Goal: Task Accomplishment & Management: Use online tool/utility

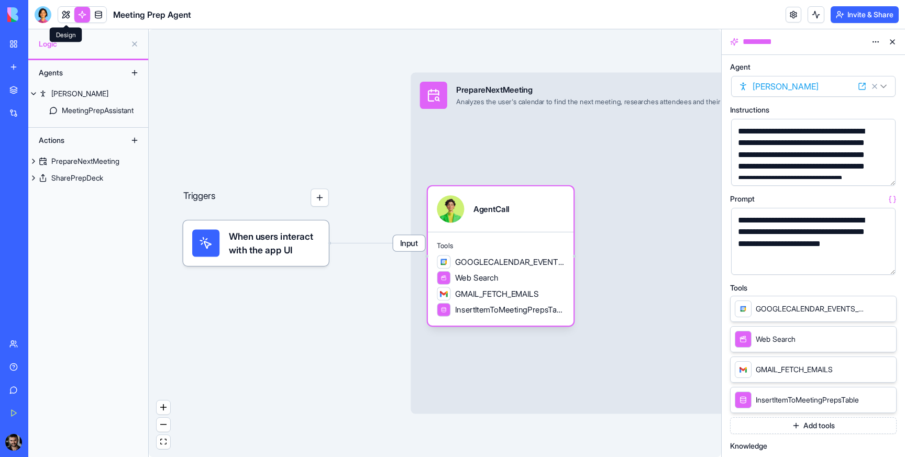
click at [69, 15] on link at bounding box center [66, 15] width 16 height 16
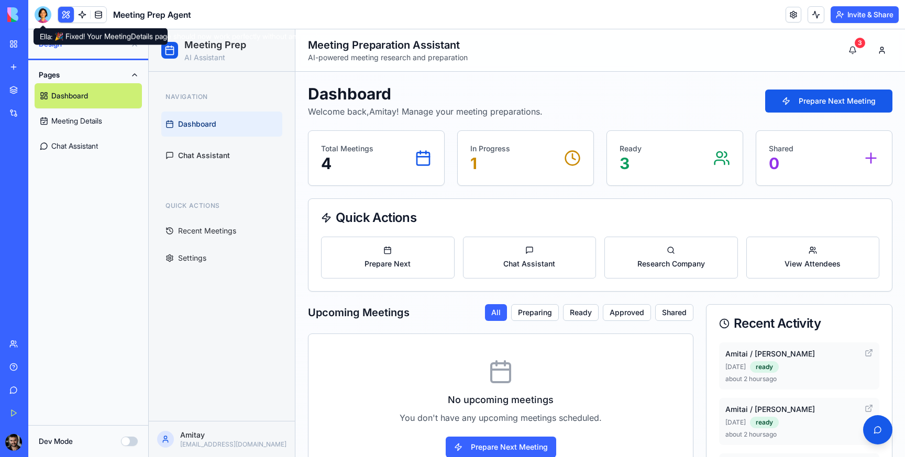
click at [44, 17] on div at bounding box center [43, 14] width 17 height 17
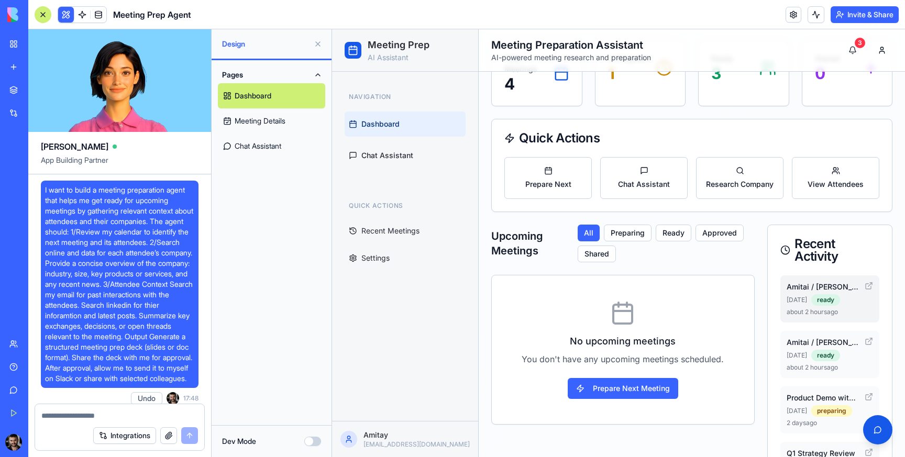
scroll to position [101, 0]
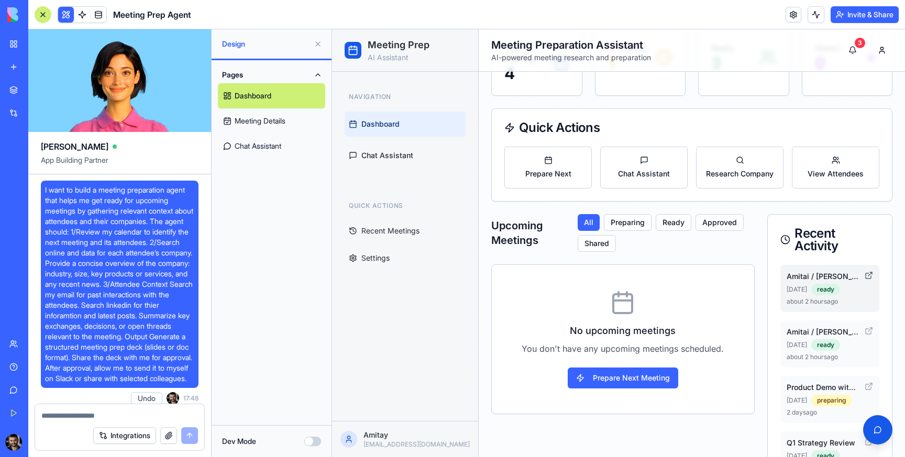
click at [869, 276] on icon at bounding box center [868, 275] width 8 height 8
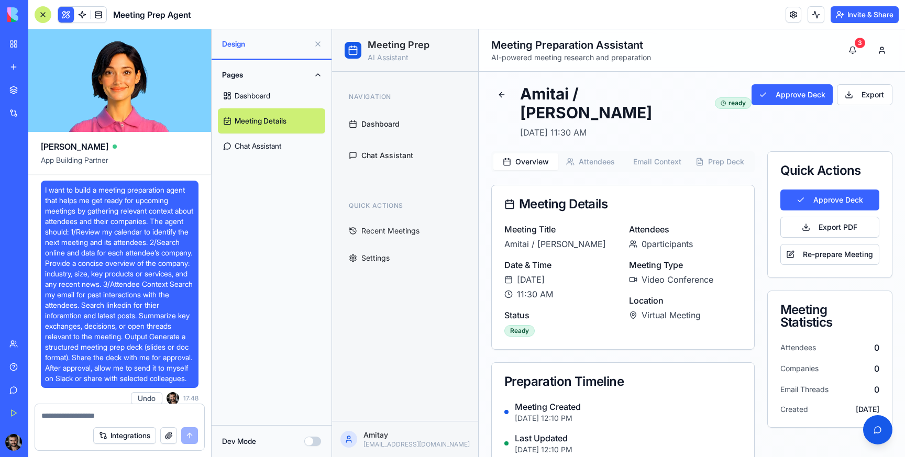
drag, startPoint x: 631, startPoint y: 225, endPoint x: 714, endPoint y: 227, distance: 82.7
click at [714, 238] on div "0 participants" at bounding box center [685, 244] width 112 height 13
click at [705, 238] on div "0 participants" at bounding box center [685, 244] width 112 height 13
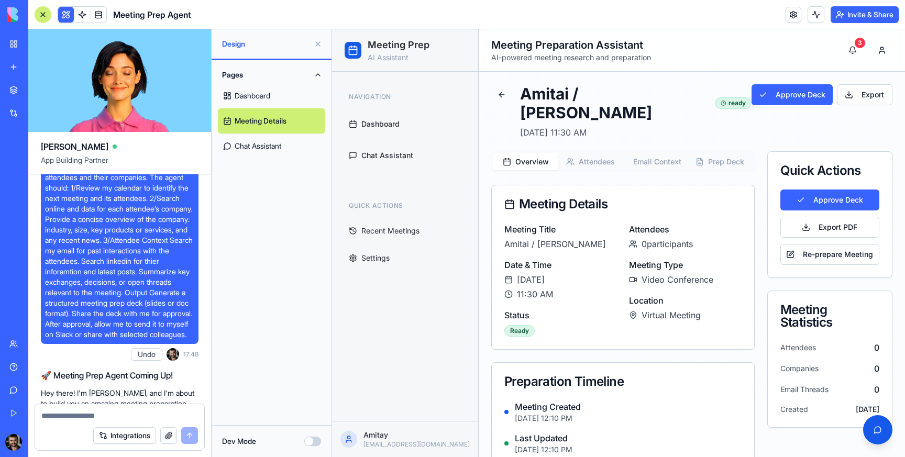
scroll to position [47, 0]
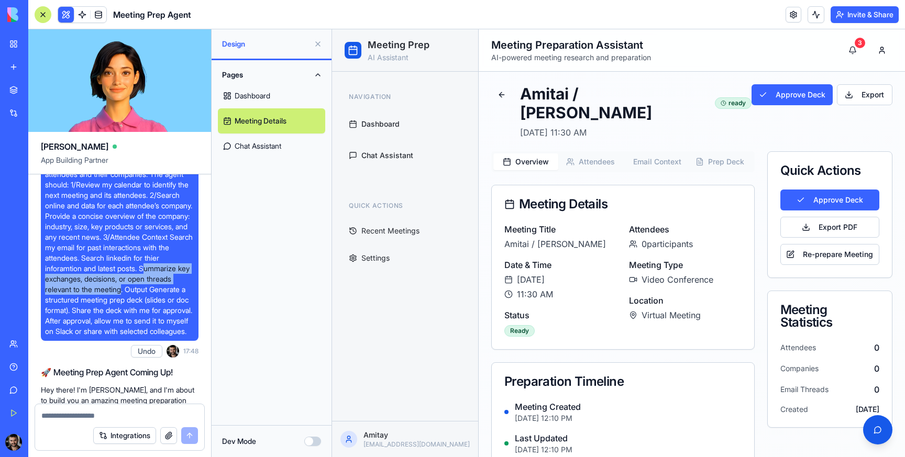
drag, startPoint x: 123, startPoint y: 300, endPoint x: 148, endPoint y: 282, distance: 31.1
click at [148, 282] on span "I want to build a meeting preparation agent that helps me get ready for upcomin…" at bounding box center [119, 237] width 149 height 199
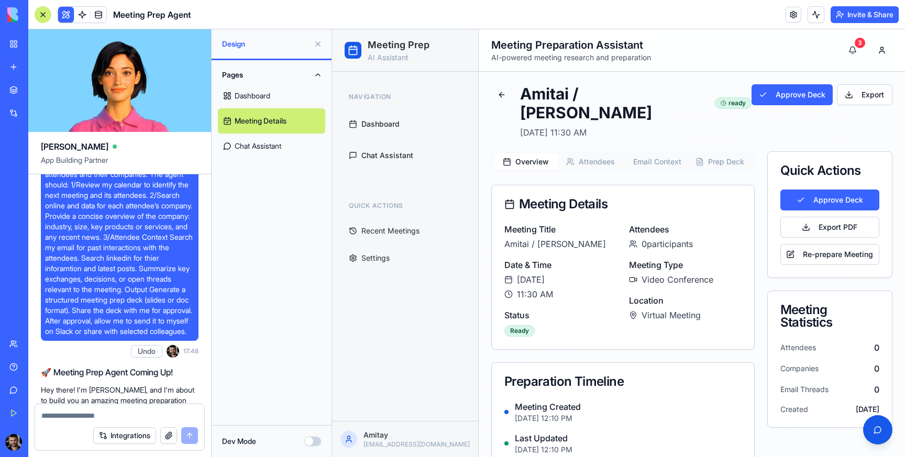
click at [127, 293] on span "I want to build a meeting preparation agent that helps me get ready for upcomin…" at bounding box center [119, 237] width 149 height 199
drag, startPoint x: 138, startPoint y: 280, endPoint x: 99, endPoint y: 280, distance: 39.3
click at [99, 280] on span "I want to build a meeting preparation agent that helps me get ready for upcomin…" at bounding box center [119, 237] width 149 height 199
drag, startPoint x: 128, startPoint y: 303, endPoint x: 172, endPoint y: 312, distance: 44.4
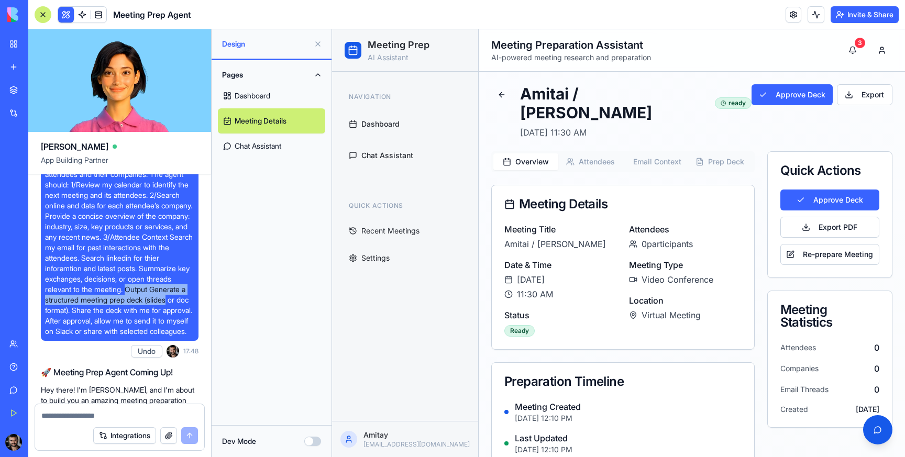
click at [172, 312] on span "I want to build a meeting preparation agent that helps me get ready for upcomin…" at bounding box center [119, 237] width 149 height 199
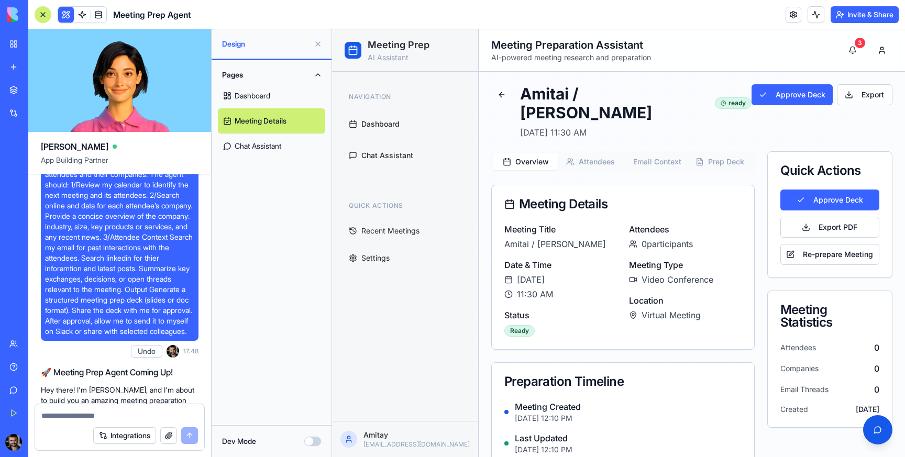
click at [583, 153] on button "Attendees" at bounding box center [590, 161] width 65 height 17
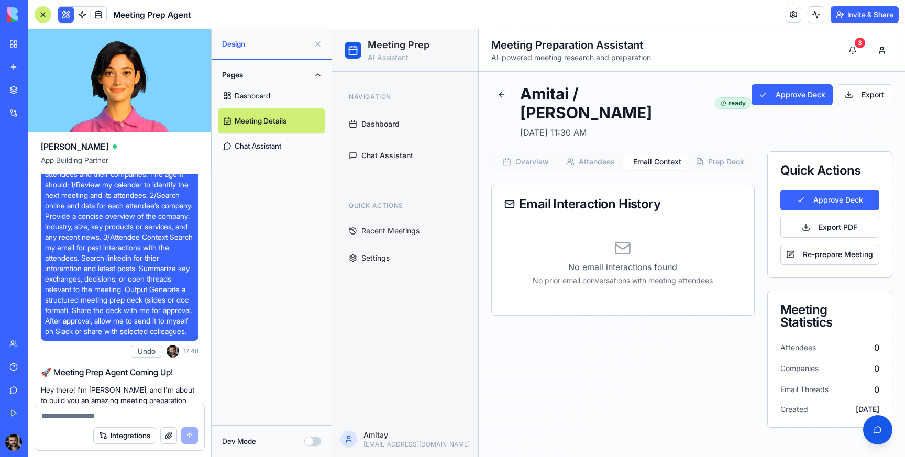
click at [631, 153] on button "Email Context" at bounding box center [655, 161] width 65 height 17
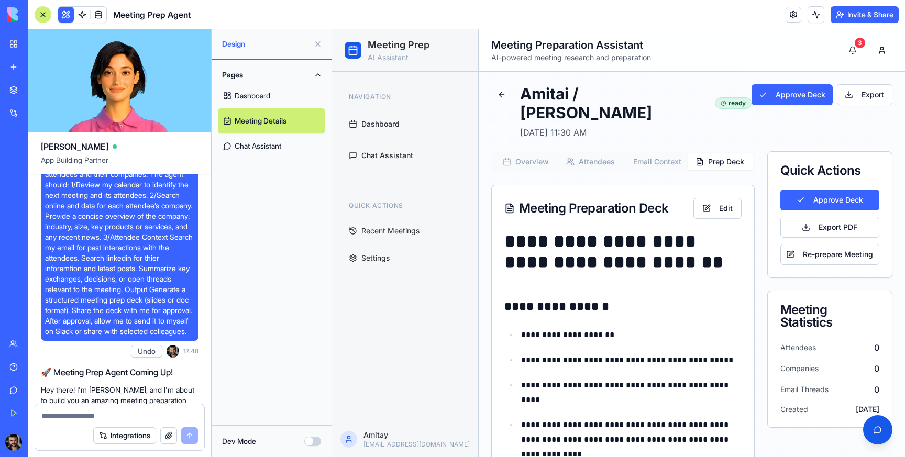
click at [697, 158] on icon "button" at bounding box center [699, 162] width 8 height 8
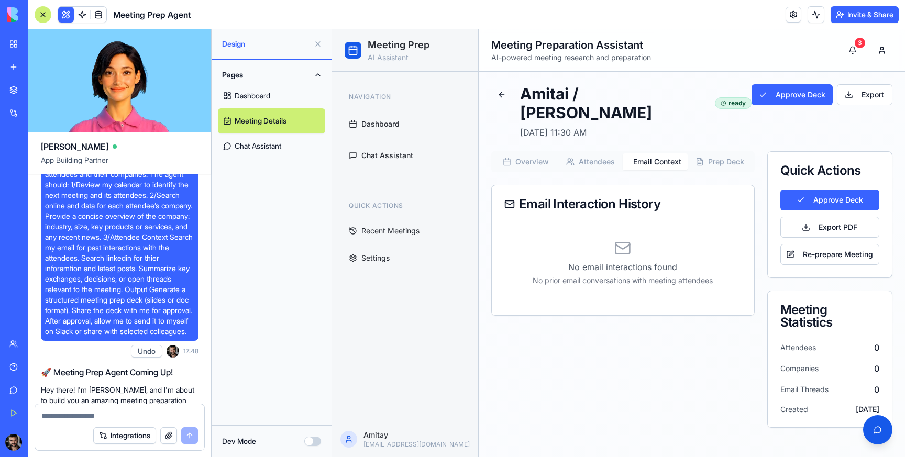
click at [658, 153] on button "Email Context" at bounding box center [655, 161] width 65 height 17
click at [608, 153] on button "Attendees" at bounding box center [590, 161] width 65 height 17
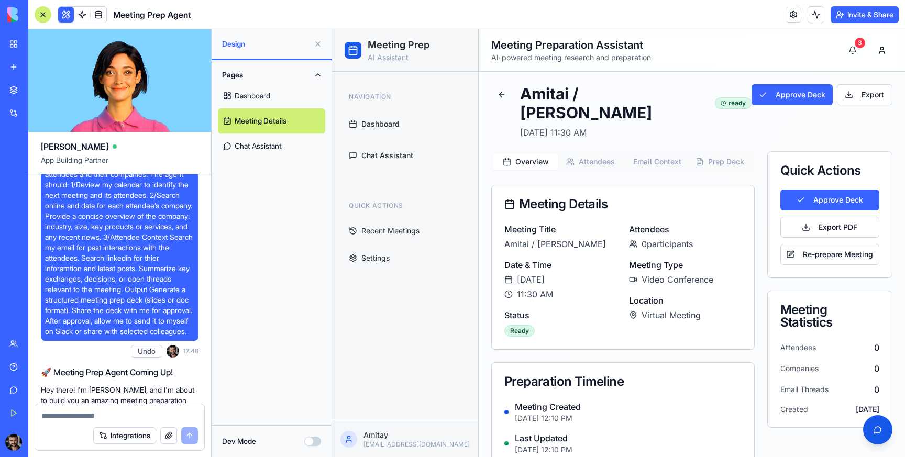
click at [548, 153] on button "Overview" at bounding box center [525, 161] width 65 height 17
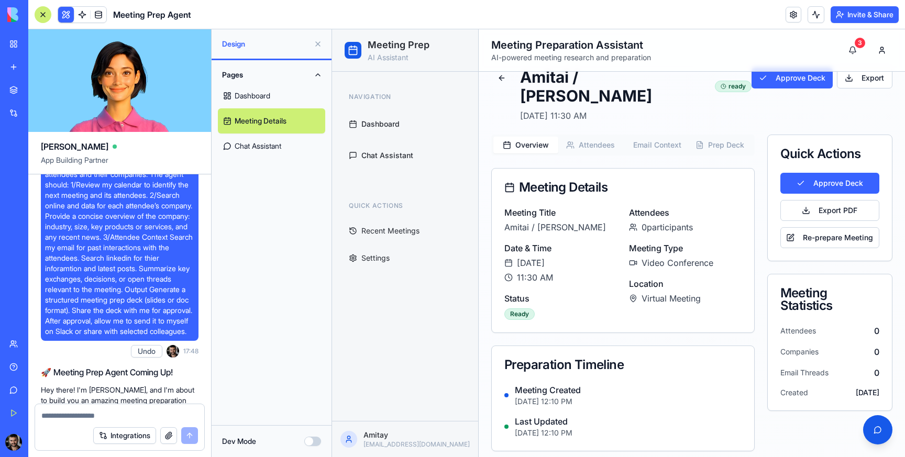
scroll to position [0, 0]
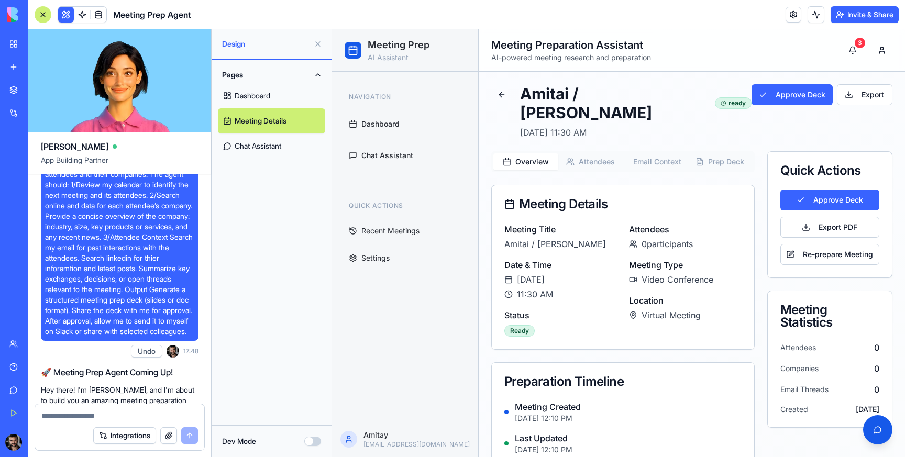
click at [380, 54] on p "AI Assistant" at bounding box center [399, 57] width 62 height 10
click at [81, 13] on link at bounding box center [82, 15] width 16 height 16
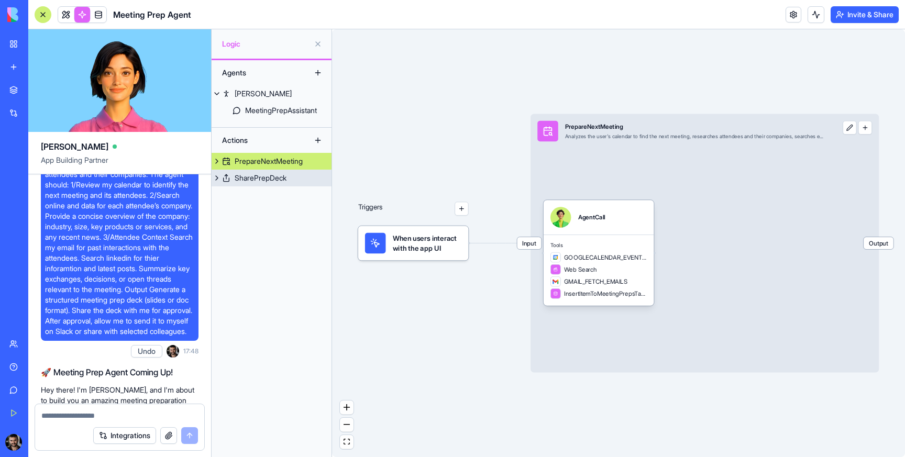
click at [258, 179] on div "SharePrepDeck" at bounding box center [261, 178] width 52 height 10
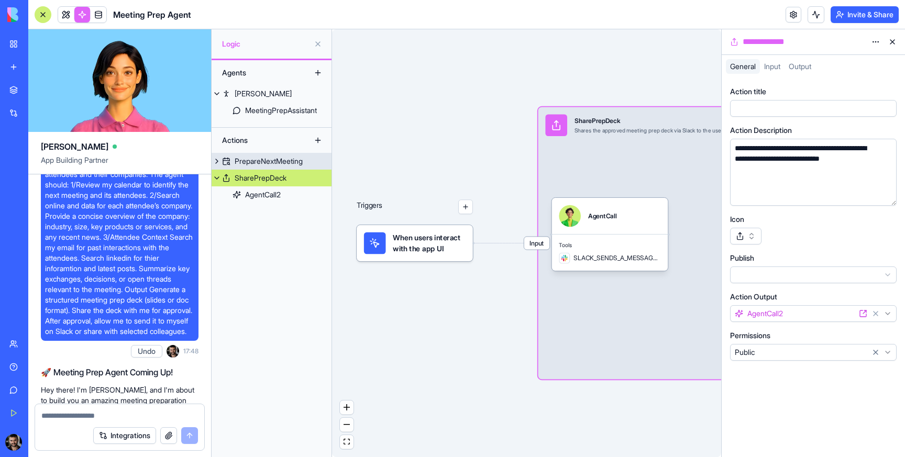
click at [262, 161] on div "PrepareNextMeeting" at bounding box center [269, 161] width 68 height 10
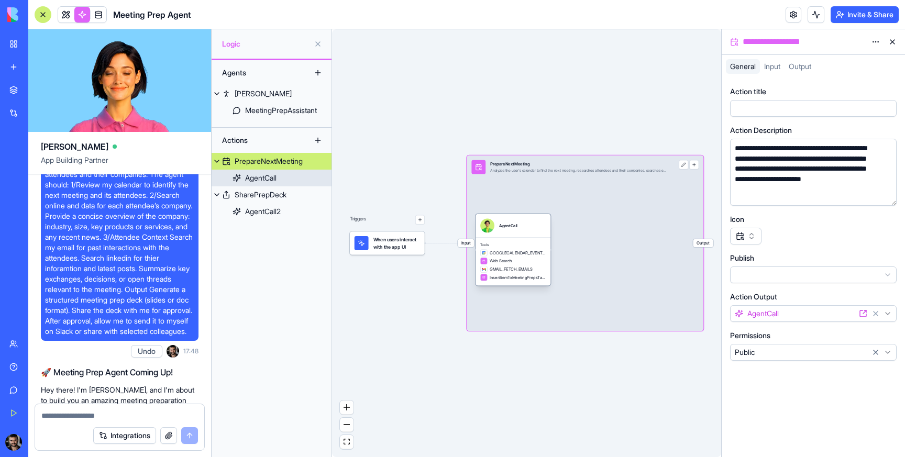
click at [510, 265] on div "GOOGLECALENDAR_EVENTS_LIST Web Search GMAIL_FETCH_EMAILS InsertItemToMeetingPre…" at bounding box center [512, 264] width 65 height 31
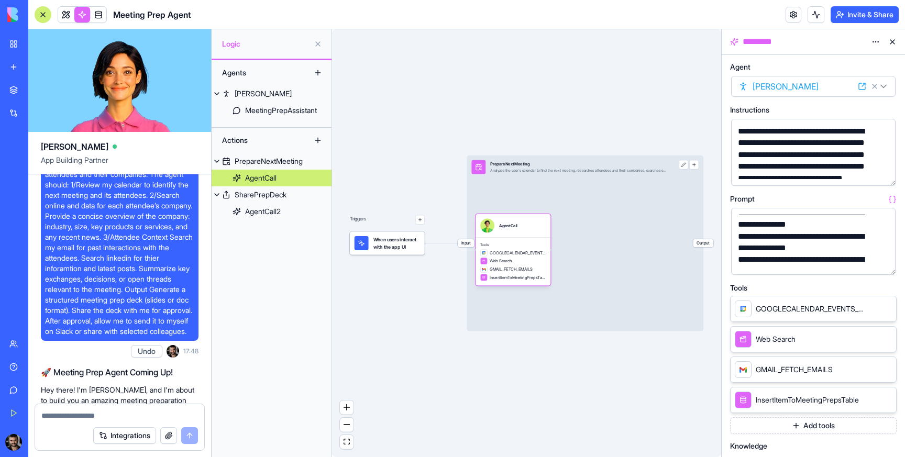
scroll to position [102, 0]
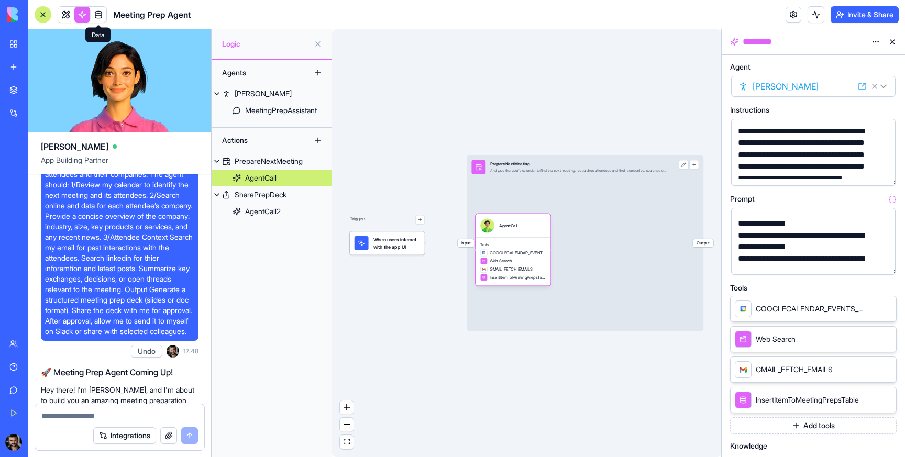
click at [102, 15] on link at bounding box center [99, 15] width 16 height 16
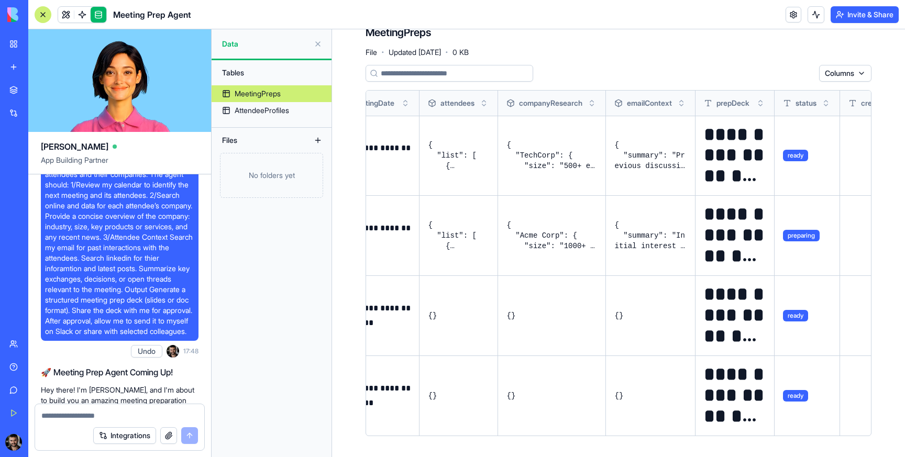
scroll to position [0, 224]
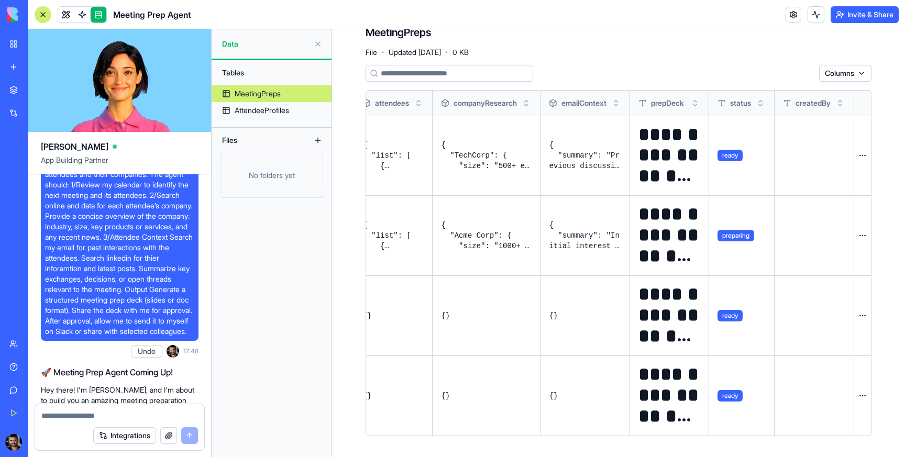
click at [685, 398] on h1 "**********" at bounding box center [669, 395] width 62 height 63
click at [0, 0] on button at bounding box center [0, 0] width 0 height 0
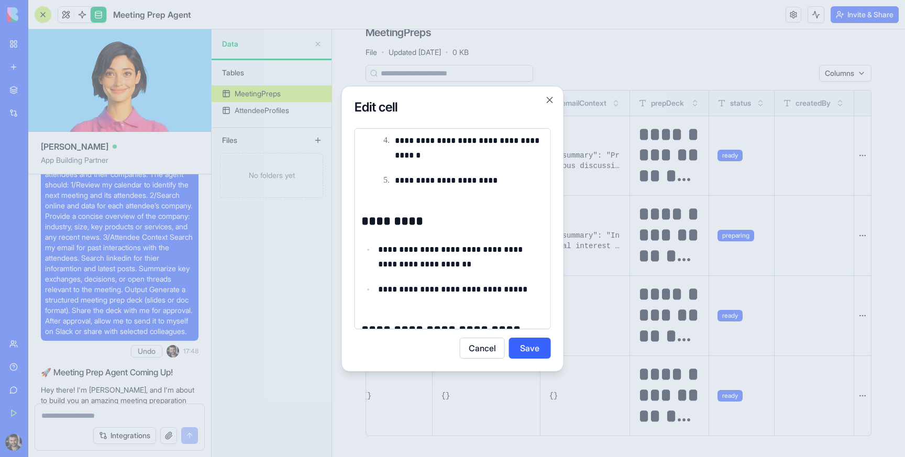
scroll to position [412, 0]
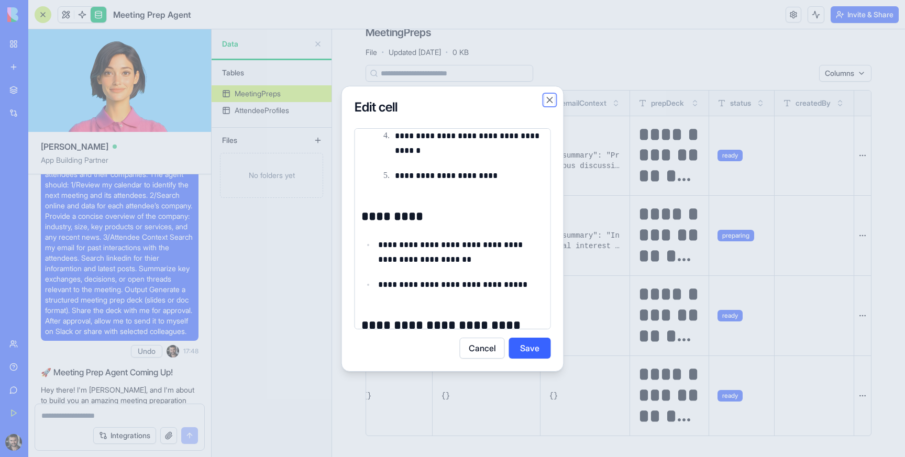
click at [552, 102] on button "Close" at bounding box center [550, 100] width 10 height 10
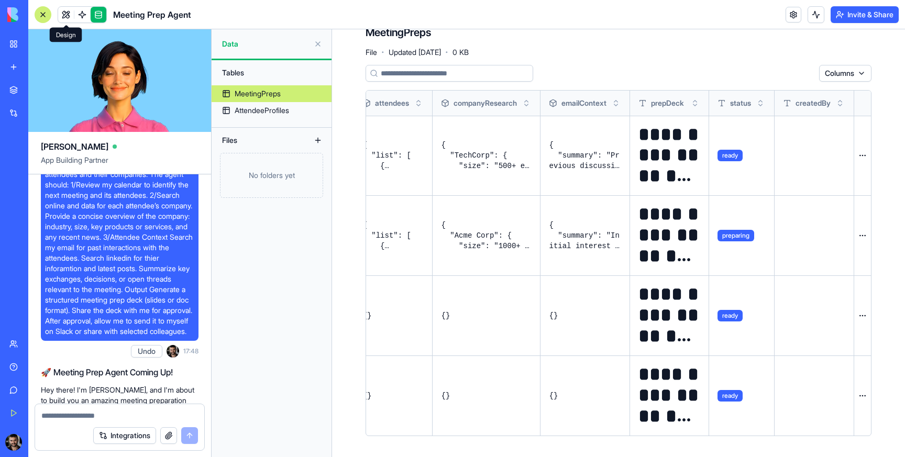
click at [64, 14] on link at bounding box center [66, 15] width 16 height 16
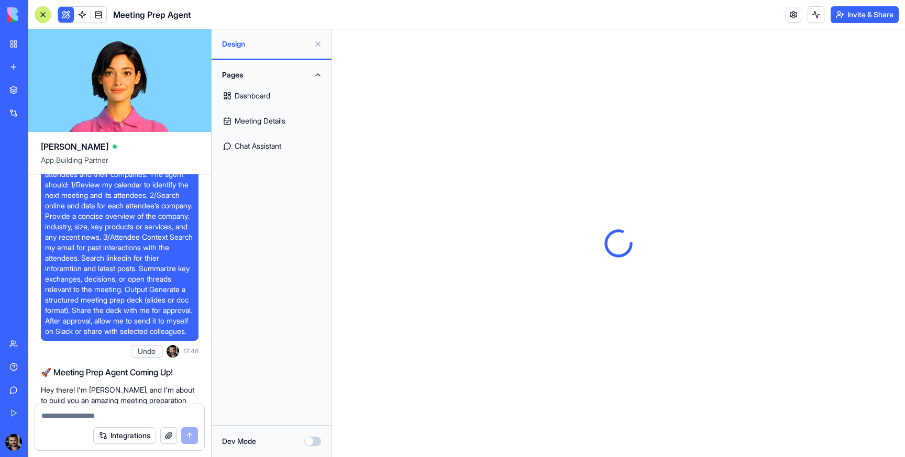
click at [280, 119] on link "Meeting Details" at bounding box center [271, 120] width 107 height 25
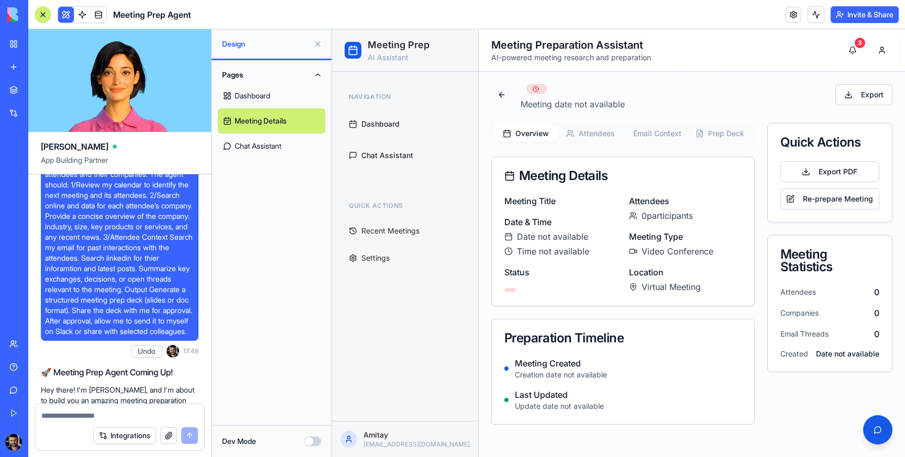
click at [731, 128] on button "Prep Deck" at bounding box center [719, 133] width 65 height 17
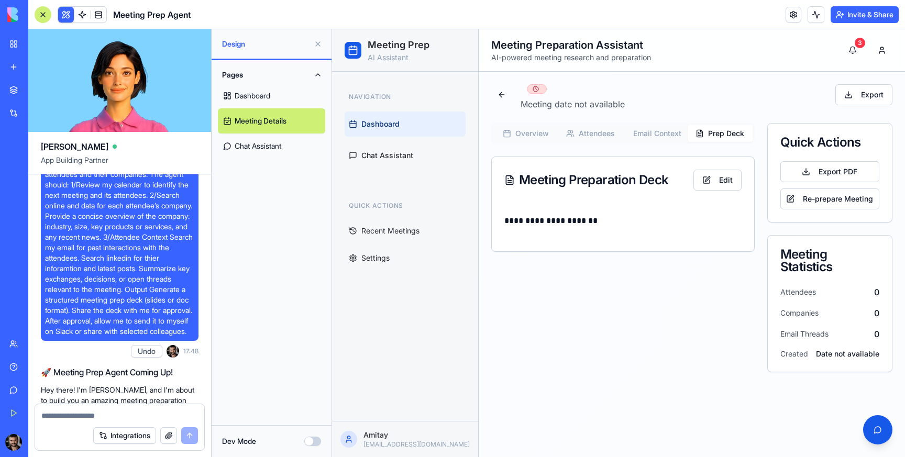
click at [378, 126] on span "Dashboard" at bounding box center [380, 124] width 38 height 10
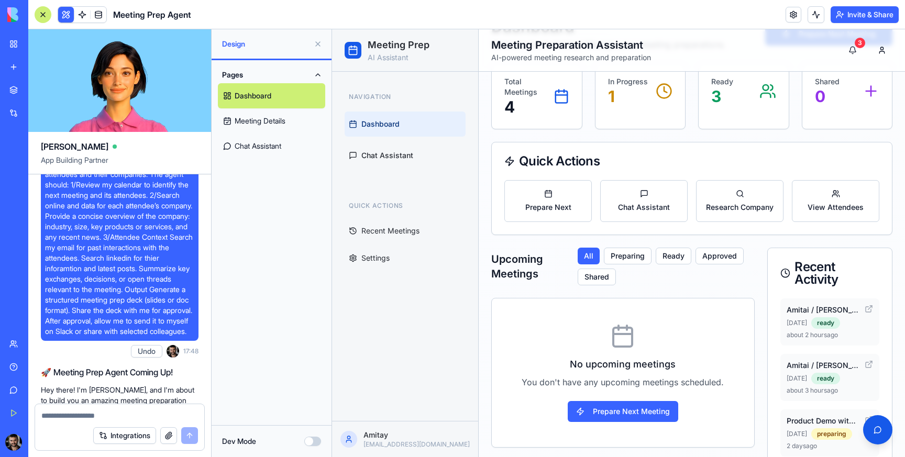
scroll to position [92, 0]
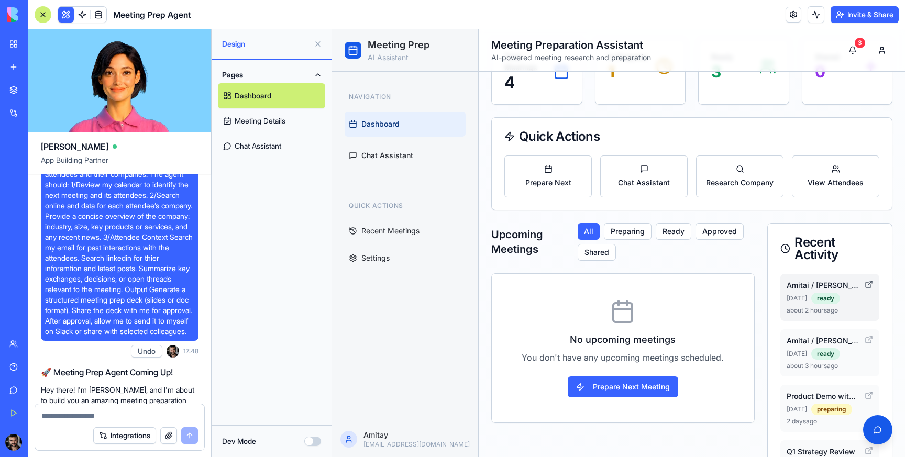
click at [867, 283] on icon at bounding box center [868, 284] width 8 height 8
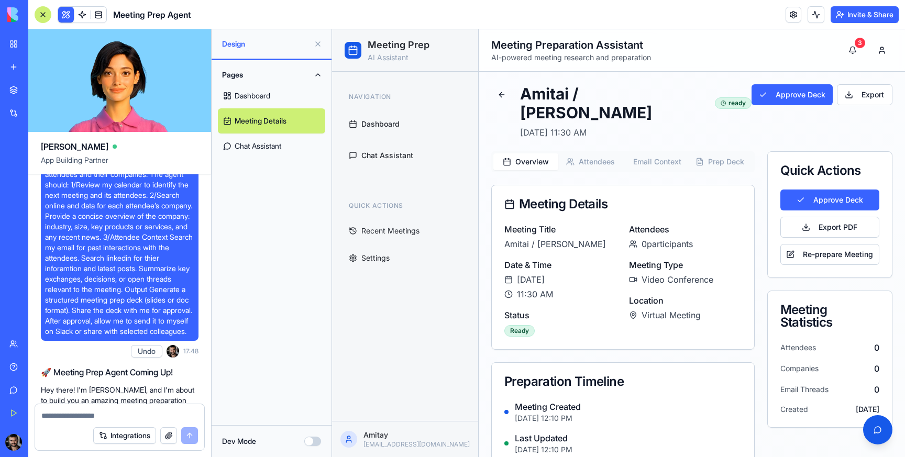
click at [713, 153] on button "Prep Deck" at bounding box center [719, 161] width 65 height 17
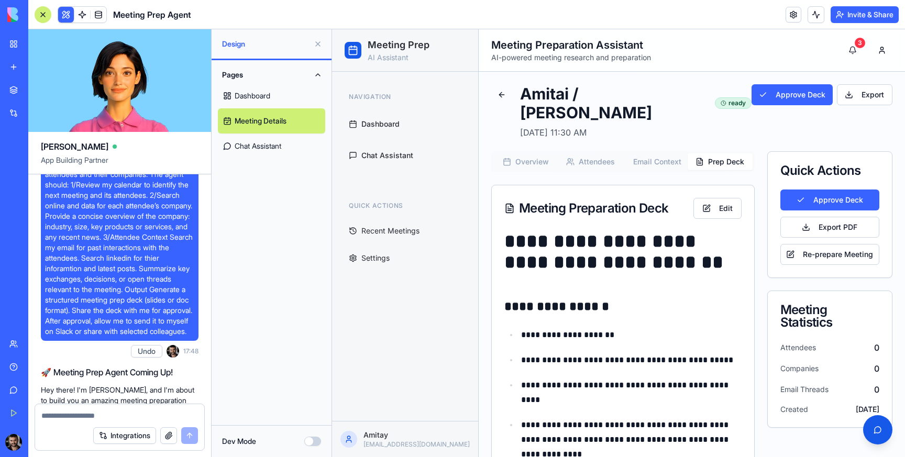
scroll to position [1, 0]
click at [317, 43] on button at bounding box center [317, 44] width 17 height 17
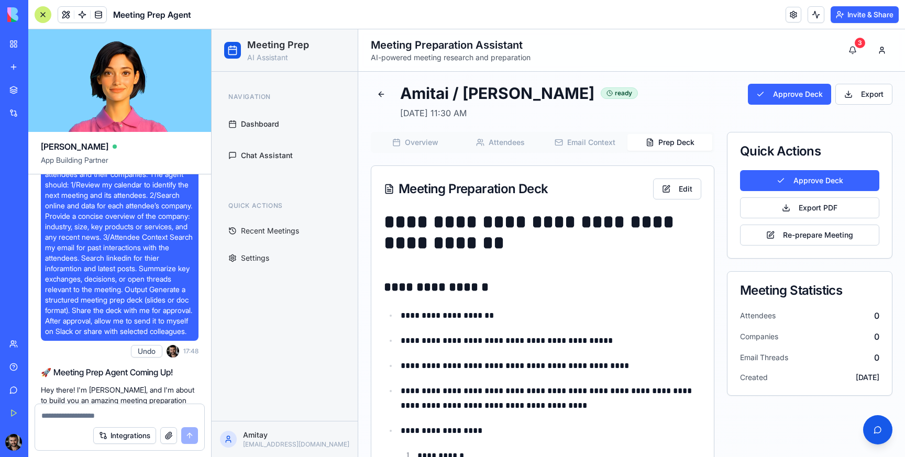
click at [45, 15] on div at bounding box center [43, 14] width 17 height 17
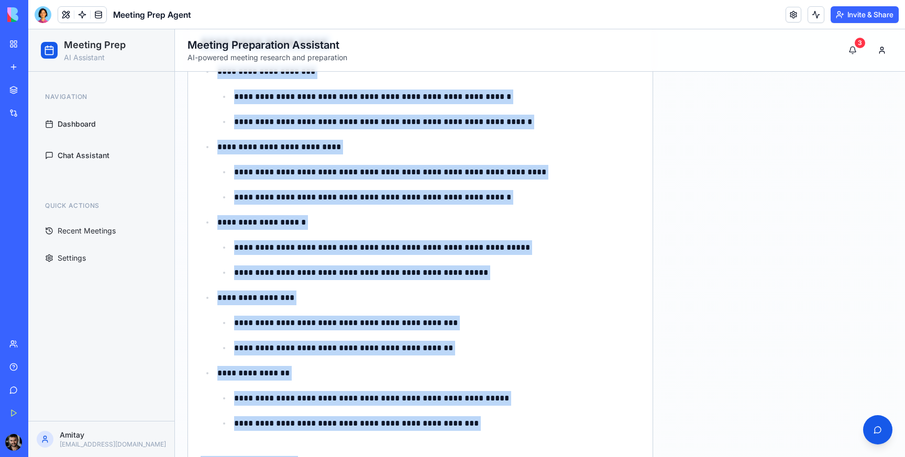
scroll to position [1578, 0]
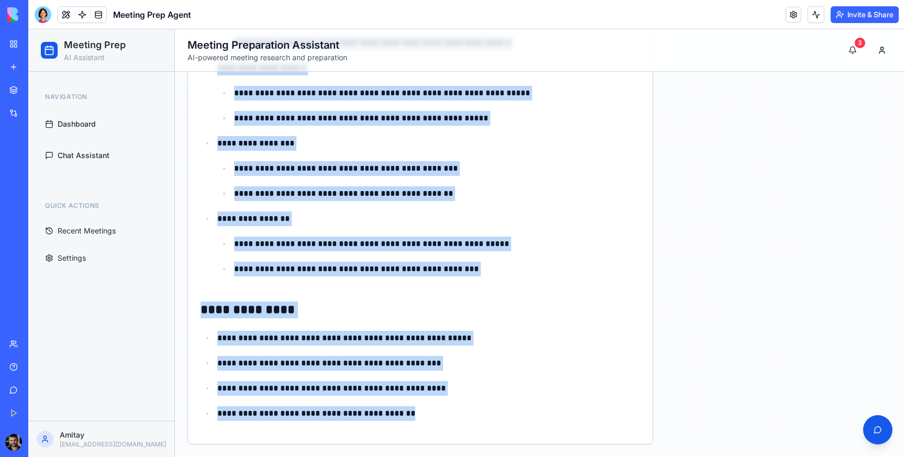
drag, startPoint x: 201, startPoint y: 93, endPoint x: 338, endPoint y: 435, distance: 368.9
copy div "**********"
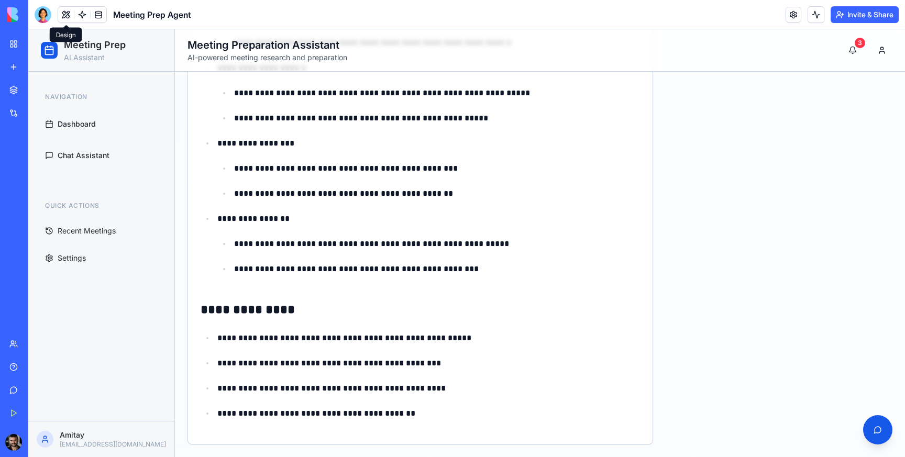
click at [76, 6] on div at bounding box center [82, 14] width 49 height 17
click at [81, 13] on link at bounding box center [82, 15] width 16 height 16
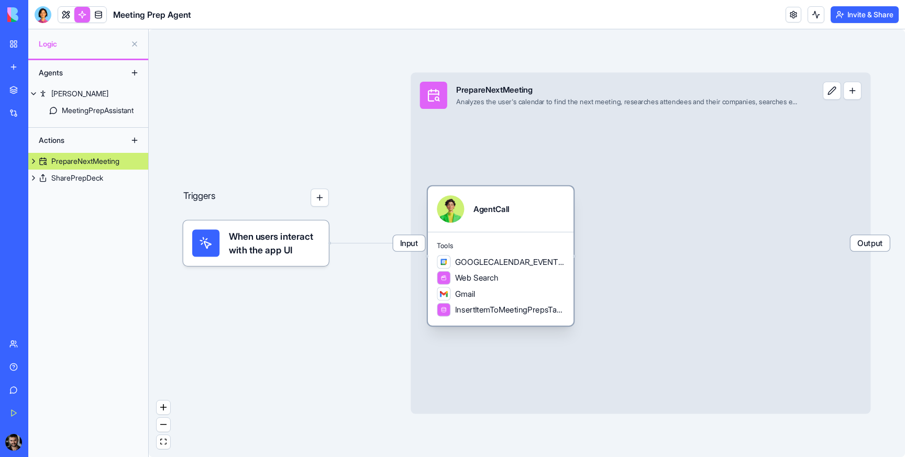
click at [509, 262] on span "GOOGLECALENDAR_EVENTS_LIST" at bounding box center [509, 262] width 109 height 12
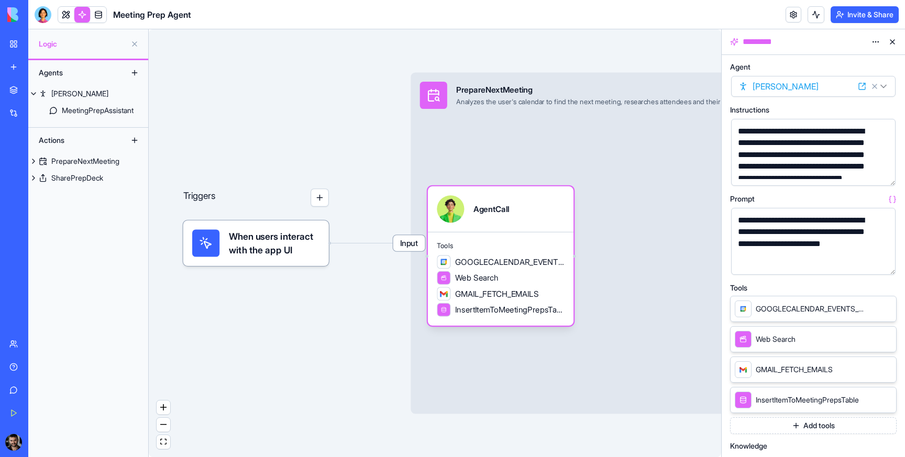
scroll to position [9, 0]
click at [881, 262] on button "button" at bounding box center [885, 264] width 17 height 17
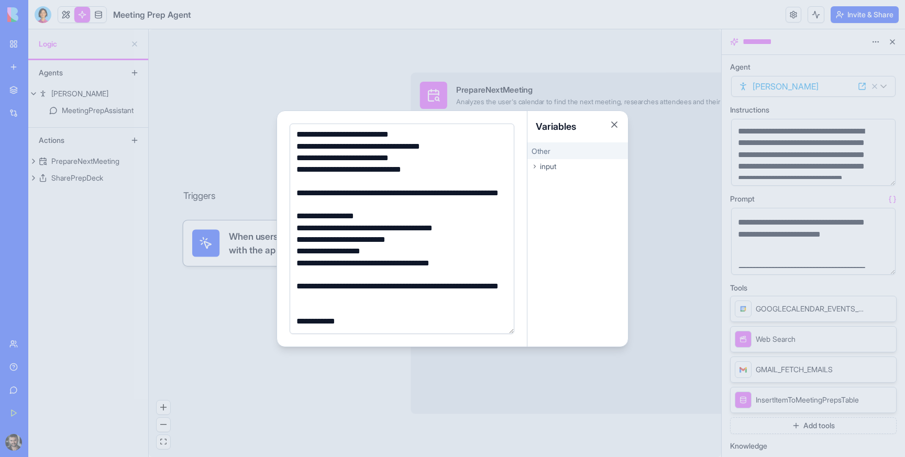
scroll to position [214, 0]
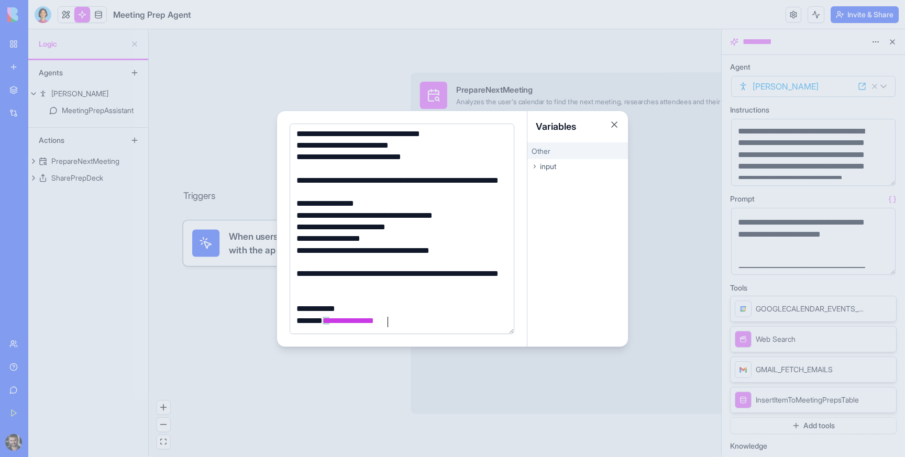
click at [479, 216] on div "**********" at bounding box center [400, 216] width 214 height 12
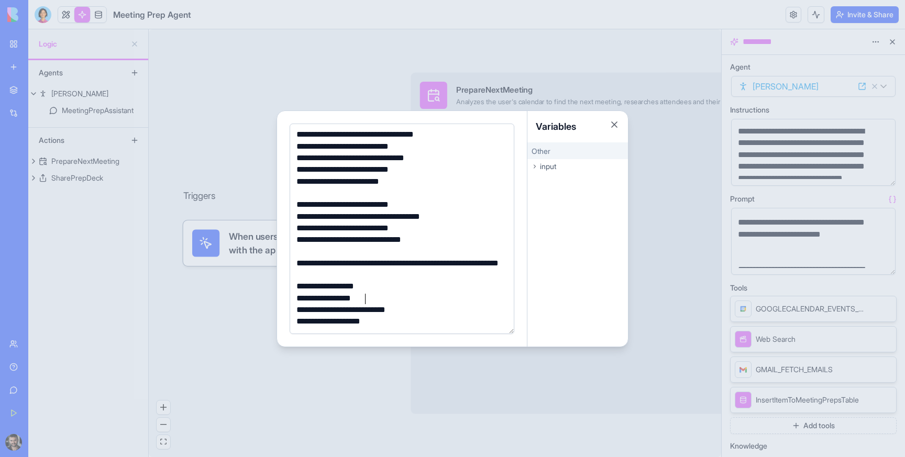
scroll to position [0, 0]
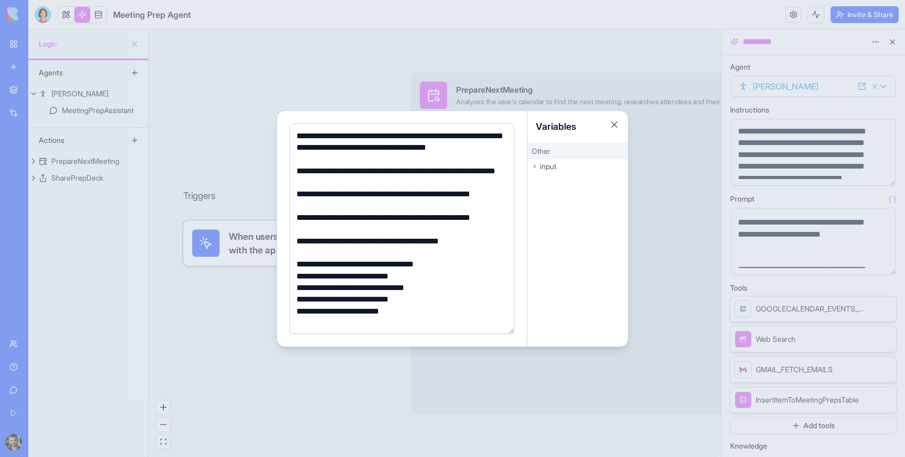
click at [369, 172] on div "**********" at bounding box center [400, 177] width 214 height 24
click at [445, 168] on div "**********" at bounding box center [400, 177] width 214 height 24
click at [507, 227] on div "**********" at bounding box center [400, 224] width 214 height 24
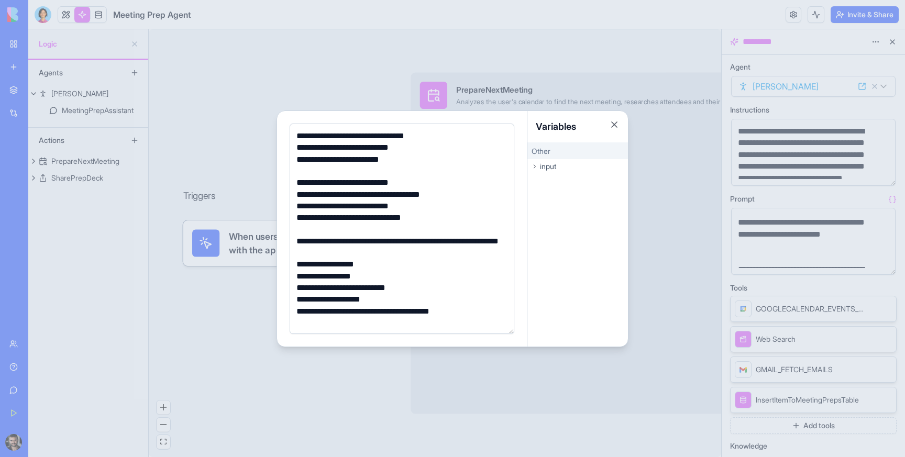
scroll to position [214, 0]
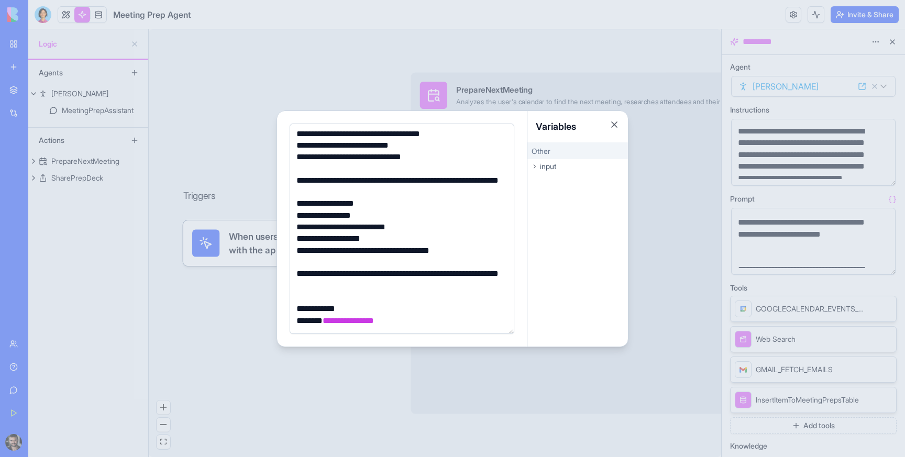
click at [615, 118] on div "Variables" at bounding box center [577, 126] width 101 height 31
click at [614, 120] on button "Close" at bounding box center [614, 124] width 10 height 10
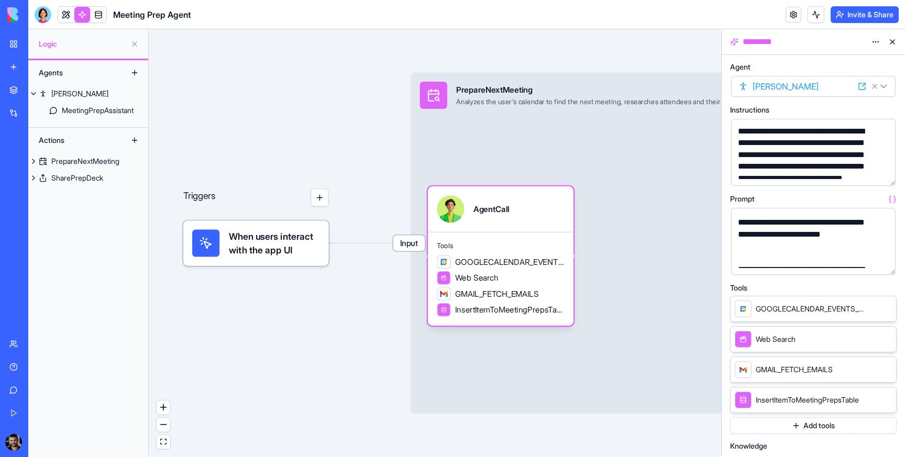
click at [879, 264] on button "button" at bounding box center [885, 264] width 17 height 17
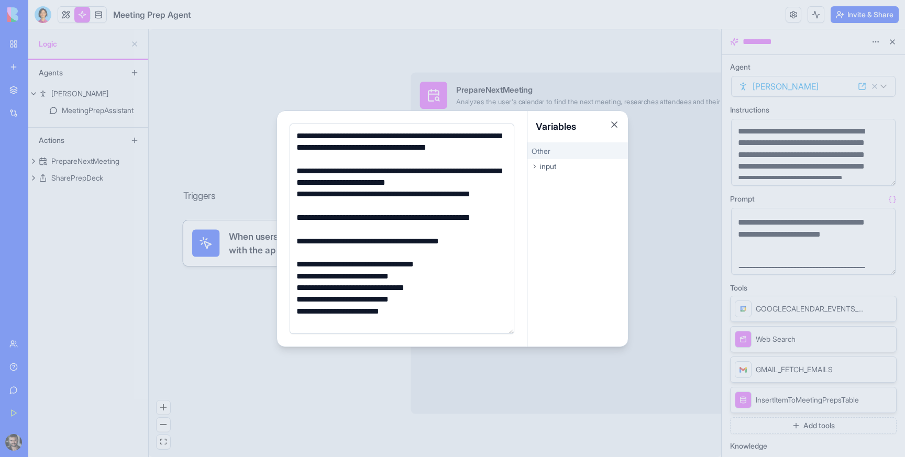
click at [263, 79] on div at bounding box center [452, 228] width 905 height 457
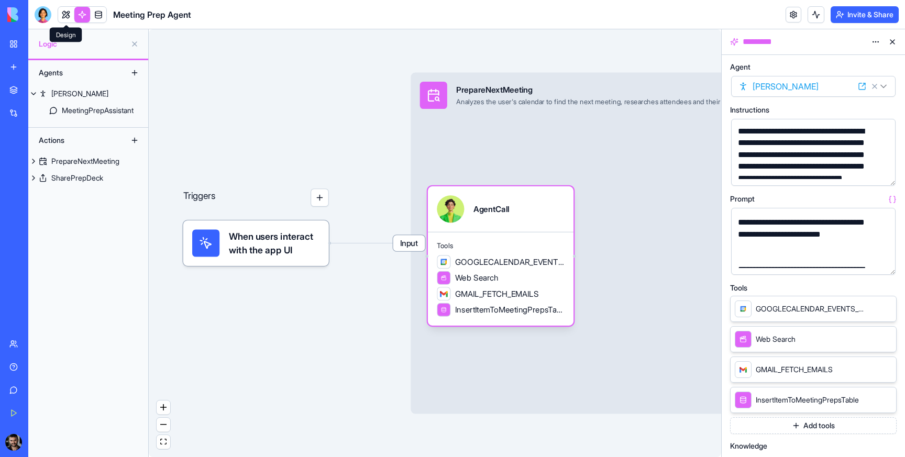
click at [63, 13] on link at bounding box center [66, 15] width 16 height 16
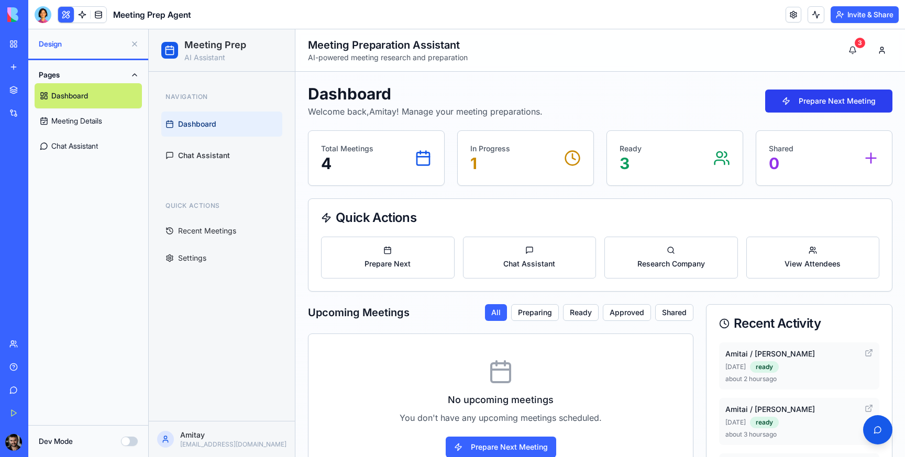
click at [827, 100] on button "Prepare Next Meeting" at bounding box center [828, 101] width 127 height 23
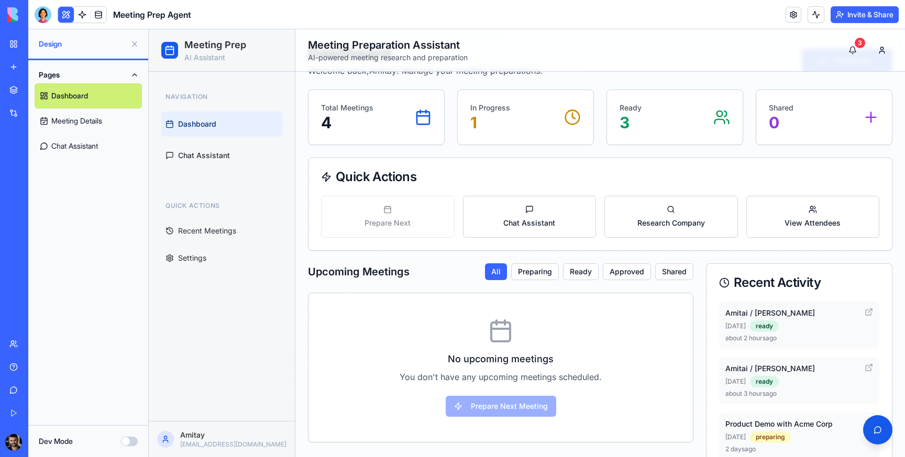
scroll to position [52, 0]
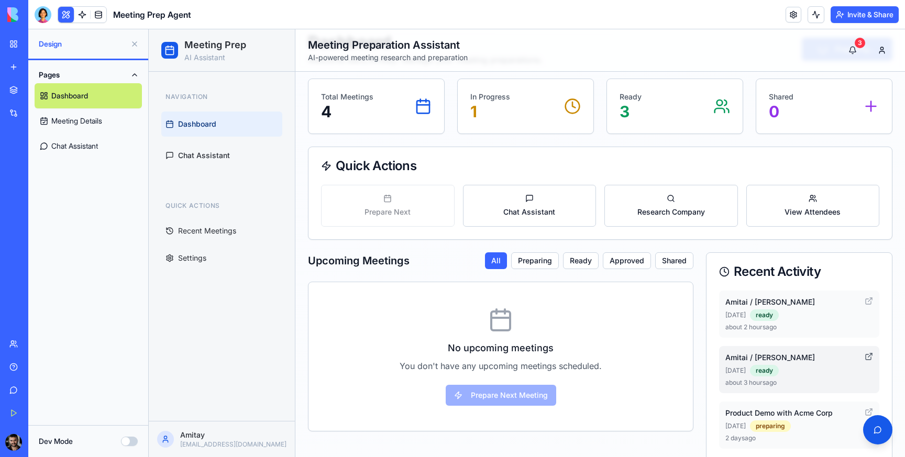
click at [866, 360] on icon at bounding box center [868, 356] width 5 height 5
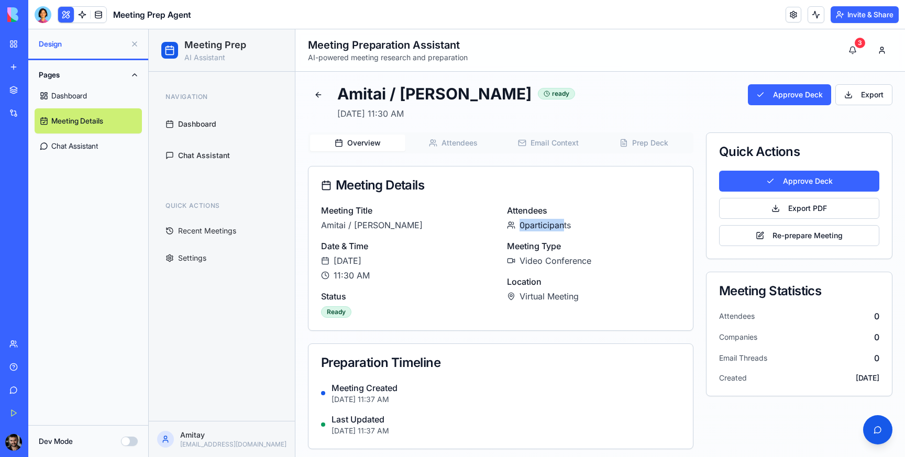
drag, startPoint x: 509, startPoint y: 223, endPoint x: 560, endPoint y: 224, distance: 50.8
click at [560, 224] on div "0 participants" at bounding box center [593, 225] width 173 height 13
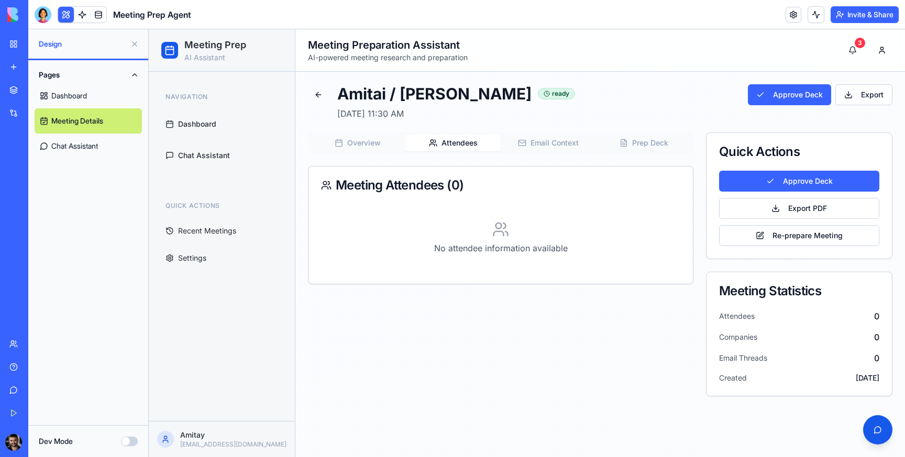
click at [454, 142] on button "Attendees" at bounding box center [452, 143] width 95 height 17
click at [533, 146] on button "Email Context" at bounding box center [548, 143] width 95 height 17
click at [636, 144] on button "Prep Deck" at bounding box center [643, 143] width 95 height 17
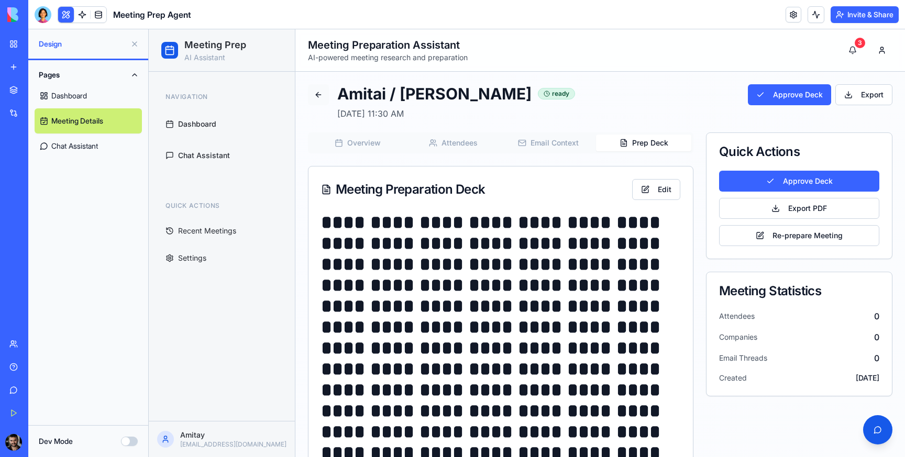
click at [318, 97] on button at bounding box center [318, 94] width 21 height 21
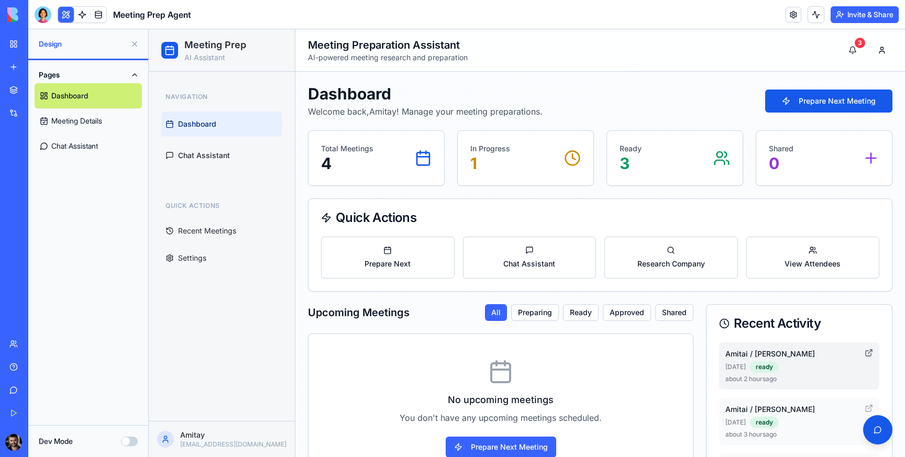
click at [864, 352] on icon at bounding box center [868, 353] width 8 height 8
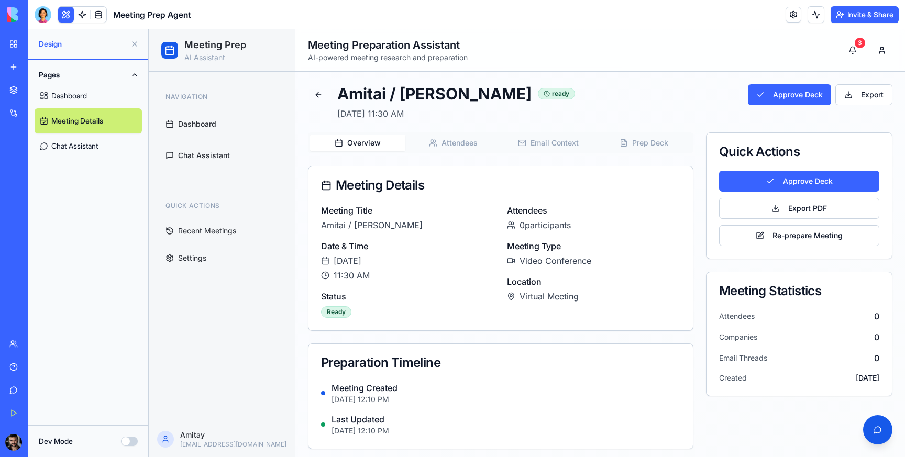
scroll to position [4, 0]
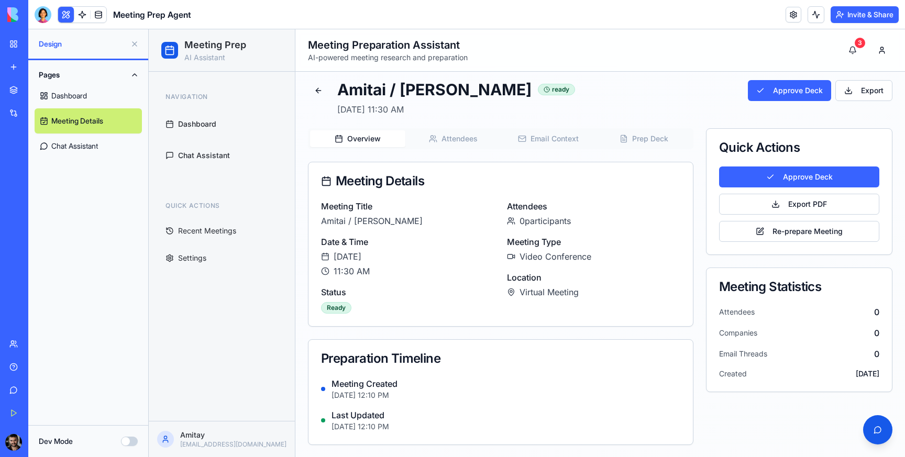
click at [618, 139] on button "Prep Deck" at bounding box center [643, 138] width 95 height 17
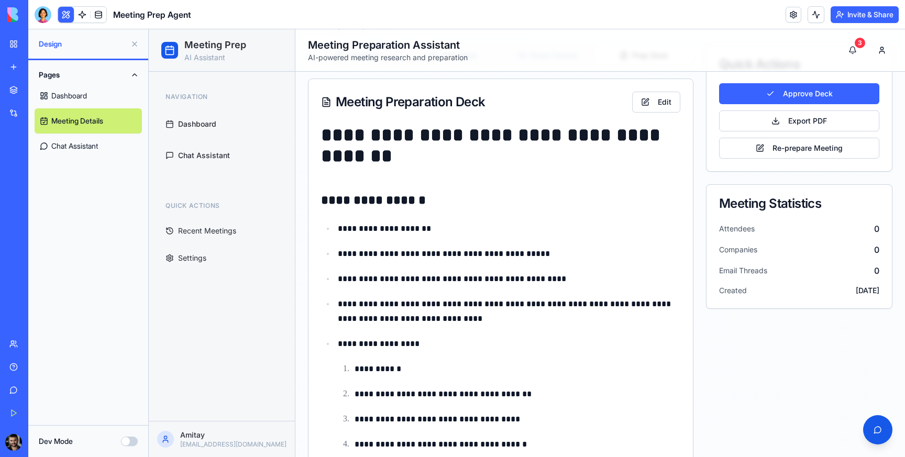
scroll to position [0, 0]
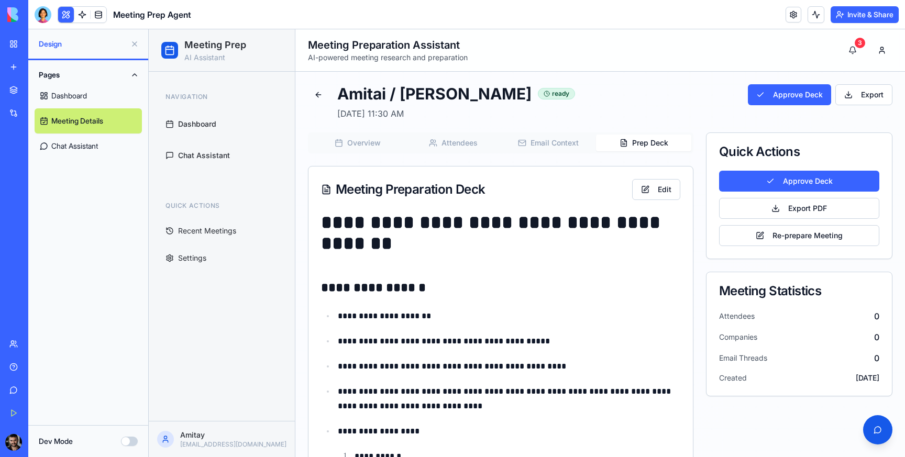
click at [468, 145] on button "Attendees" at bounding box center [452, 143] width 95 height 17
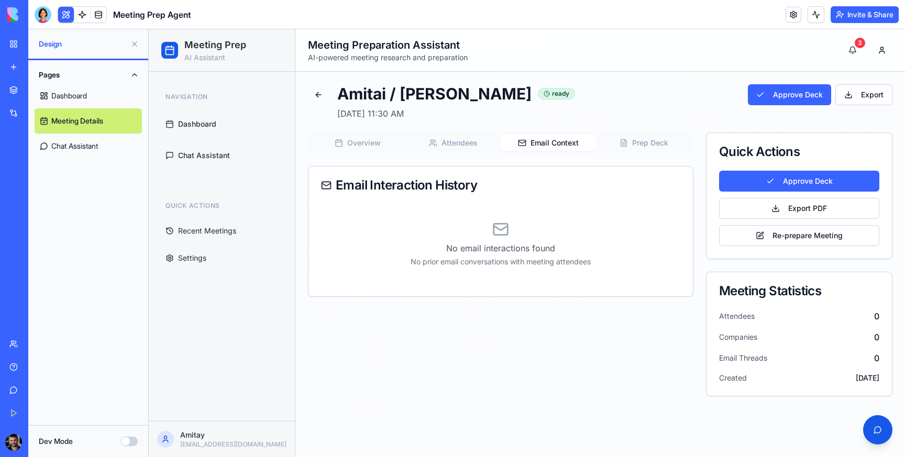
click at [525, 145] on rect "button" at bounding box center [521, 143] width 7 height 6
click at [634, 146] on button "Prep Deck" at bounding box center [643, 143] width 95 height 17
click at [437, 140] on button "Attendees" at bounding box center [452, 143] width 95 height 17
click at [102, 15] on link at bounding box center [99, 15] width 16 height 16
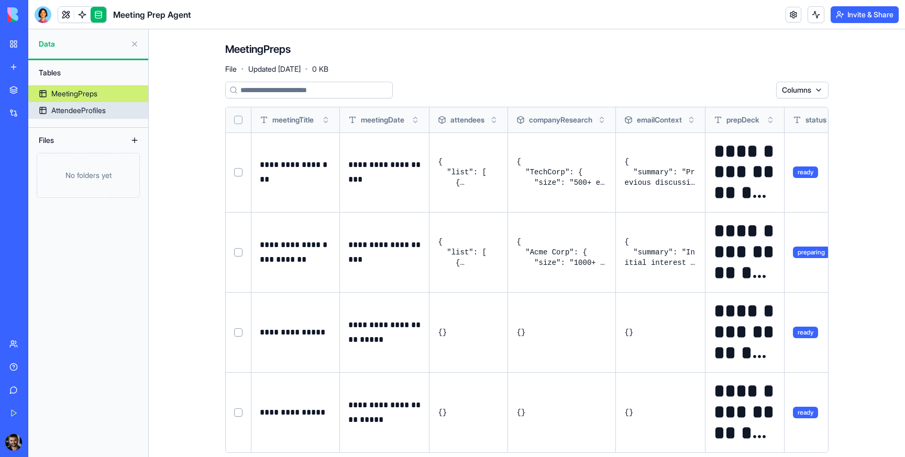
click at [99, 110] on div "AttendeeProfiles" at bounding box center [78, 110] width 54 height 10
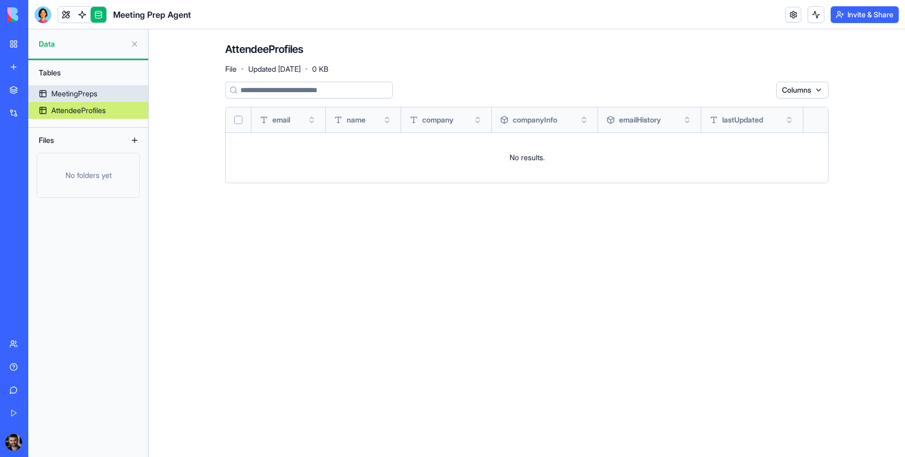
click at [112, 90] on link "MeetingPreps" at bounding box center [88, 93] width 120 height 17
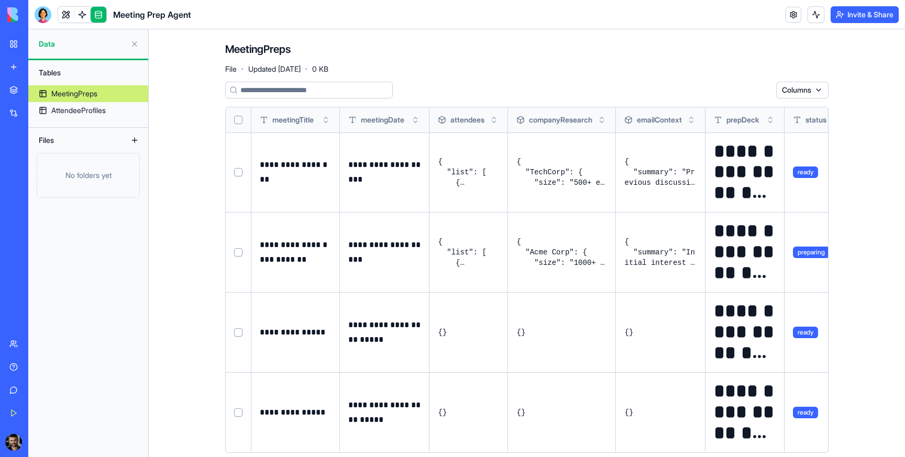
scroll to position [17, 0]
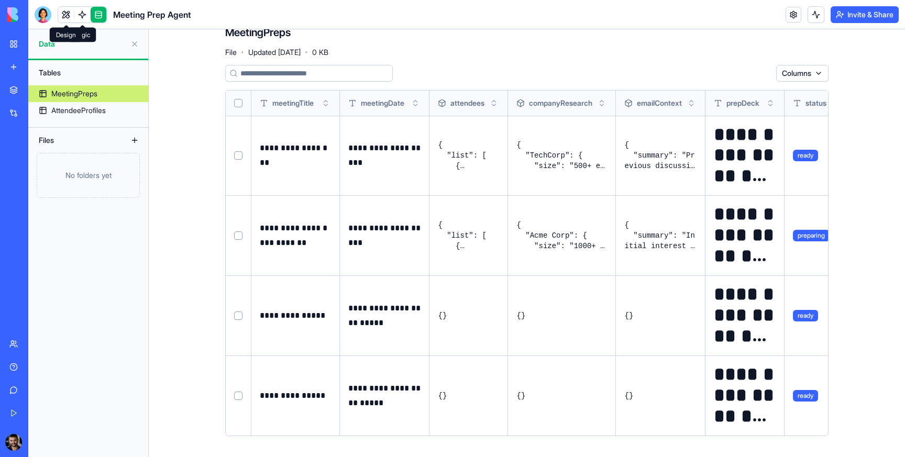
click at [66, 16] on link at bounding box center [66, 15] width 16 height 16
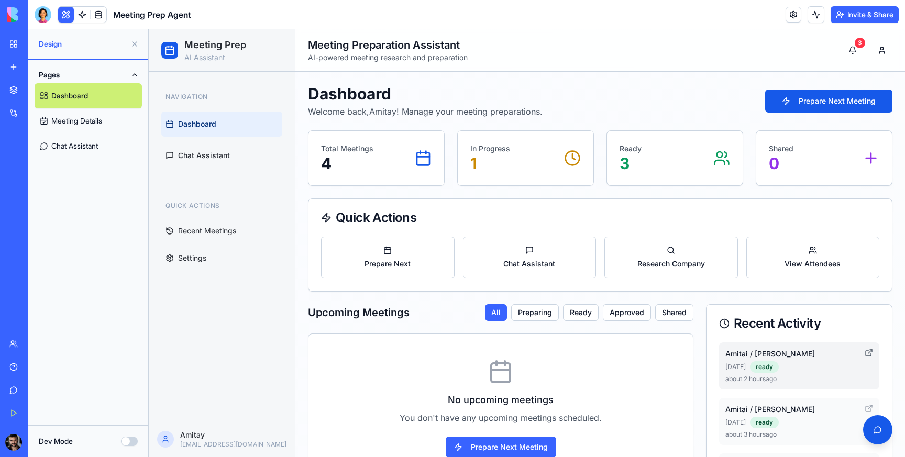
click at [868, 353] on icon at bounding box center [868, 353] width 8 height 8
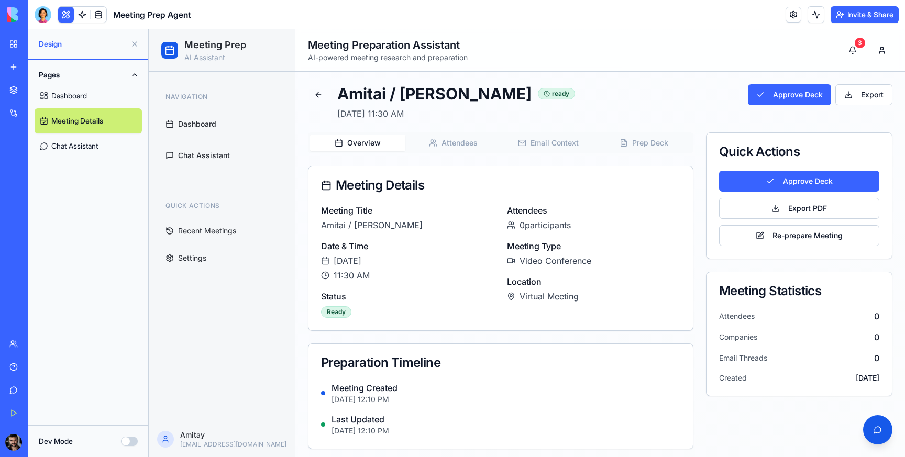
scroll to position [4, 0]
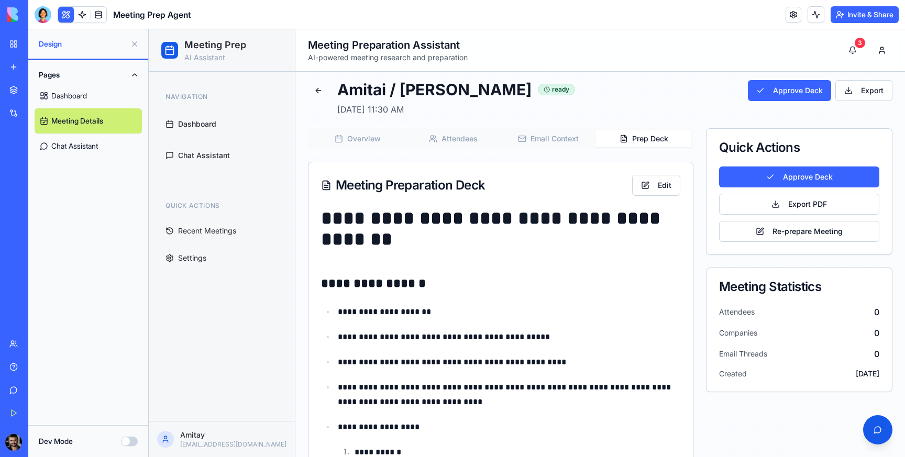
click at [639, 135] on button "Prep Deck" at bounding box center [643, 138] width 95 height 17
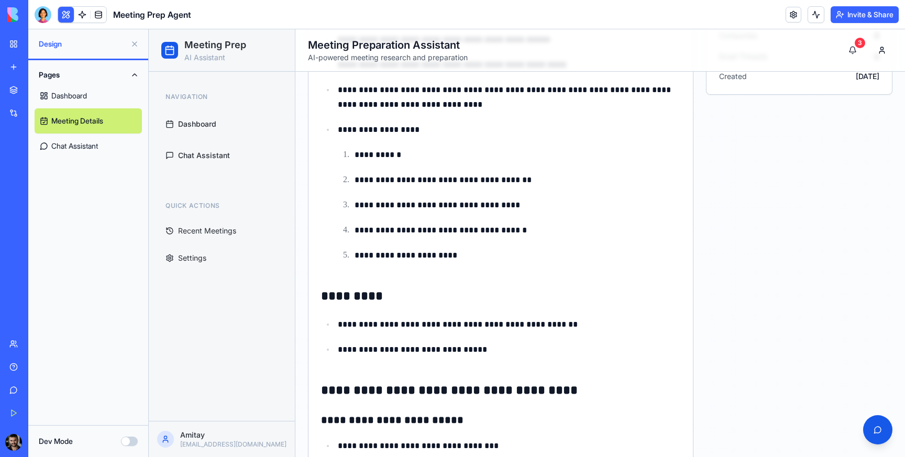
scroll to position [301, 0]
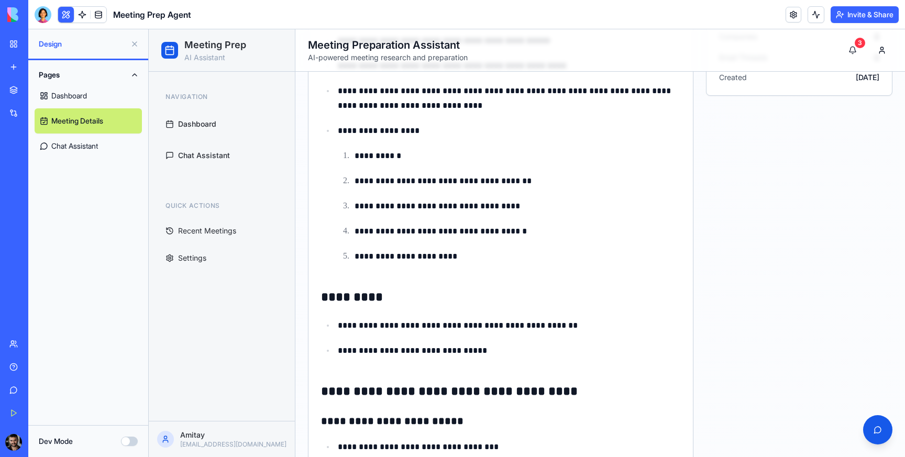
click at [88, 90] on link "Dashboard" at bounding box center [88, 95] width 107 height 25
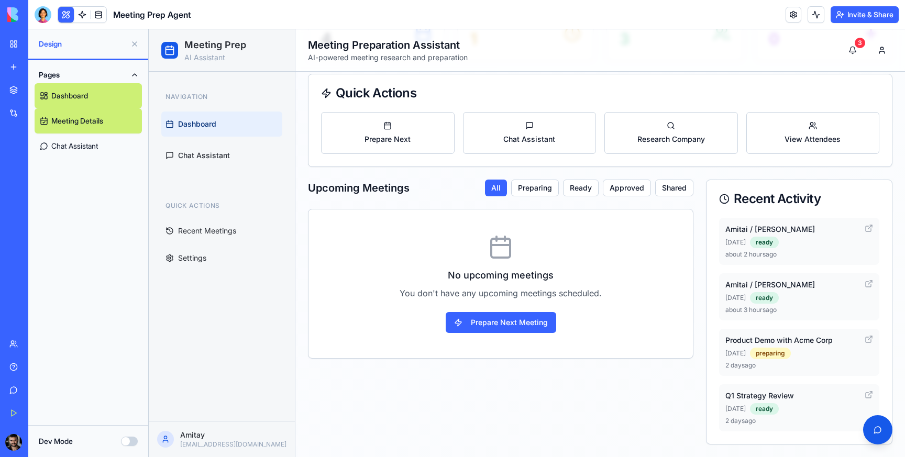
scroll to position [125, 0]
click at [867, 284] on icon at bounding box center [868, 284] width 8 height 8
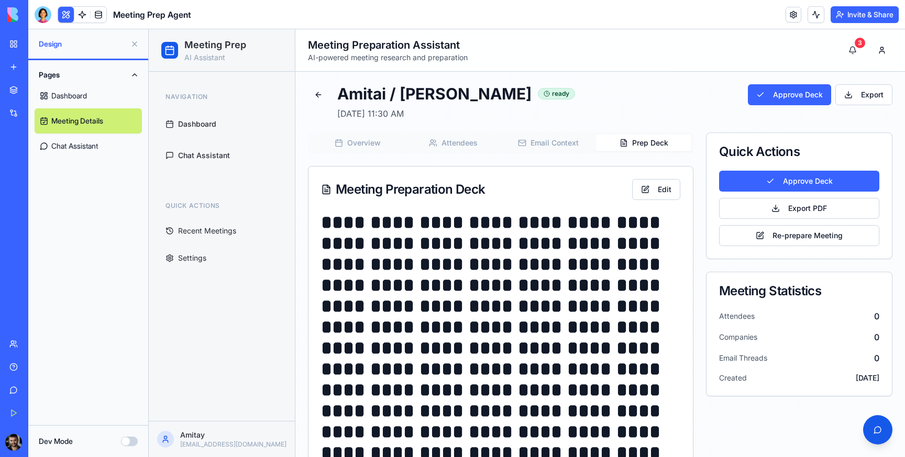
click at [648, 144] on button "Prep Deck" at bounding box center [643, 143] width 95 height 17
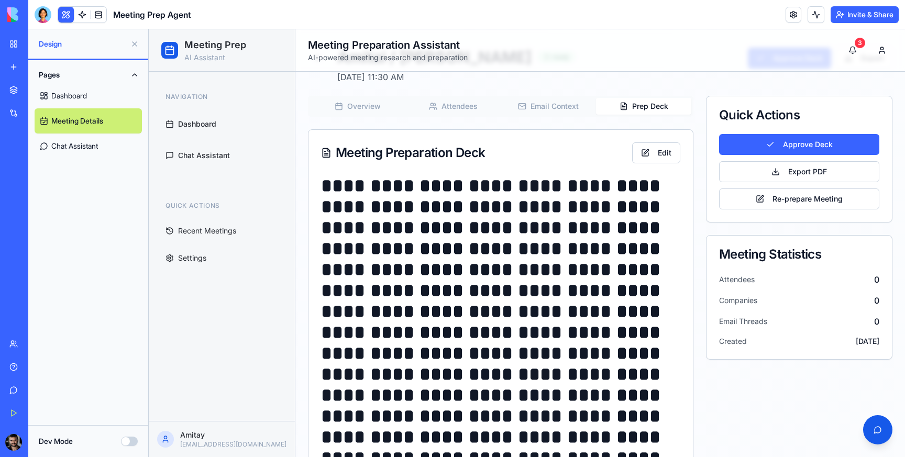
scroll to position [38, 0]
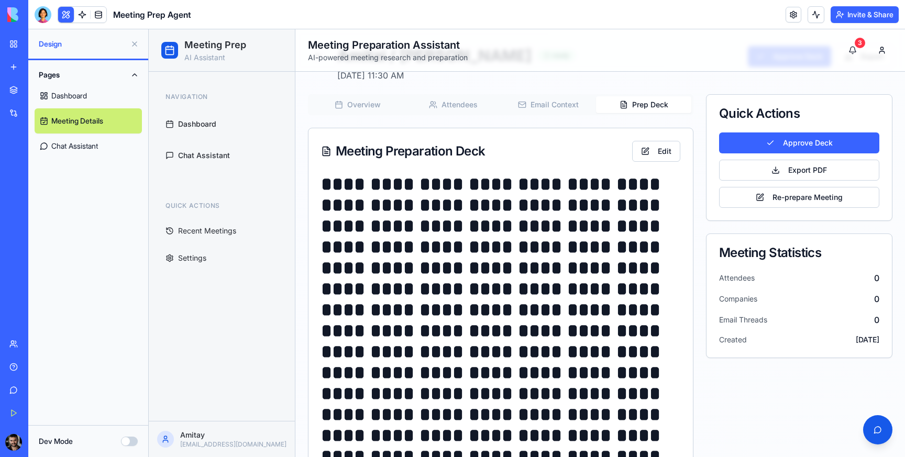
click at [81, 92] on link "Dashboard" at bounding box center [88, 95] width 107 height 25
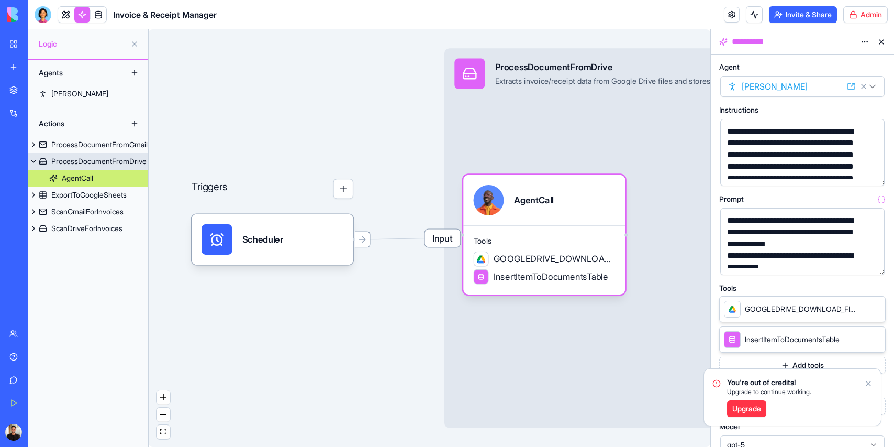
scroll to position [76, 0]
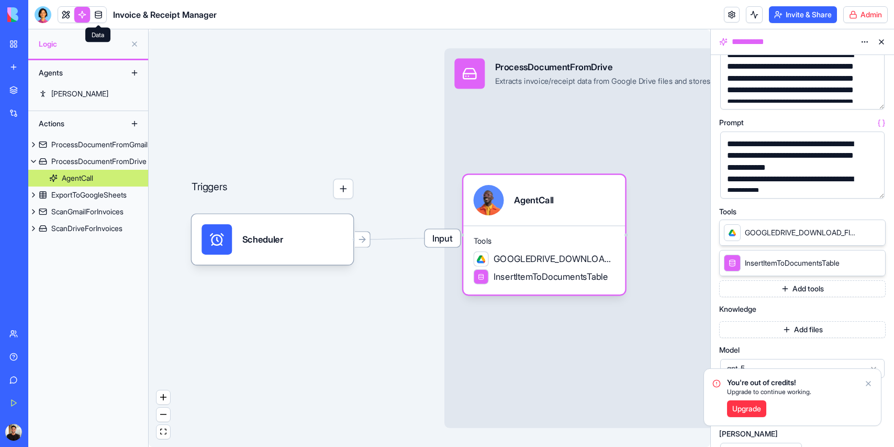
click at [98, 16] on link at bounding box center [99, 15] width 16 height 16
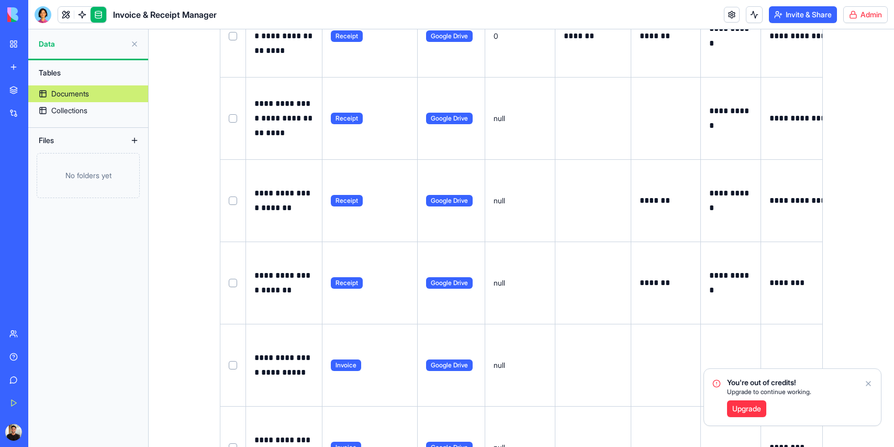
scroll to position [2936, 0]
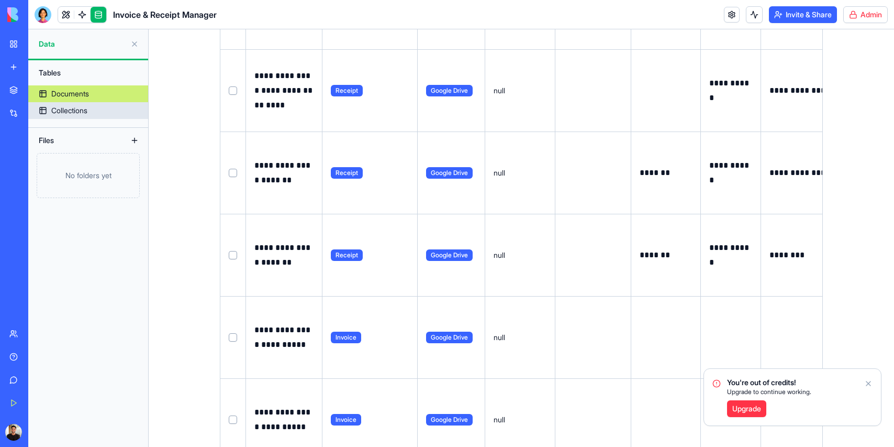
click at [93, 116] on link "Collections" at bounding box center [88, 110] width 120 height 17
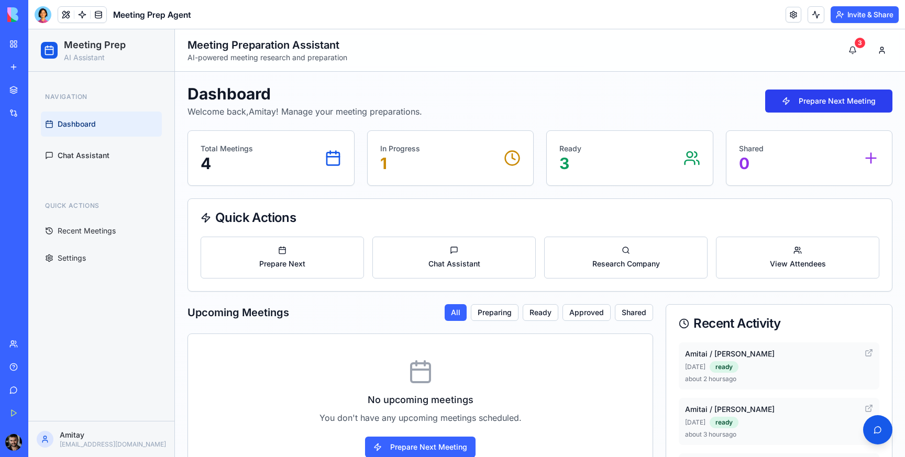
click at [823, 102] on button "Prepare Next Meeting" at bounding box center [828, 101] width 127 height 23
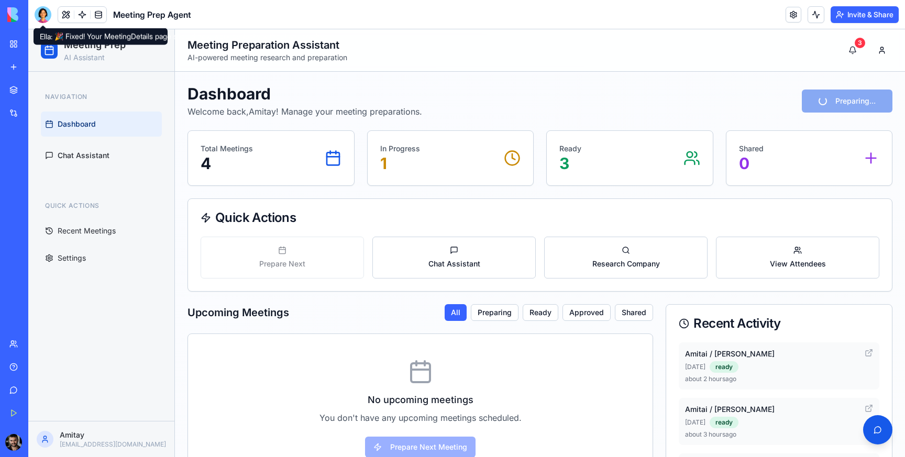
click at [41, 14] on div at bounding box center [43, 14] width 17 height 17
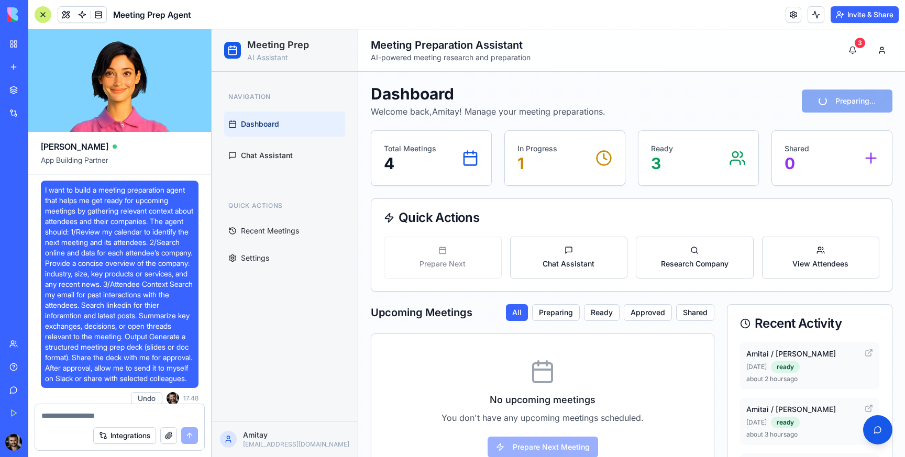
click at [73, 241] on span "I want to build a meeting preparation agent that helps me get ready for upcomin…" at bounding box center [119, 284] width 149 height 199
click at [130, 239] on span "I want to build a meeting preparation agent that helps me get ready for upcomin…" at bounding box center [119, 284] width 149 height 199
drag, startPoint x: 69, startPoint y: 243, endPoint x: 134, endPoint y: 243, distance: 64.4
click at [134, 243] on span "I want to build a meeting preparation agent that helps me get ready for upcomin…" at bounding box center [119, 284] width 149 height 199
click at [325, 14] on header "Meeting Prep Agent Invite & Share" at bounding box center [466, 14] width 877 height 29
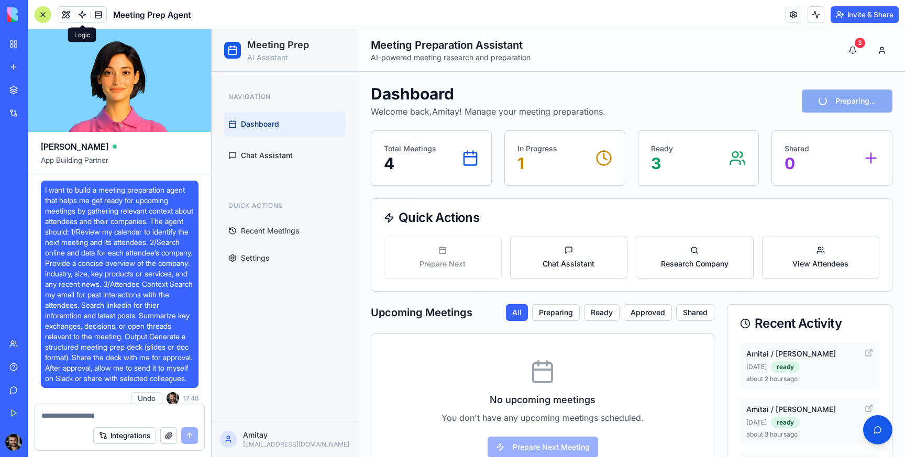
click at [82, 13] on link at bounding box center [82, 15] width 16 height 16
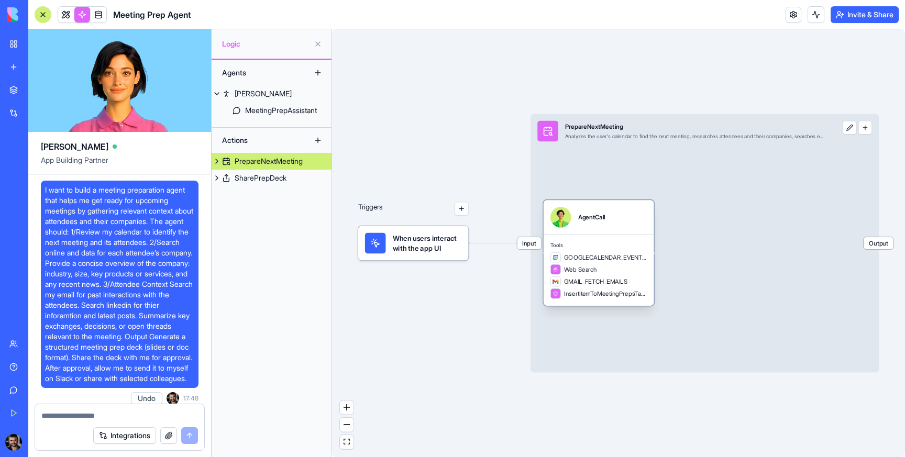
click at [609, 220] on div "AgentCall" at bounding box center [598, 217] width 96 height 21
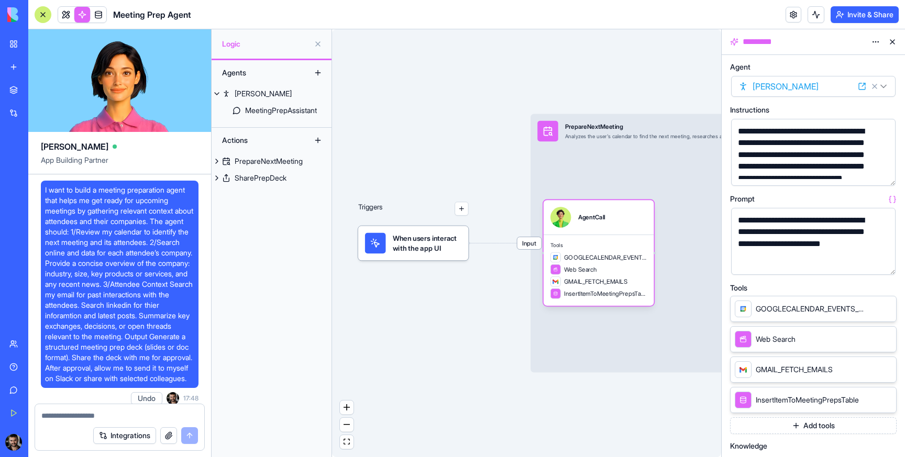
click at [885, 266] on button "button" at bounding box center [885, 264] width 17 height 17
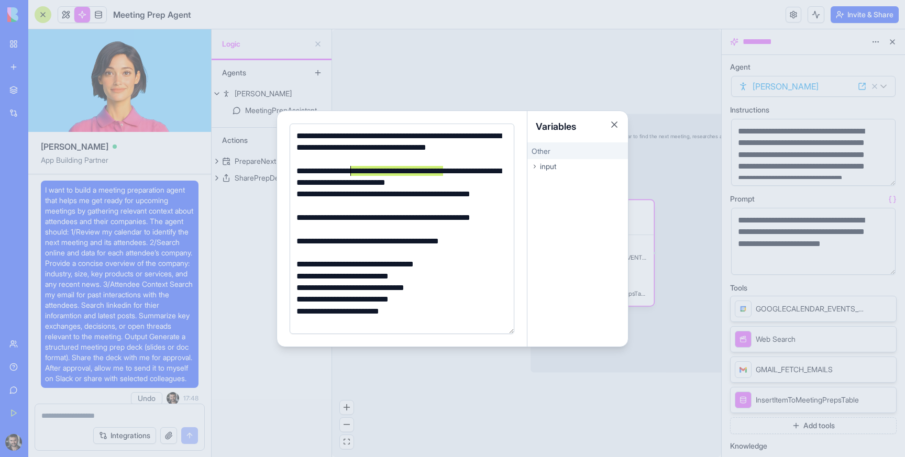
drag, startPoint x: 442, startPoint y: 173, endPoint x: 350, endPoint y: 171, distance: 92.2
click at [350, 171] on div "**********" at bounding box center [400, 177] width 214 height 24
click at [369, 187] on div "**********" at bounding box center [400, 177] width 214 height 24
click at [459, 183] on div "**********" at bounding box center [400, 177] width 214 height 24
click at [506, 76] on div at bounding box center [452, 228] width 905 height 457
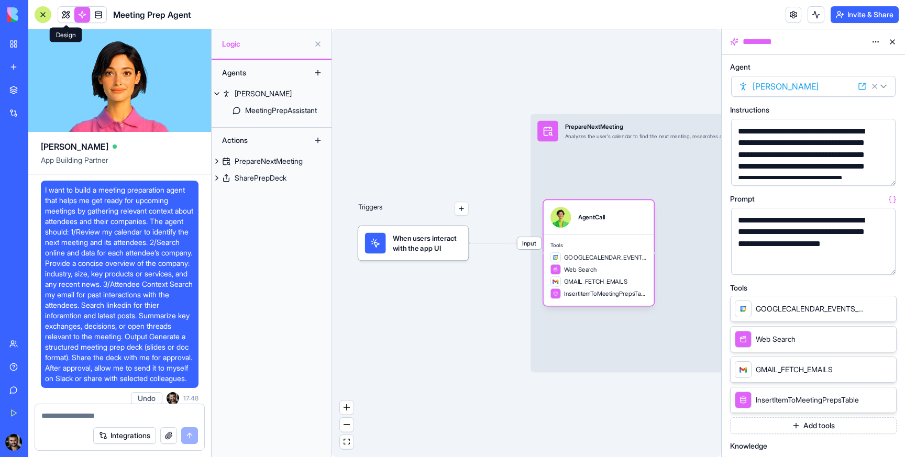
click at [70, 12] on link at bounding box center [66, 15] width 16 height 16
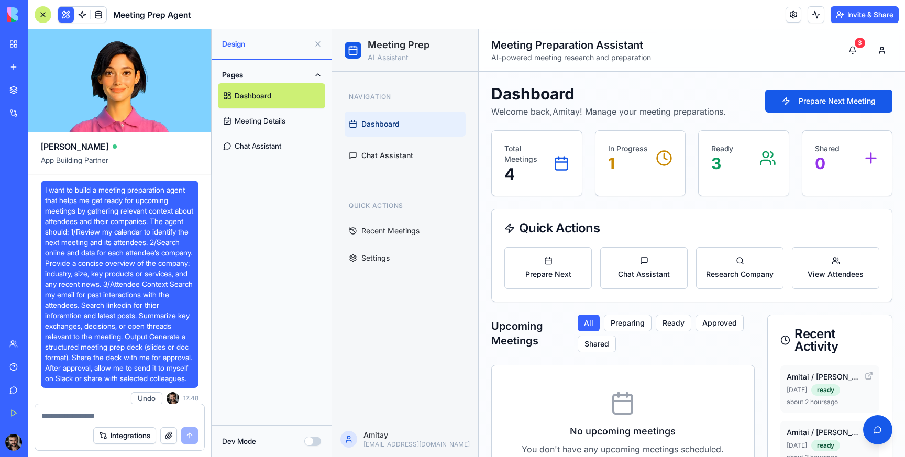
click at [12, 46] on link "My Workspace" at bounding box center [24, 44] width 42 height 21
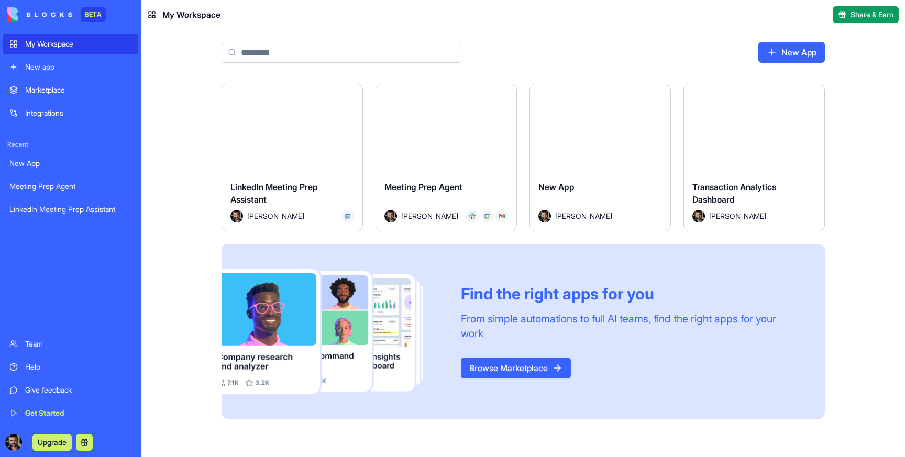
click at [289, 176] on div "LinkedIn Meeting Prep Assistant Amitay Boneh" at bounding box center [292, 201] width 140 height 59
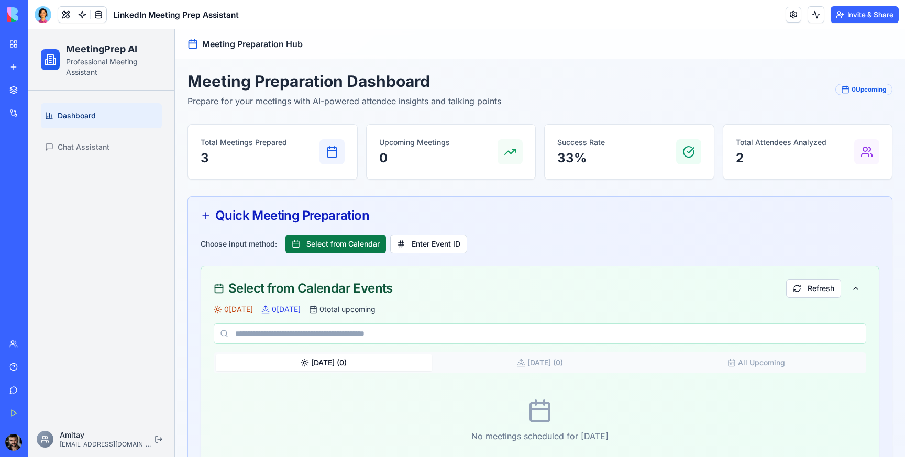
click at [354, 244] on button "Select from Calendar" at bounding box center [335, 244] width 101 height 19
click at [829, 289] on button "Refresh" at bounding box center [813, 288] width 55 height 19
click at [808, 289] on button "Refresh" at bounding box center [813, 288] width 55 height 19
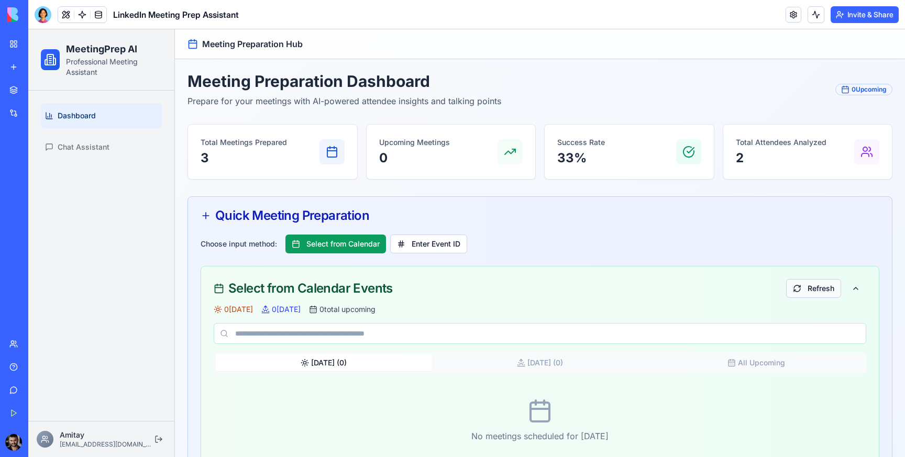
click at [808, 289] on button "Refresh" at bounding box center [813, 288] width 55 height 19
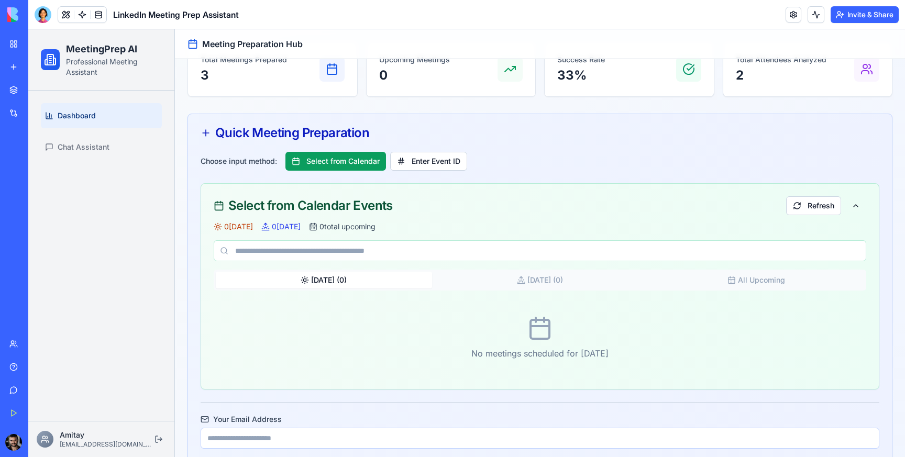
scroll to position [86, 0]
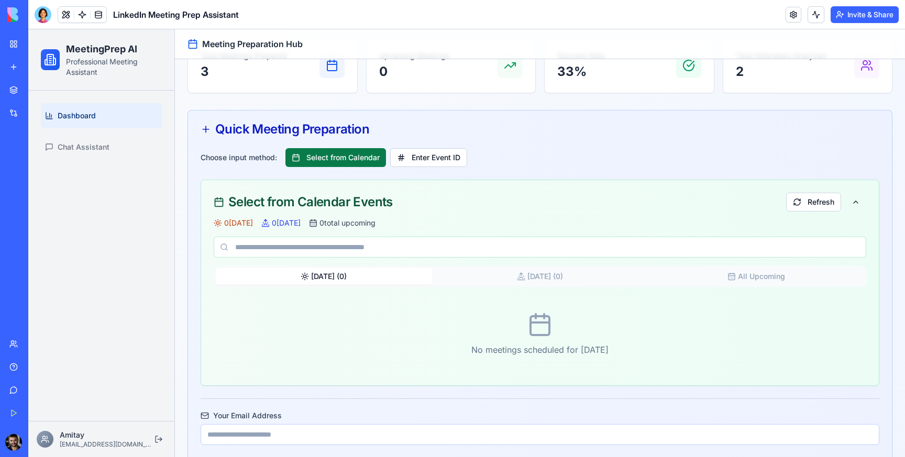
click at [346, 163] on button "Select from Calendar" at bounding box center [335, 157] width 101 height 19
click at [438, 167] on div "Choose input method: Select from Calendar Enter Event ID Select from Calendar E…" at bounding box center [540, 313] width 679 height 330
click at [426, 154] on button "Enter Event ID" at bounding box center [428, 157] width 77 height 19
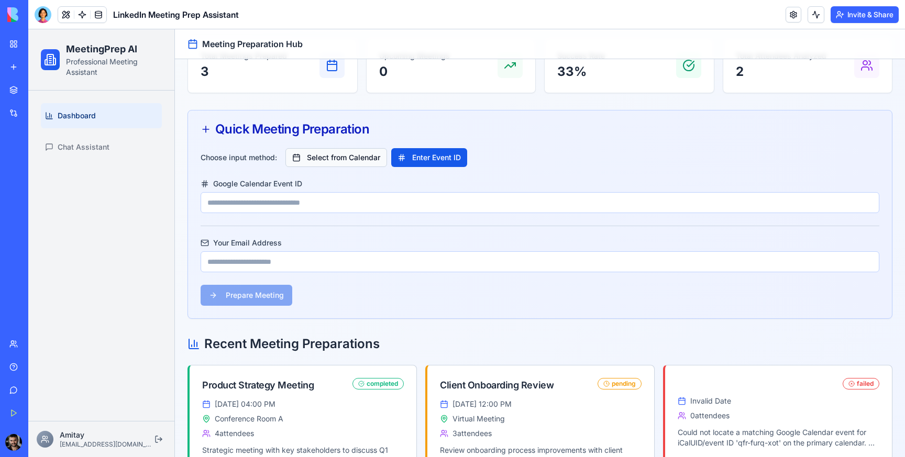
click at [316, 156] on button "Select from Calendar" at bounding box center [336, 157] width 102 height 19
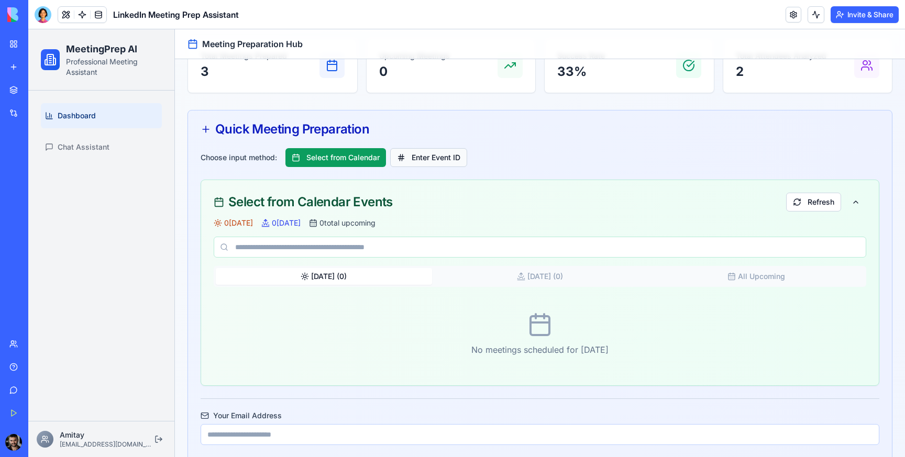
click at [422, 161] on button "Enter Event ID" at bounding box center [428, 157] width 77 height 19
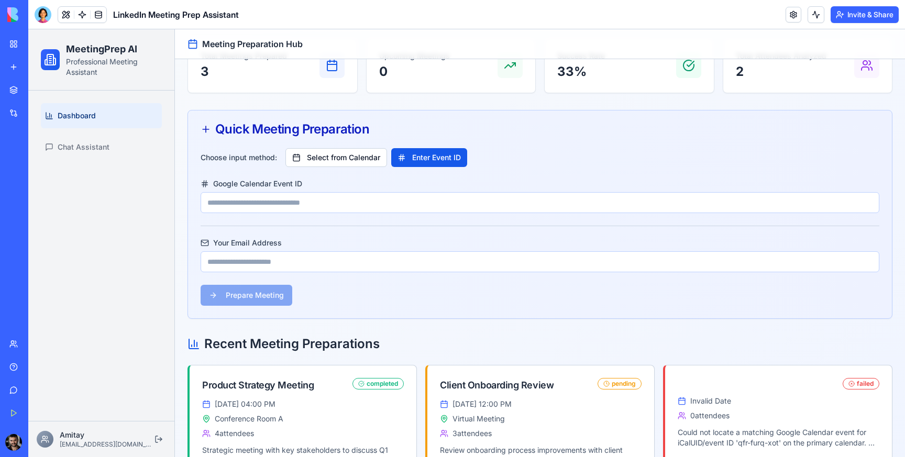
click at [309, 148] on div "Quick Meeting Preparation" at bounding box center [540, 129] width 704 height 38
click at [321, 151] on button "Select from Calendar" at bounding box center [336, 157] width 102 height 19
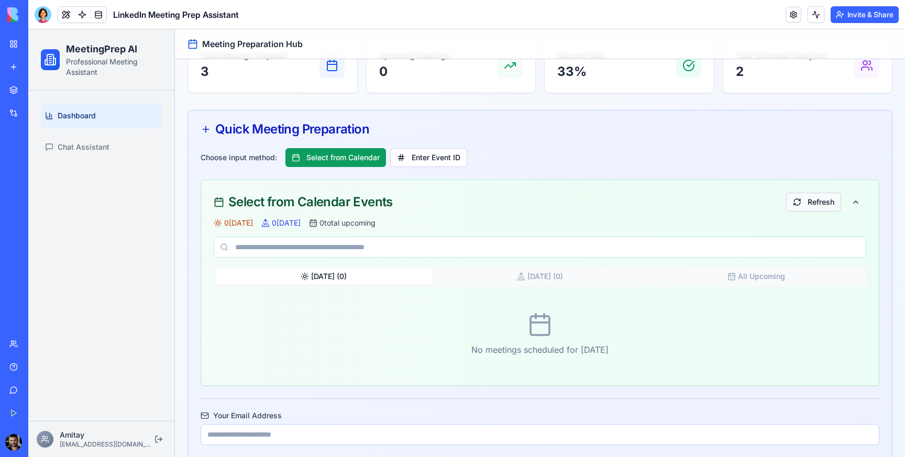
click at [817, 204] on button "Refresh" at bounding box center [813, 202] width 55 height 19
click at [316, 242] on input at bounding box center [540, 247] width 652 height 21
click at [48, 13] on div at bounding box center [43, 14] width 17 height 17
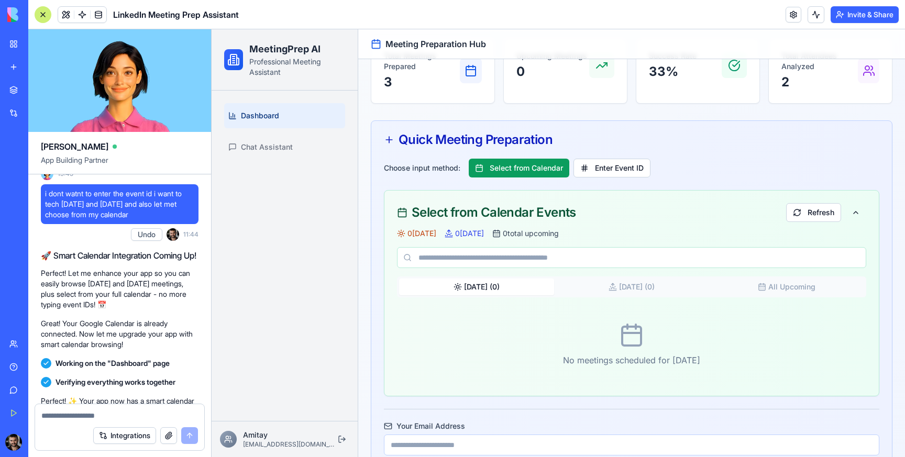
scroll to position [1255, 0]
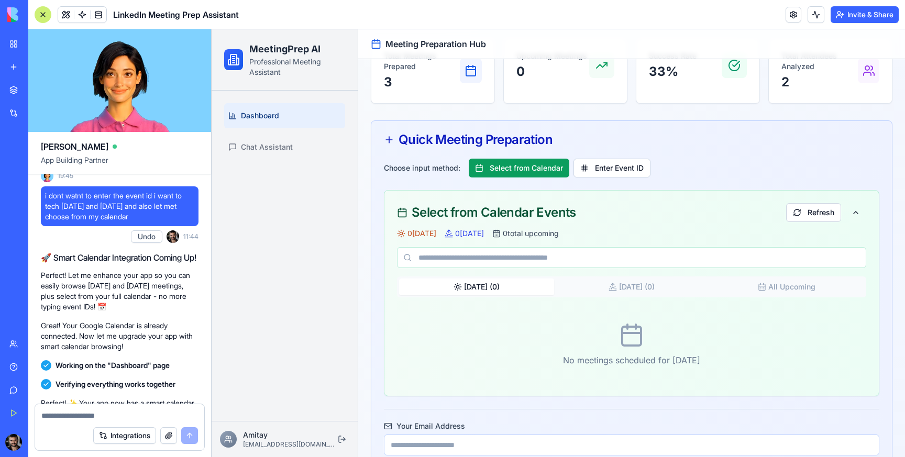
click at [137, 222] on span "i dont watnt to enter the event id i want to tech today and tomorrow and also l…" at bounding box center [119, 206] width 149 height 31
click at [508, 172] on button "Select from Calendar" at bounding box center [519, 168] width 101 height 19
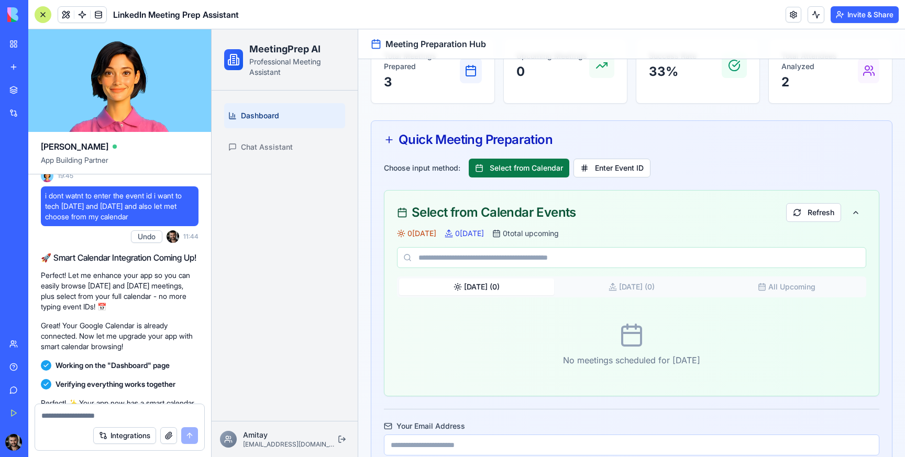
click at [515, 172] on button "Select from Calendar" at bounding box center [519, 168] width 101 height 19
click at [815, 205] on button "Refresh" at bounding box center [813, 212] width 55 height 19
click at [81, 13] on link at bounding box center [82, 15] width 16 height 16
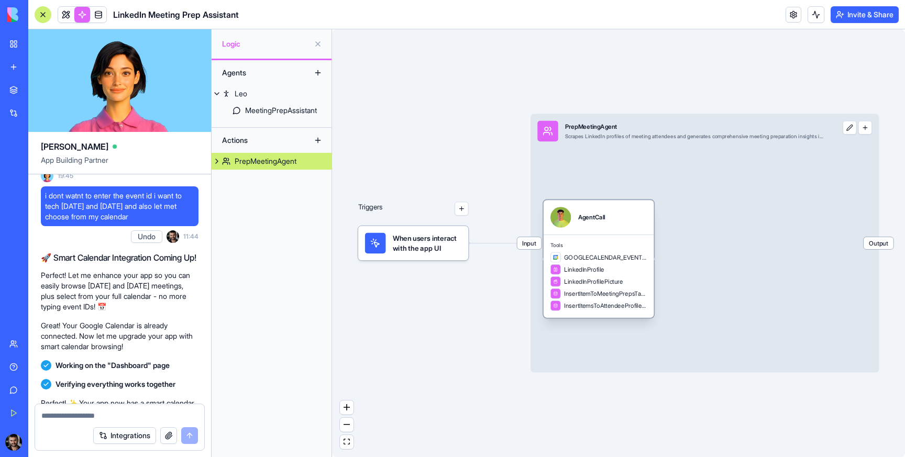
click at [610, 237] on div "Tools GOOGLECALENDAR_EVENTS_LIST LinkedInProfile LinkedInProfilePicture InsertI…" at bounding box center [598, 276] width 110 height 83
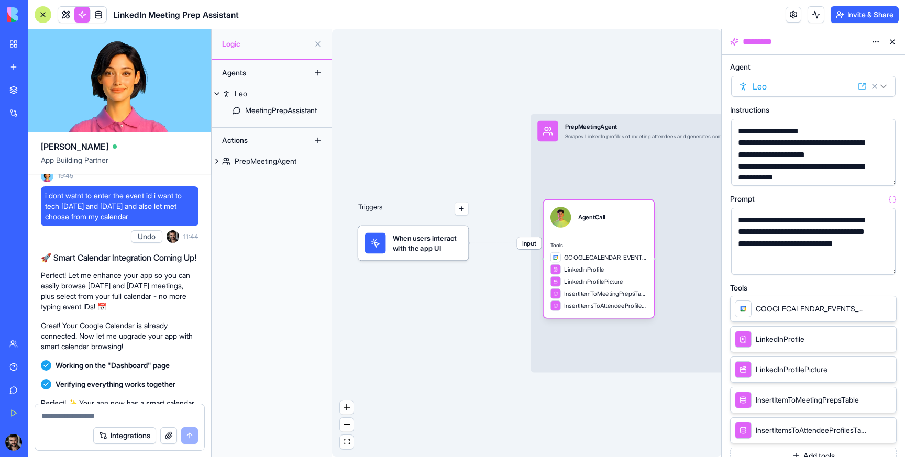
click at [884, 173] on button "button" at bounding box center [885, 175] width 17 height 17
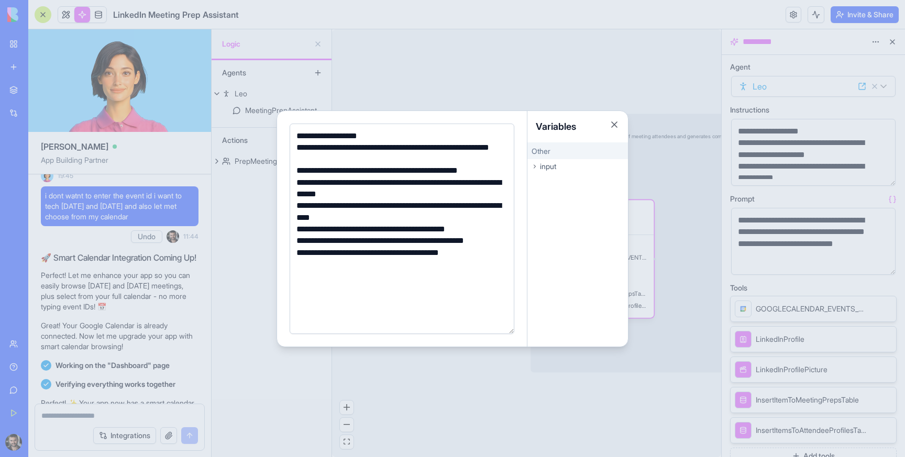
click at [393, 77] on div at bounding box center [452, 228] width 905 height 457
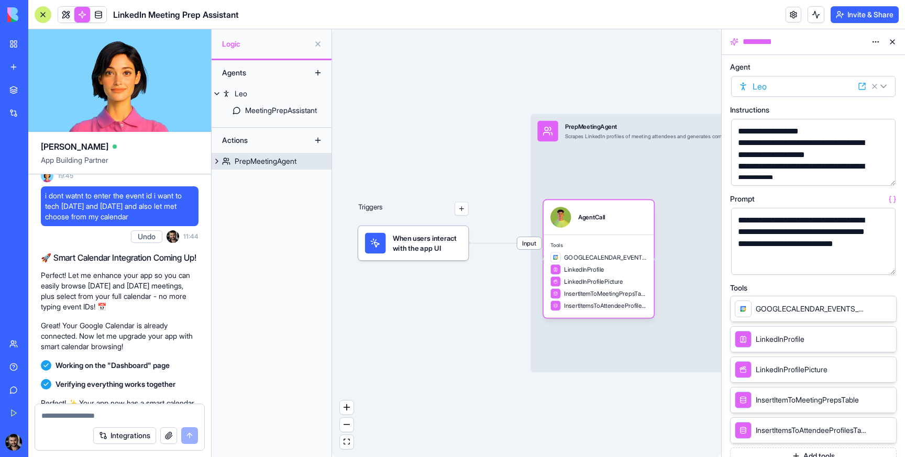
click at [531, 245] on span "Input" at bounding box center [529, 243] width 24 height 12
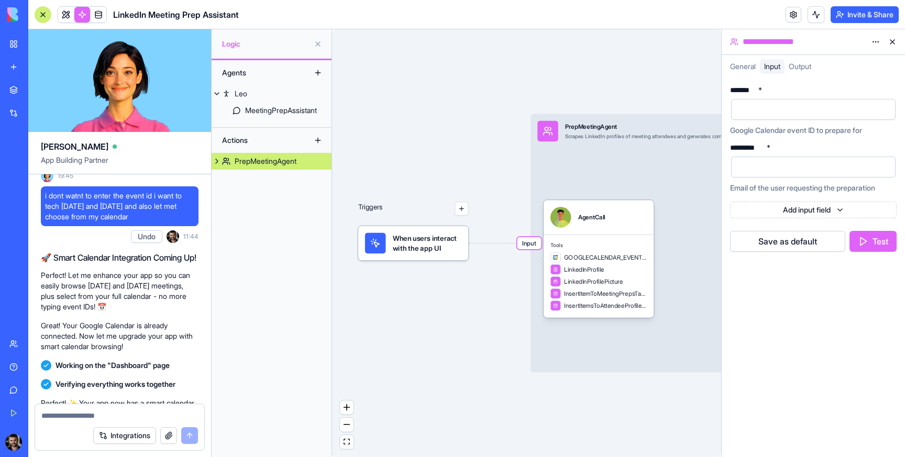
click at [118, 222] on span "i dont watnt to enter the event id i want to tech today and tomorrow and also l…" at bounding box center [119, 206] width 149 height 31
click at [606, 223] on div "AgentCall" at bounding box center [598, 217] width 96 height 21
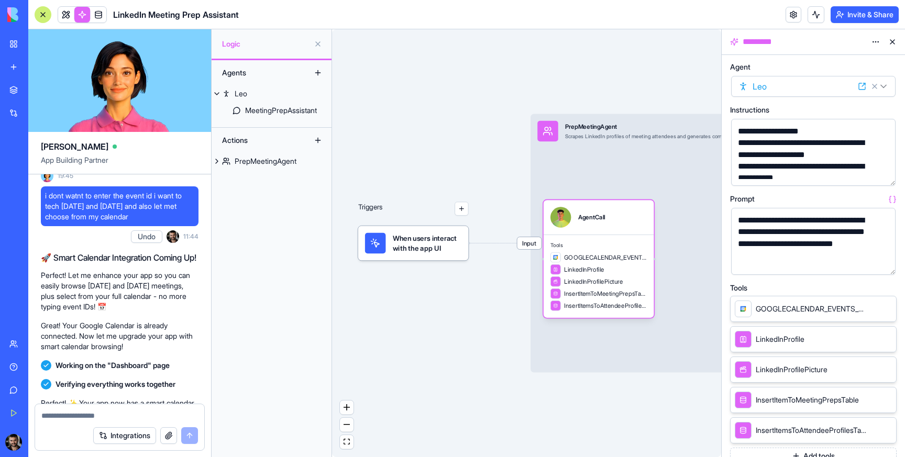
click at [891, 265] on button "button" at bounding box center [885, 264] width 17 height 17
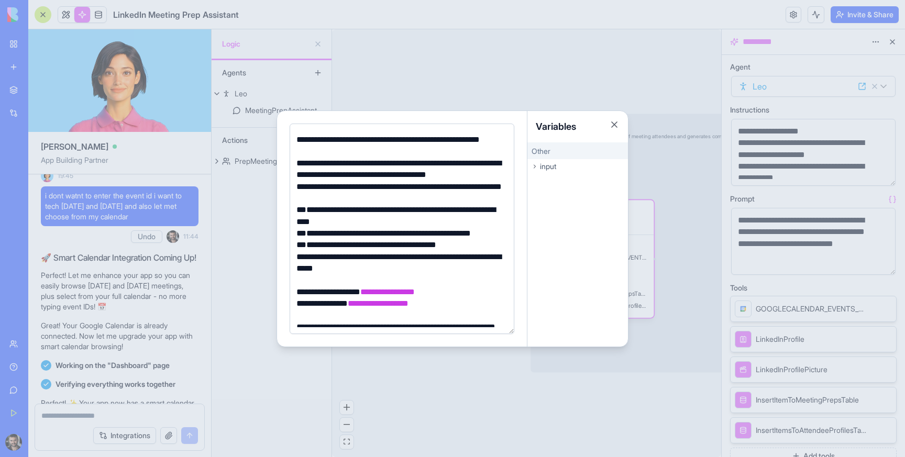
scroll to position [120, 0]
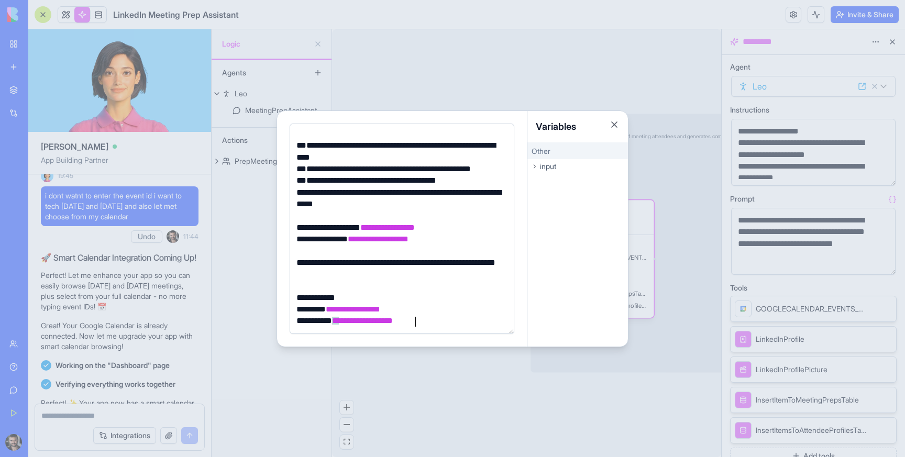
click at [810, 154] on div at bounding box center [452, 228] width 905 height 457
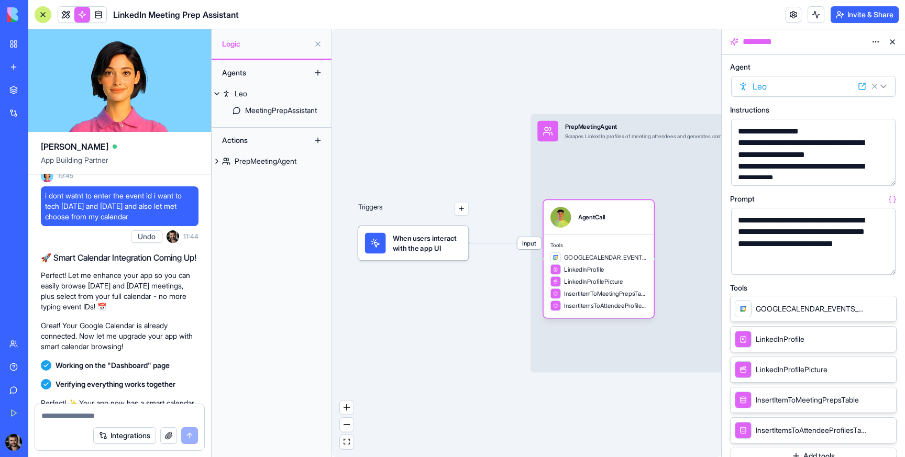
click at [438, 246] on span "When users interact with the app UI" at bounding box center [427, 243] width 69 height 21
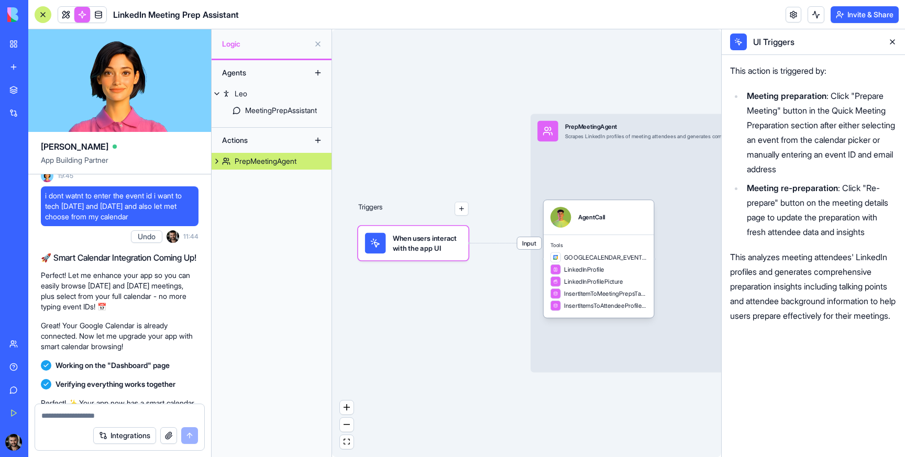
click at [423, 246] on span "When users interact with the app UI" at bounding box center [427, 243] width 69 height 21
click at [64, 14] on link at bounding box center [66, 15] width 16 height 16
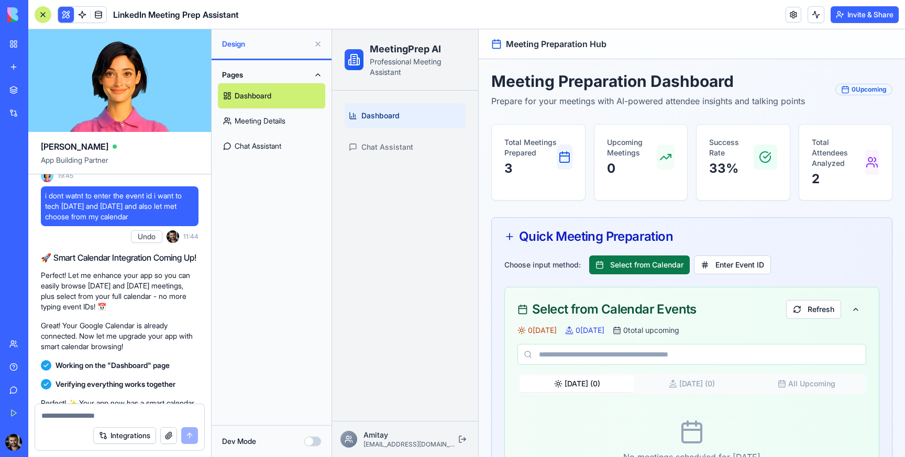
click at [646, 264] on button "Select from Calendar" at bounding box center [639, 265] width 101 height 19
click at [806, 304] on button "Refresh" at bounding box center [813, 309] width 55 height 19
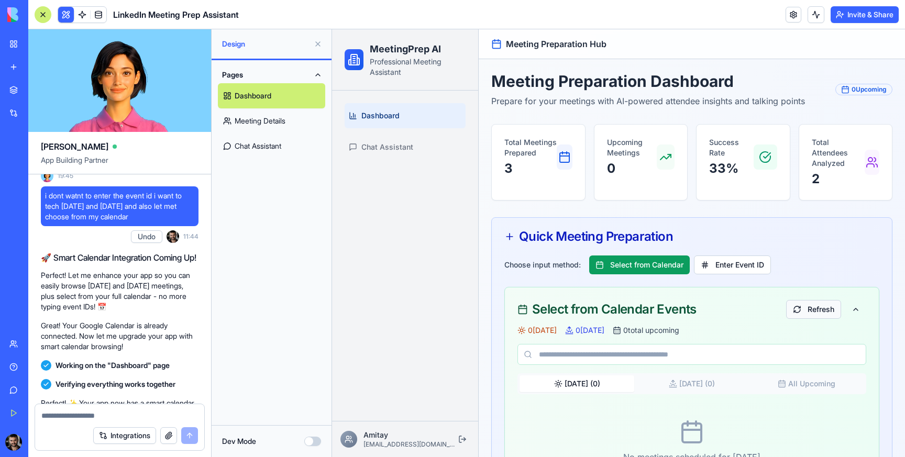
click at [806, 304] on button "Refresh" at bounding box center [813, 309] width 55 height 19
click at [83, 17] on link at bounding box center [82, 15] width 16 height 16
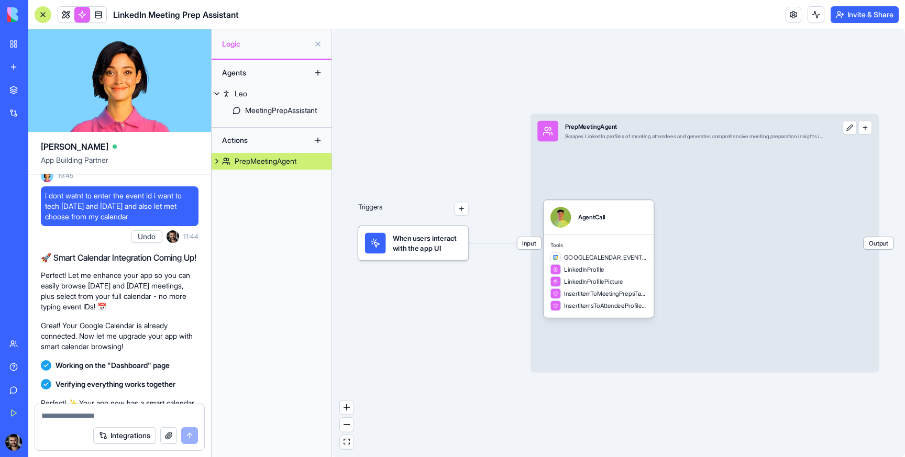
click at [87, 409] on div at bounding box center [119, 412] width 169 height 17
click at [357, 411] on div "Triggers When users interact with the app UI Input PrepMeetingAgent Scrapes Lin…" at bounding box center [618, 243] width 573 height 428
click at [440, 360] on div "Triggers When users interact with the app UI Input PrepMeetingAgent Scrapes Lin…" at bounding box center [618, 243] width 573 height 428
click at [592, 216] on div "AgentCall" at bounding box center [591, 217] width 27 height 8
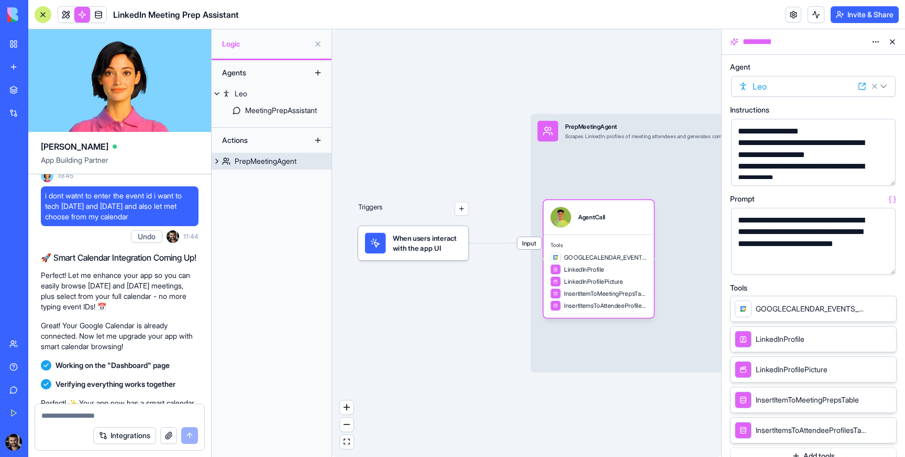
click at [616, 185] on div "Input PrepMeetingAgent Scrapes LinkedIn profiles of meeting attendees and gener…" at bounding box center [704, 243] width 348 height 259
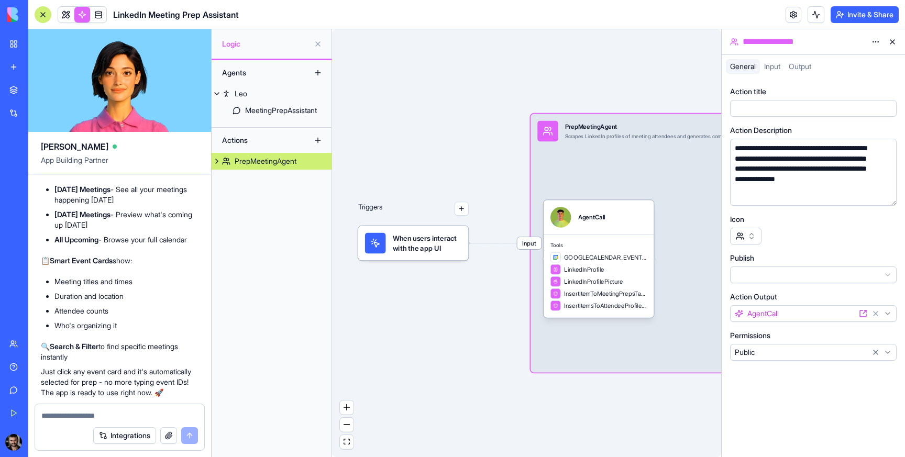
scroll to position [1599, 0]
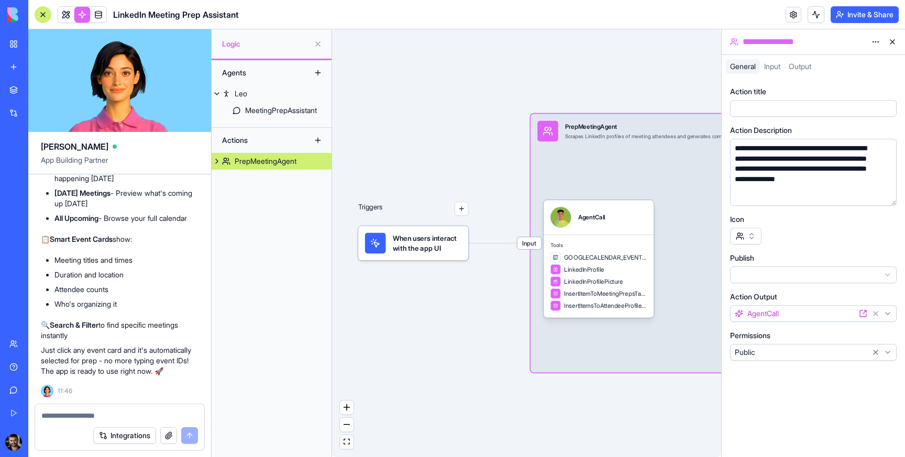
click at [87, 414] on textarea at bounding box center [119, 416] width 157 height 10
click at [617, 229] on div "AgentCall" at bounding box center [598, 217] width 110 height 35
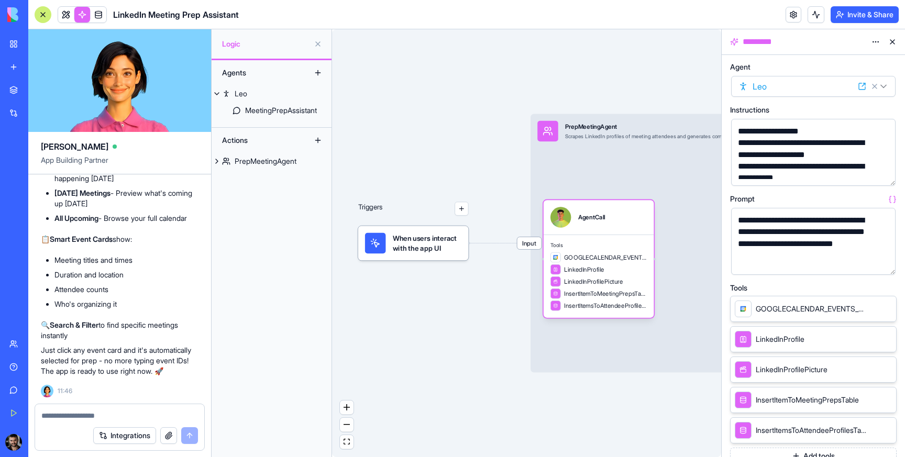
click at [117, 416] on textarea at bounding box center [119, 416] width 157 height 10
click at [113, 416] on textarea at bounding box center [119, 416] width 157 height 10
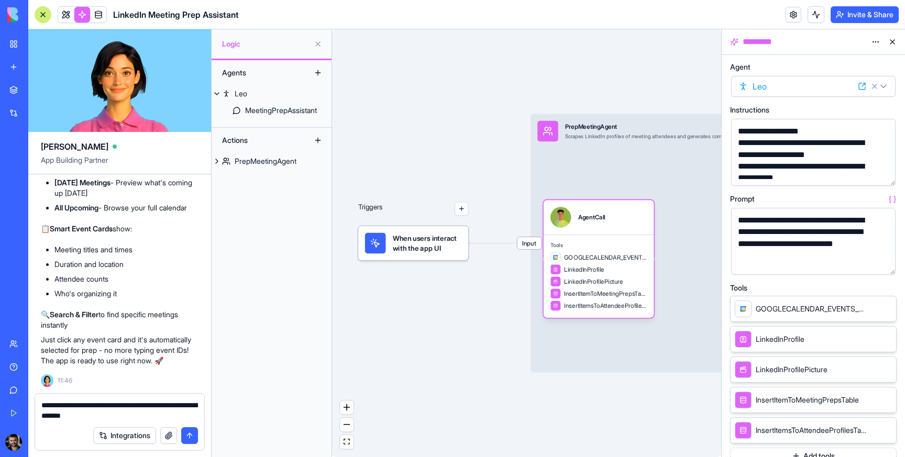
click at [182, 402] on textarea "**********" at bounding box center [119, 410] width 157 height 21
drag, startPoint x: 116, startPoint y: 413, endPoint x: 79, endPoint y: 415, distance: 37.3
click at [79, 415] on textarea "**********" at bounding box center [119, 410] width 157 height 21
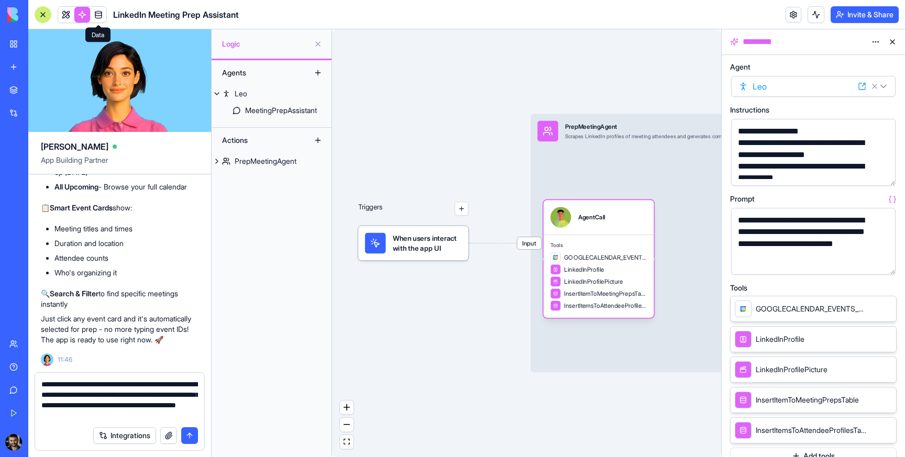
click at [98, 18] on link at bounding box center [99, 15] width 16 height 16
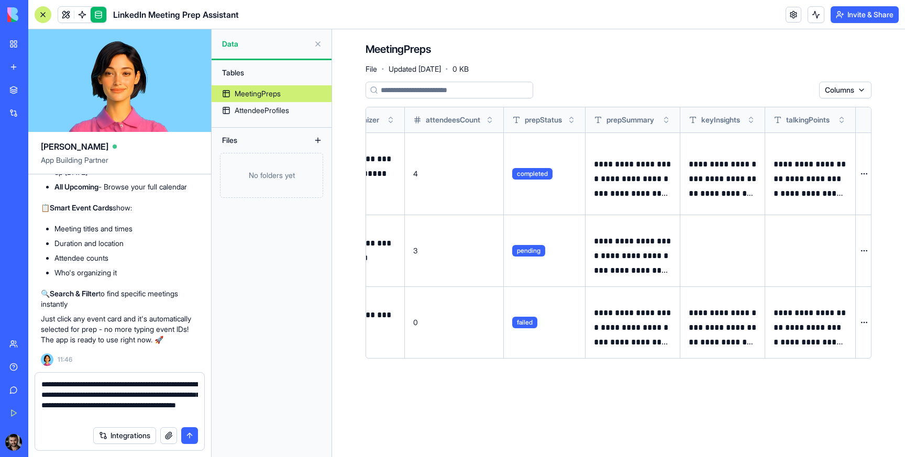
scroll to position [0, 397]
click at [265, 109] on div "AttendeeProfiles" at bounding box center [262, 110] width 54 height 10
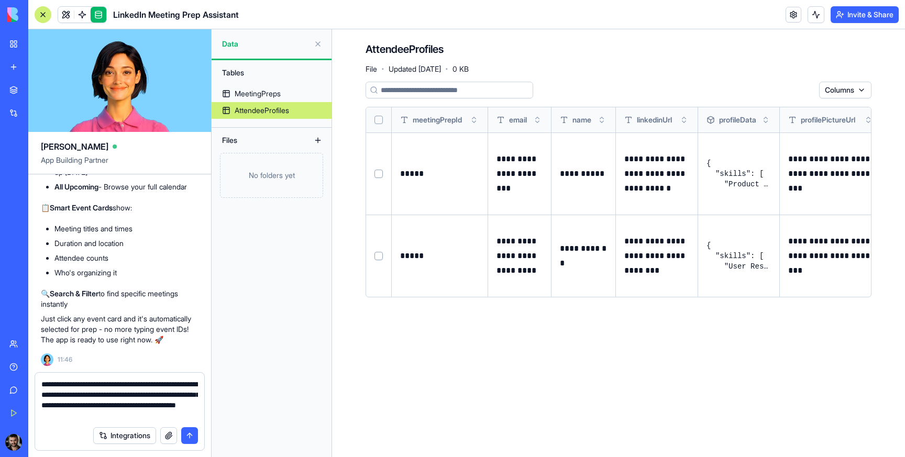
click at [268, 88] on div "MeetingPreps" at bounding box center [258, 93] width 46 height 10
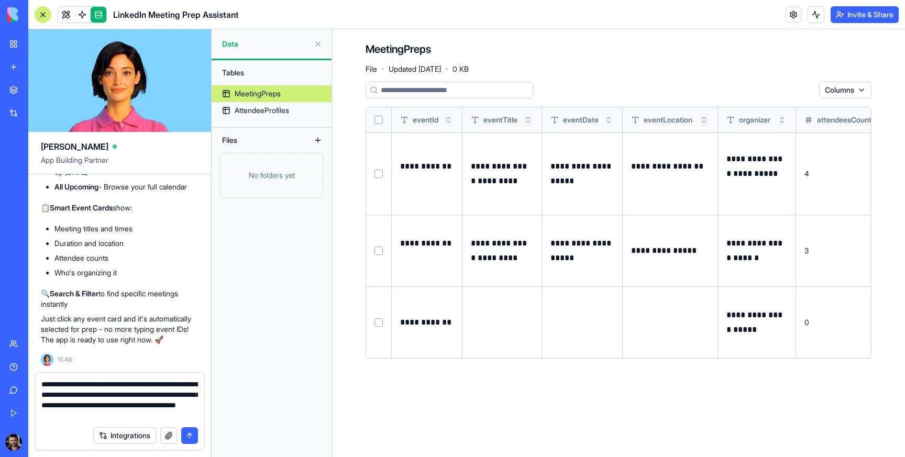
click at [195, 415] on textarea "**********" at bounding box center [119, 400] width 157 height 42
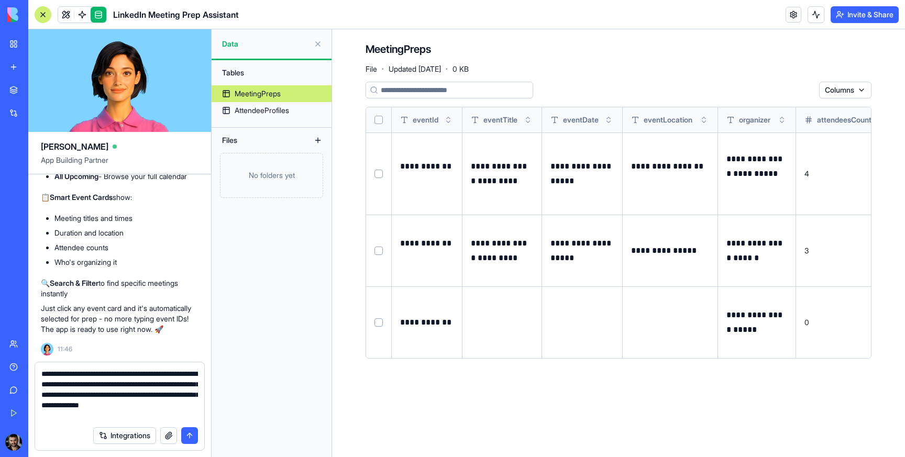
click at [120, 418] on textarea "**********" at bounding box center [119, 395] width 157 height 52
click at [132, 417] on textarea "**********" at bounding box center [119, 395] width 157 height 52
click at [108, 418] on textarea "**********" at bounding box center [119, 395] width 157 height 52
click at [137, 414] on textarea "**********" at bounding box center [119, 395] width 157 height 52
drag, startPoint x: 129, startPoint y: 416, endPoint x: 80, endPoint y: 407, distance: 50.0
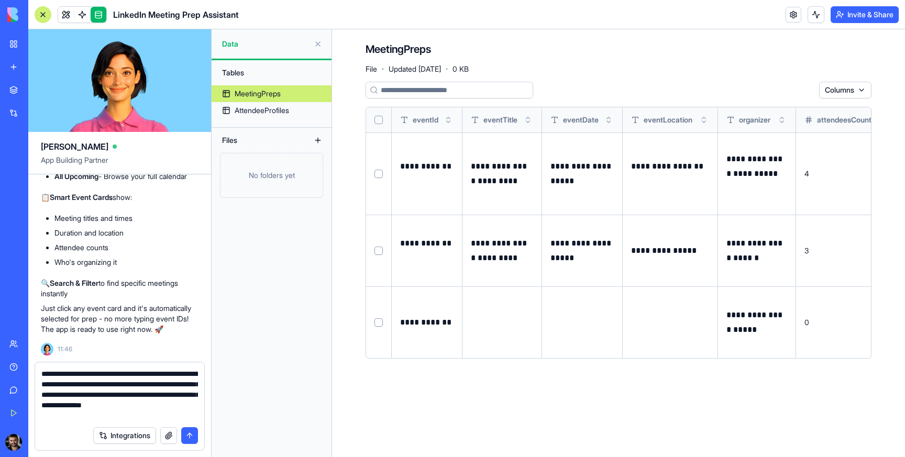
click at [80, 407] on textarea "**********" at bounding box center [119, 395] width 157 height 52
type textarea "**********"
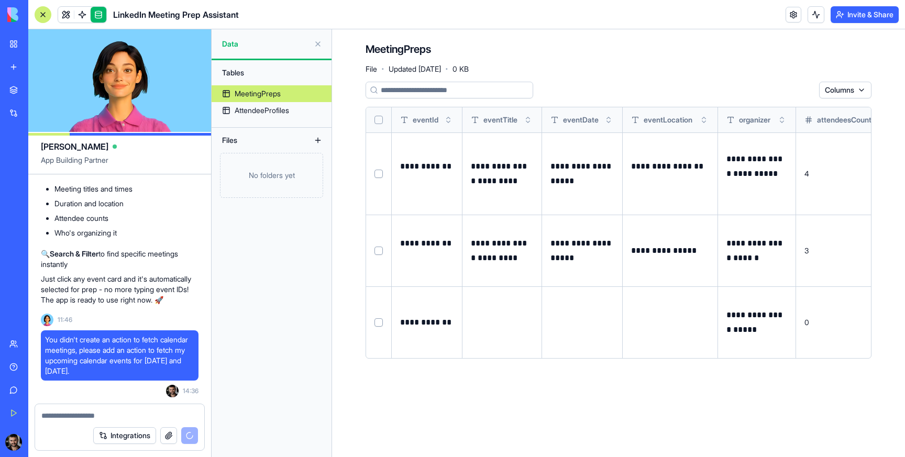
scroll to position [1769, 0]
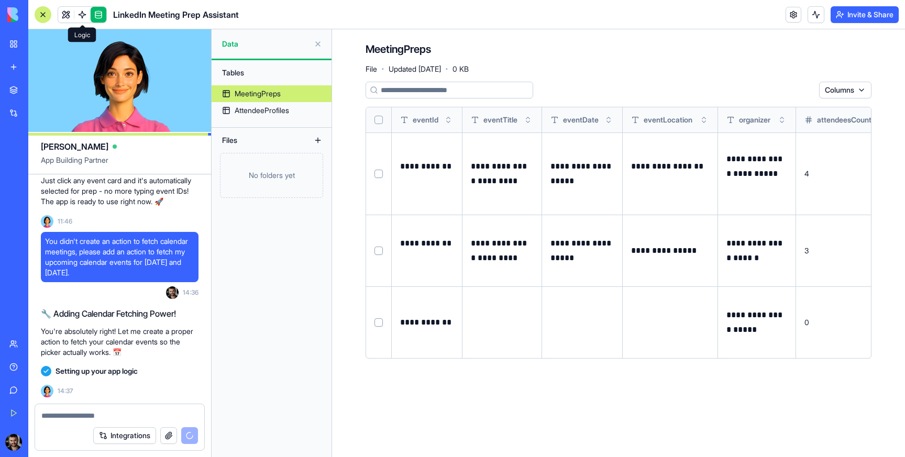
click at [83, 15] on span at bounding box center [82, 14] width 29 height 29
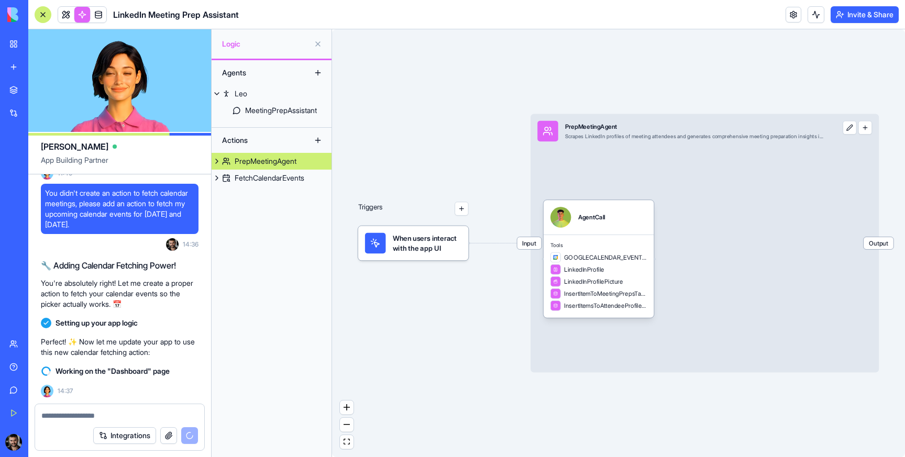
scroll to position [1836, 0]
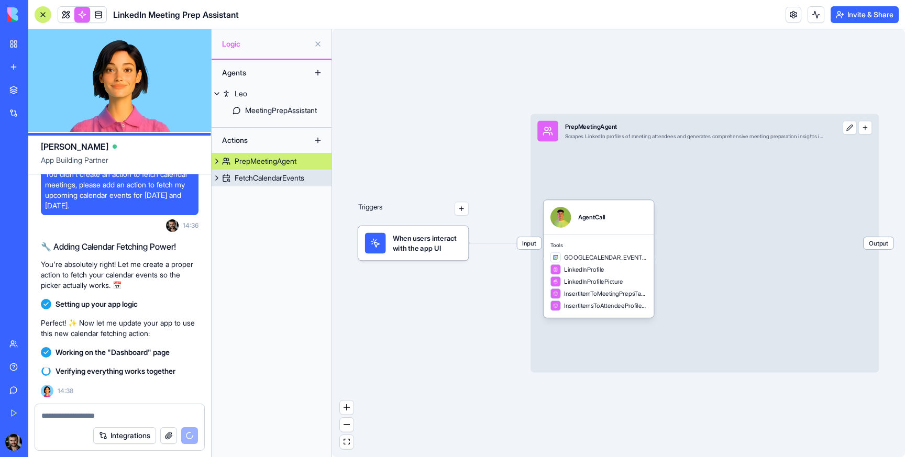
click at [263, 180] on div "FetchCalendarEvents" at bounding box center [270, 178] width 70 height 10
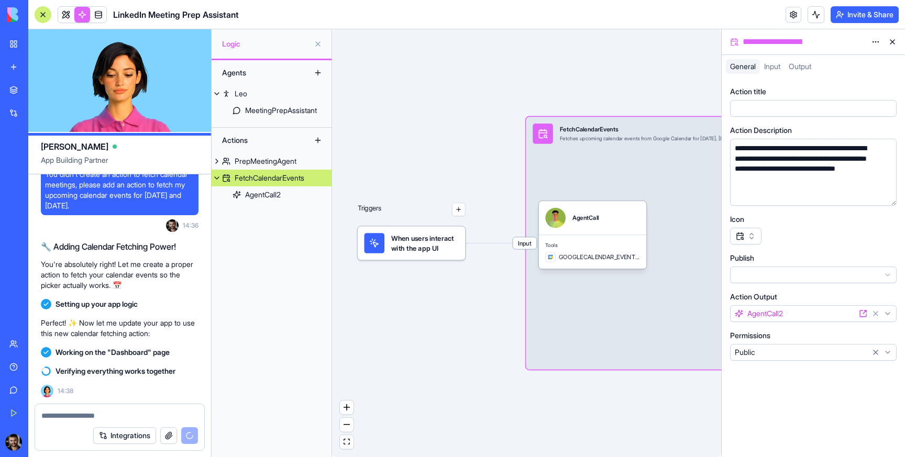
click at [430, 258] on div "When users interact with the app UI" at bounding box center [412, 243] width 108 height 34
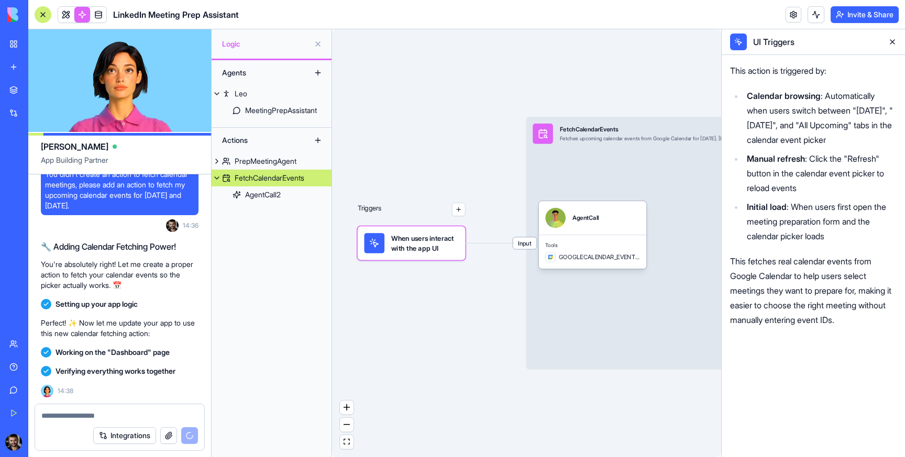
scroll to position [1989, 0]
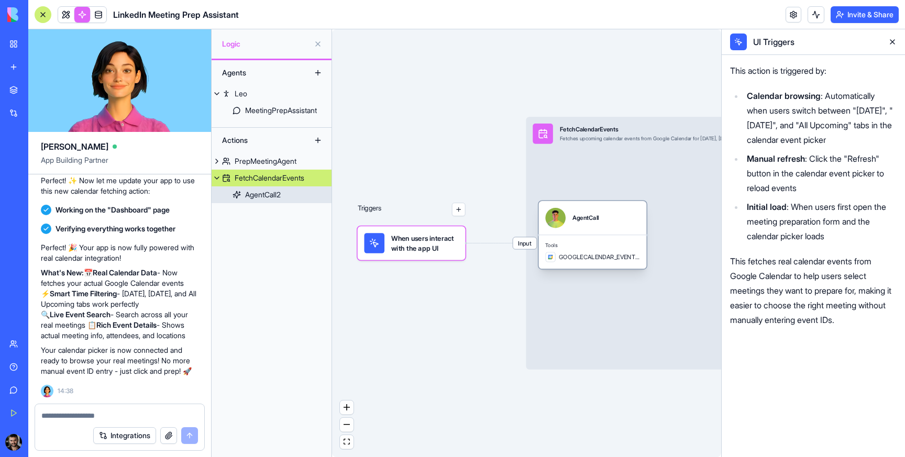
click at [558, 243] on span "Tools" at bounding box center [592, 245] width 94 height 7
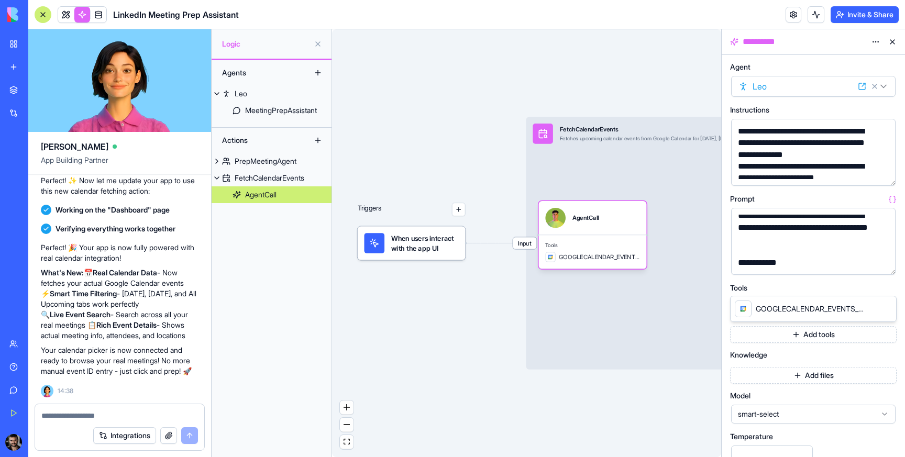
scroll to position [240, 0]
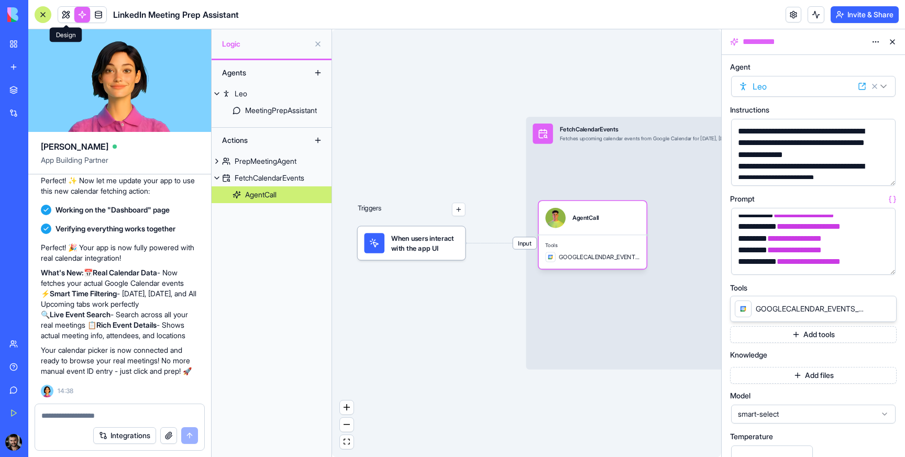
click at [62, 14] on link at bounding box center [66, 15] width 16 height 16
click at [62, 14] on button at bounding box center [66, 15] width 16 height 16
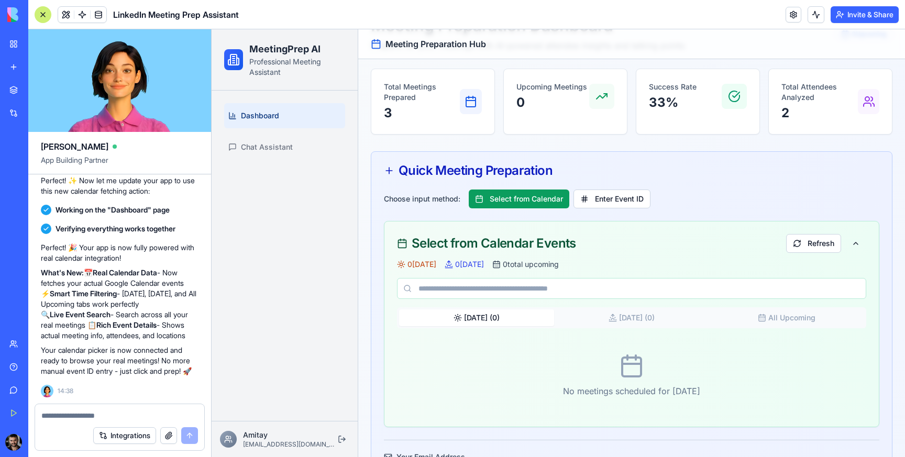
scroll to position [58, 0]
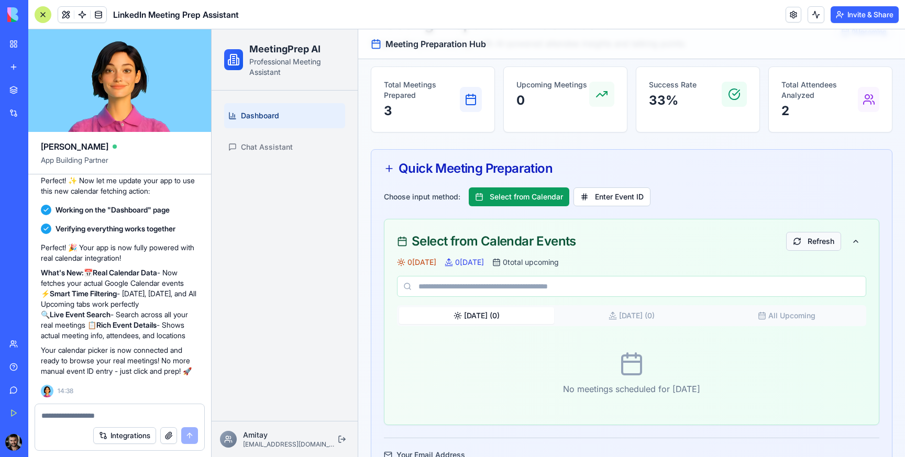
click at [800, 243] on button "Refresh" at bounding box center [813, 241] width 55 height 19
click at [85, 15] on link at bounding box center [82, 15] width 16 height 16
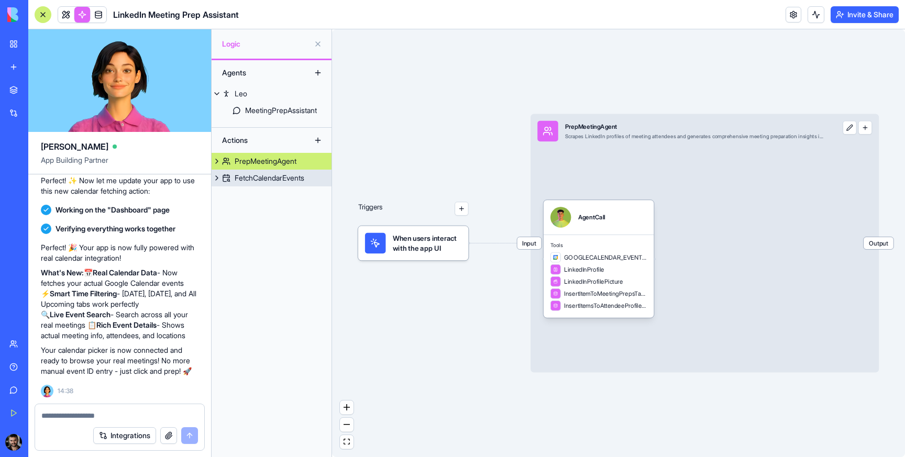
click at [235, 181] on div "FetchCalendarEvents" at bounding box center [270, 178] width 70 height 10
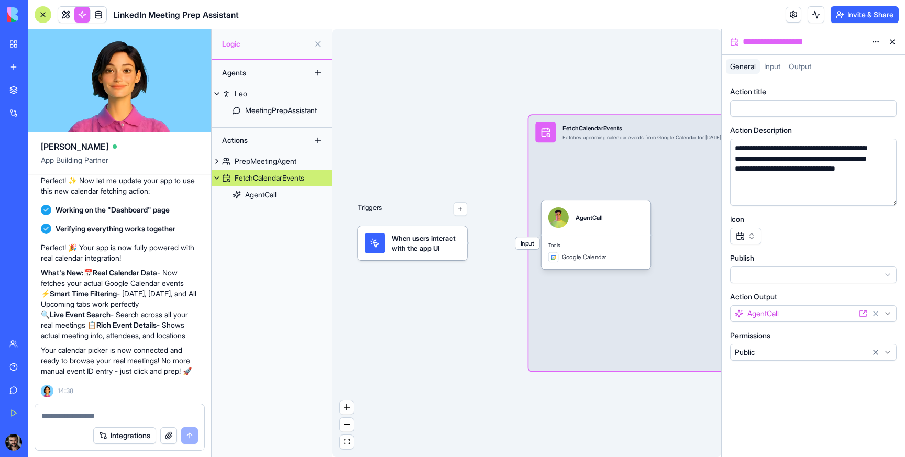
click at [431, 262] on div "Triggers When users interact with the app UI Input FetchCalendarEvents Fetches …" at bounding box center [526, 243] width 389 height 428
click at [421, 246] on span "When users interact with the app UI" at bounding box center [426, 243] width 68 height 20
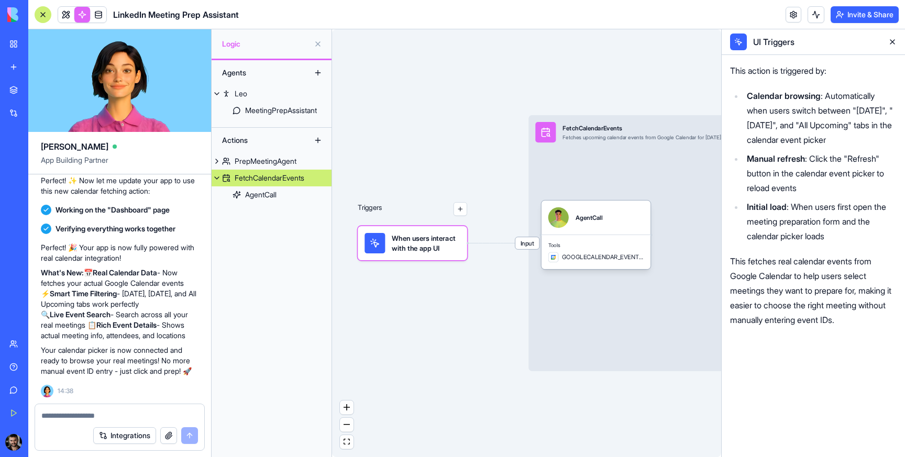
click at [62, 25] on header "LinkedIn Meeting Prep Assistant Invite & Share" at bounding box center [466, 14] width 877 height 29
click at [62, 24] on header "LinkedIn Meeting Prep Assistant Invite & Share" at bounding box center [466, 14] width 877 height 29
click at [62, 17] on link at bounding box center [66, 15] width 16 height 16
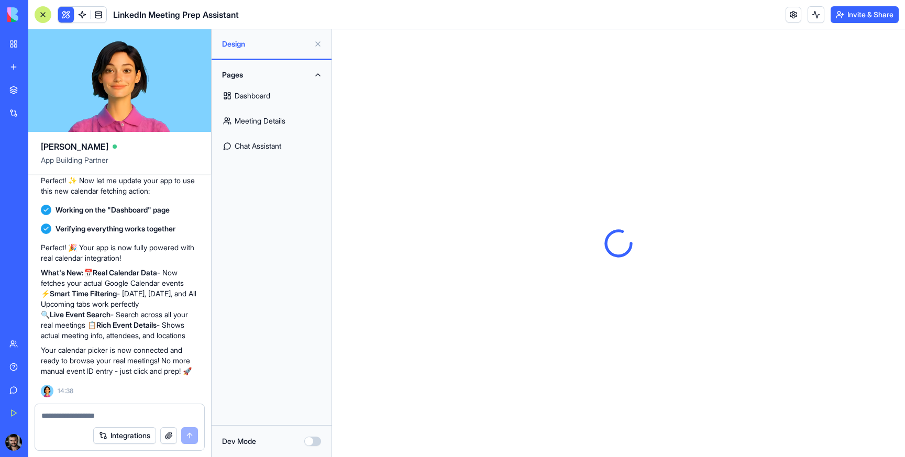
click at [255, 101] on link "Dashboard" at bounding box center [271, 95] width 107 height 25
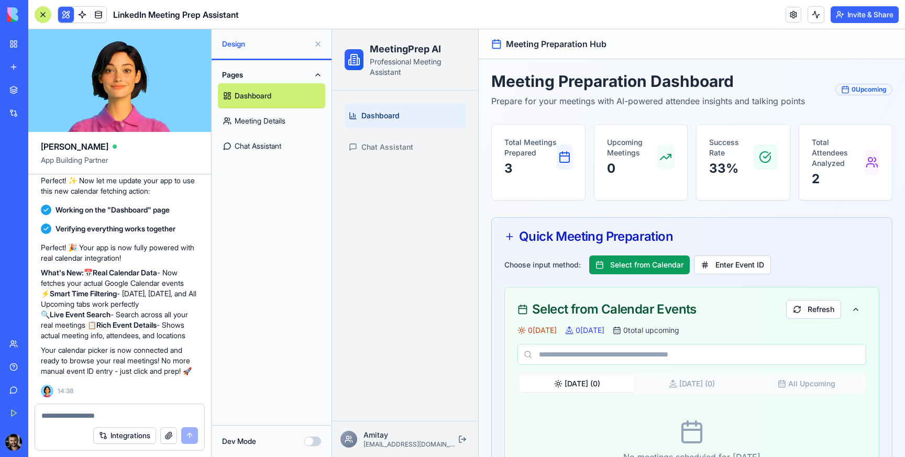
click at [818, 297] on div "Select from Calendar Events Refresh" at bounding box center [692, 306] width 374 height 38
click at [810, 310] on button "Refresh" at bounding box center [813, 309] width 55 height 19
drag, startPoint x: 810, startPoint y: 310, endPoint x: 709, endPoint y: 319, distance: 101.5
click at [710, 319] on div "Select from Calendar Events Refresh" at bounding box center [692, 306] width 374 height 38
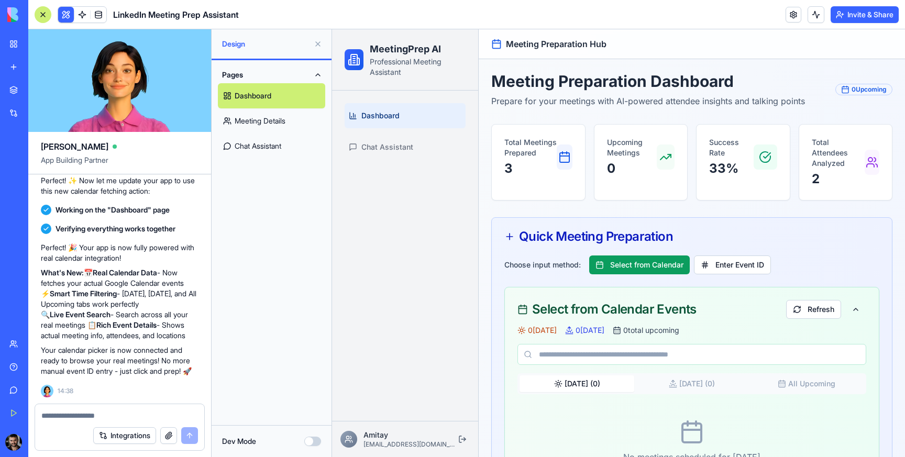
click at [137, 420] on textarea at bounding box center [119, 416] width 157 height 10
type textarea "**********"
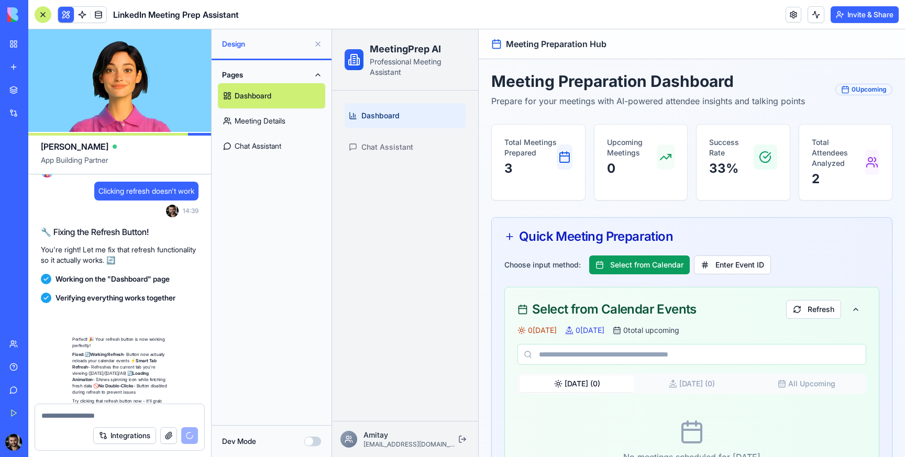
scroll to position [2278, 0]
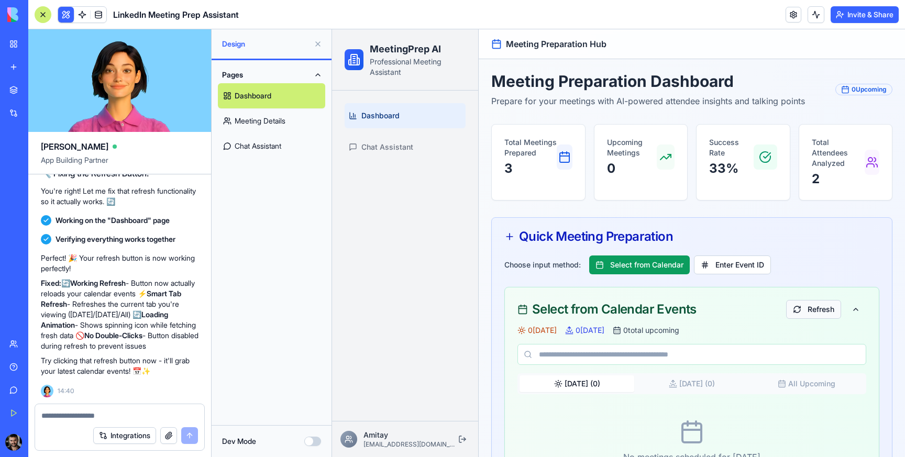
click at [819, 307] on button "Refresh" at bounding box center [813, 309] width 55 height 19
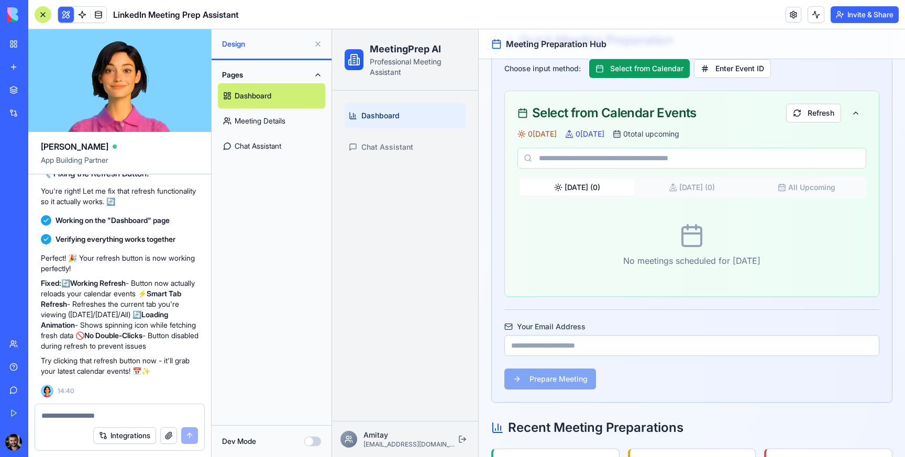
scroll to position [0, 0]
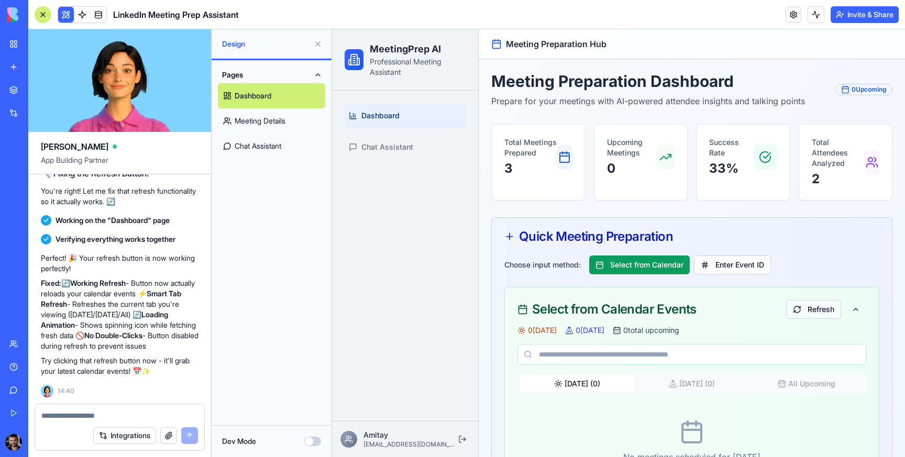
click at [800, 310] on button "Refresh" at bounding box center [813, 309] width 55 height 19
click at [852, 310] on button at bounding box center [855, 309] width 21 height 19
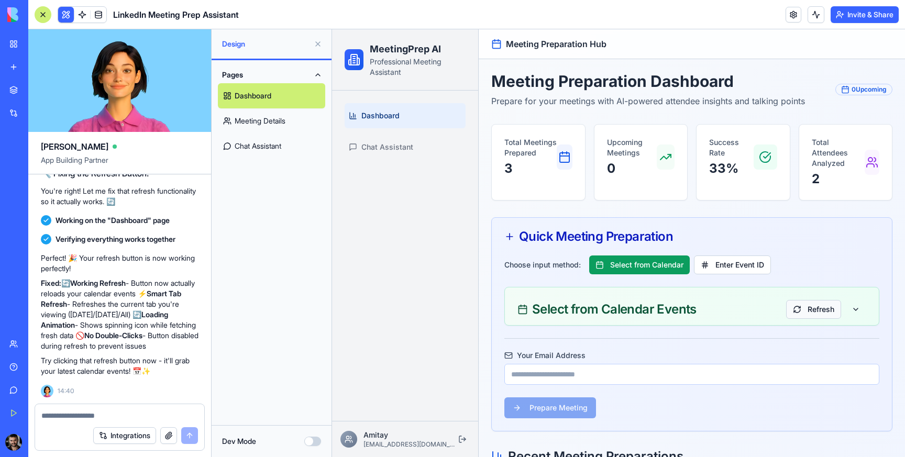
click at [837, 310] on button "Refresh" at bounding box center [813, 309] width 55 height 19
click at [849, 310] on button at bounding box center [855, 309] width 21 height 19
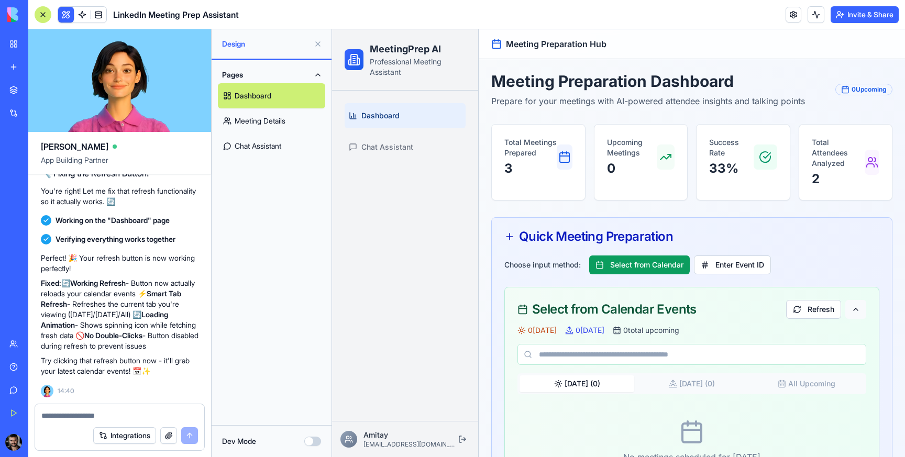
click at [849, 310] on button at bounding box center [855, 309] width 21 height 19
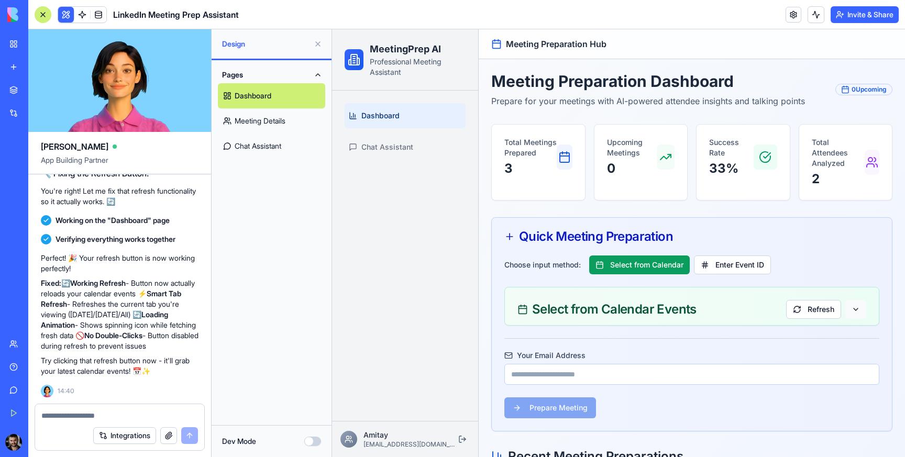
click at [849, 310] on button at bounding box center [855, 309] width 21 height 19
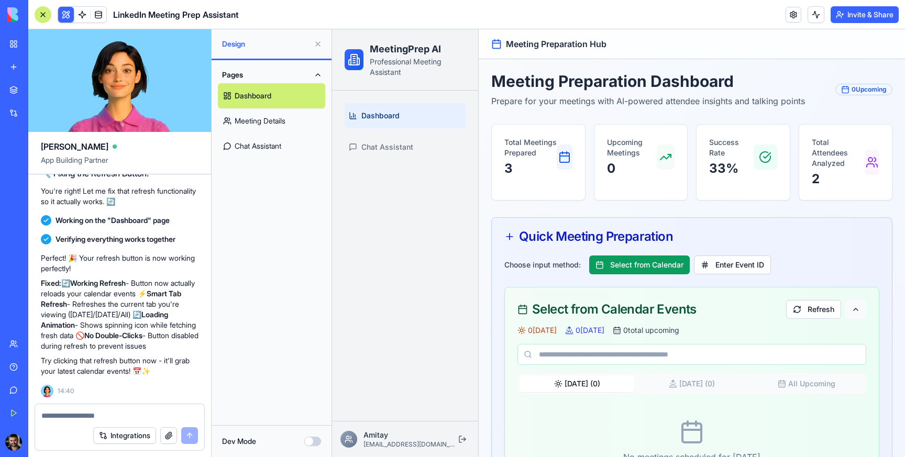
click at [849, 310] on button at bounding box center [855, 309] width 21 height 19
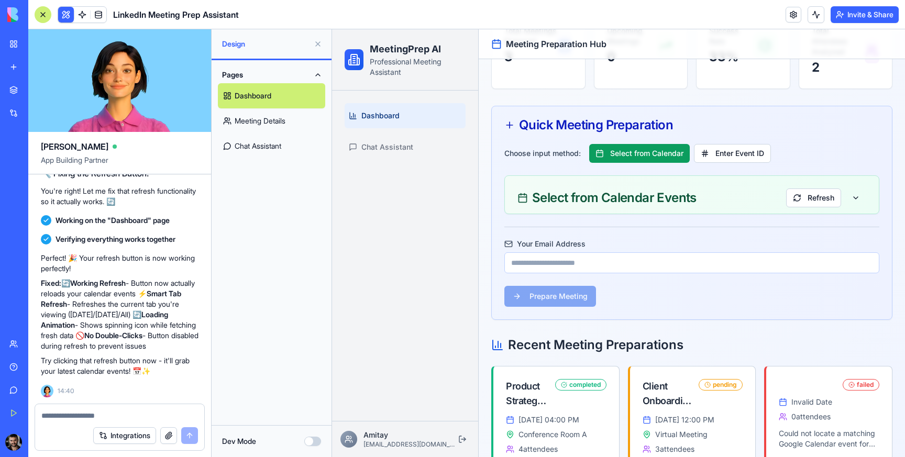
scroll to position [160, 0]
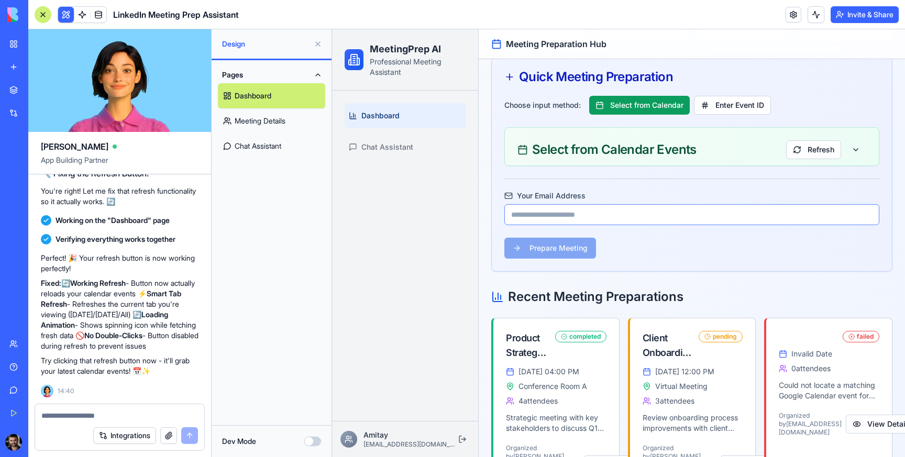
click at [552, 208] on input "Your Email Address" at bounding box center [691, 214] width 375 height 21
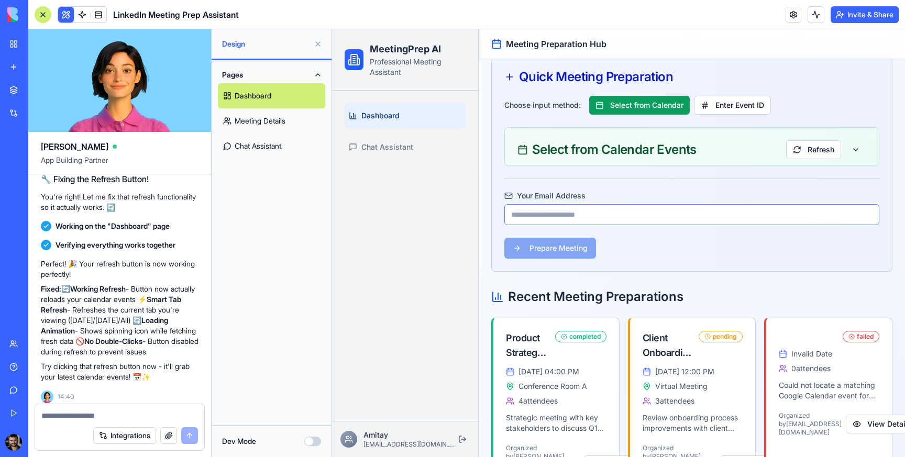
scroll to position [2278, 0]
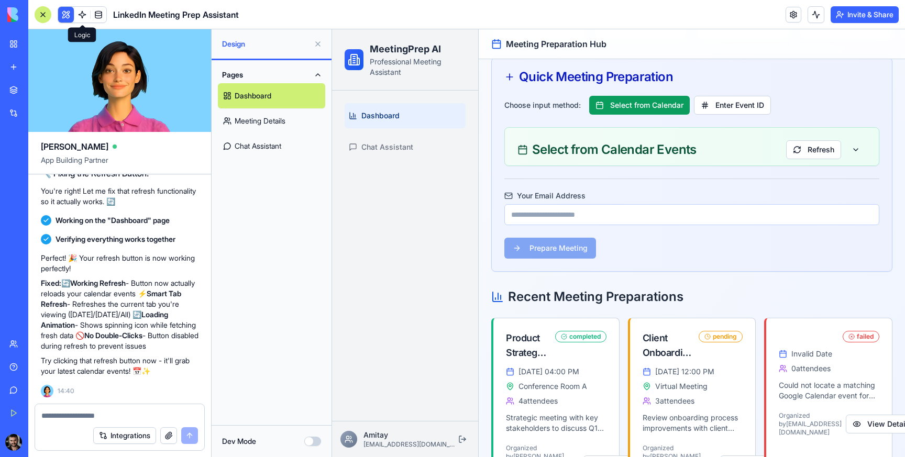
click at [80, 13] on span at bounding box center [82, 14] width 29 height 29
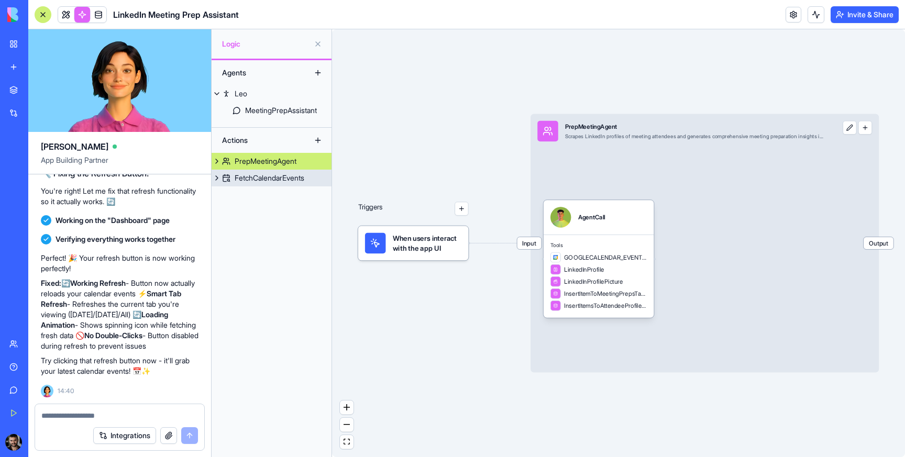
click at [287, 175] on div "FetchCalendarEvents" at bounding box center [270, 178] width 70 height 10
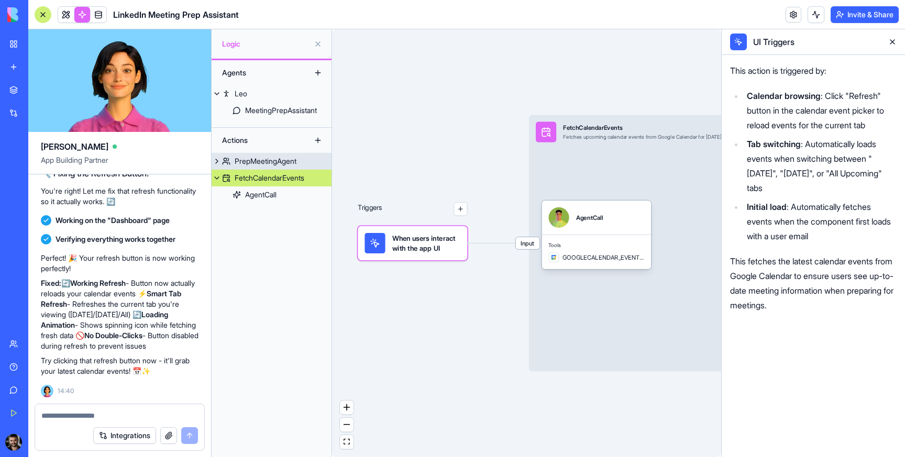
click at [271, 156] on div "PrepMeetingAgent" at bounding box center [266, 161] width 62 height 10
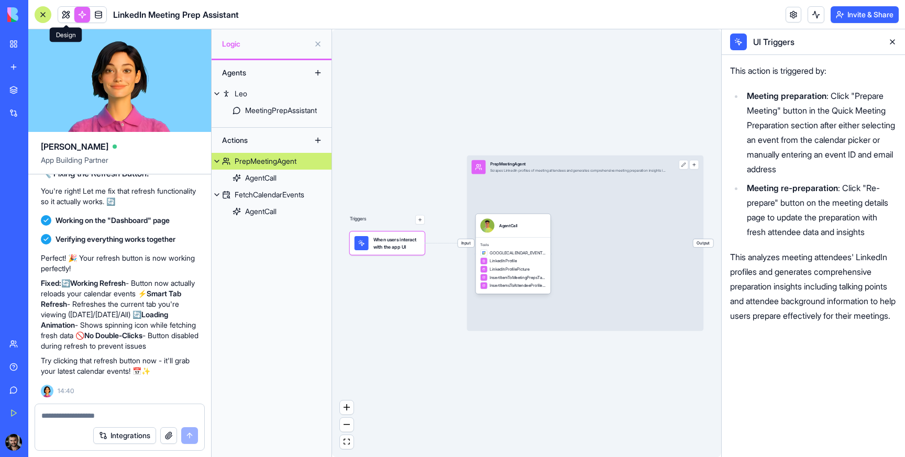
click at [64, 16] on link at bounding box center [66, 15] width 16 height 16
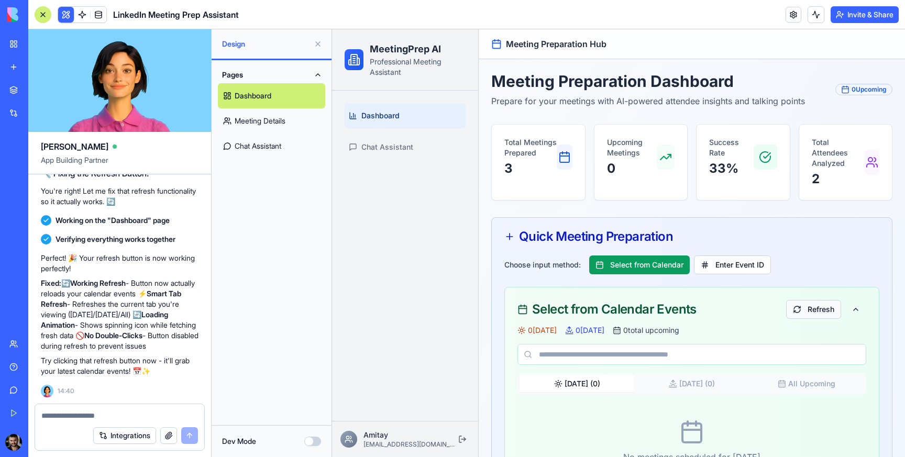
click at [824, 307] on button "Refresh" at bounding box center [813, 309] width 55 height 19
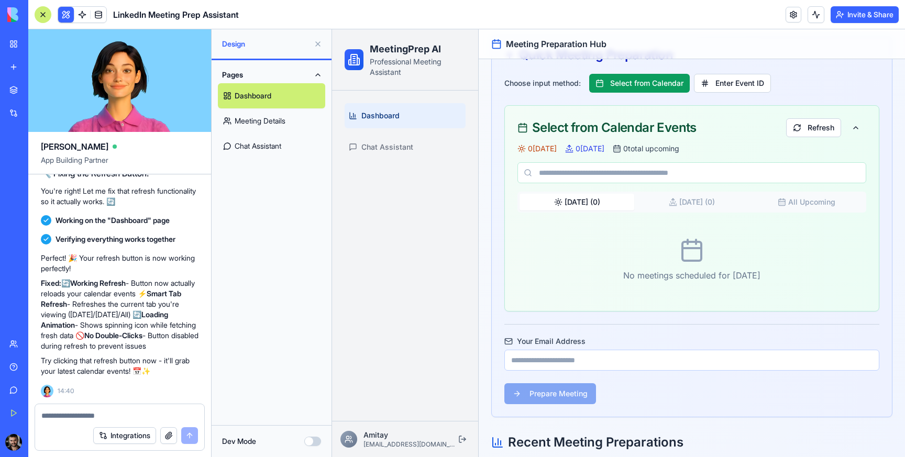
scroll to position [184, 0]
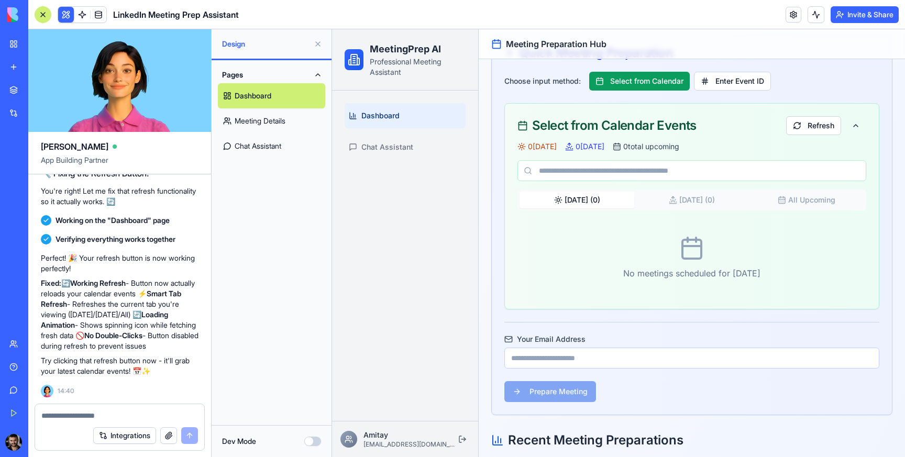
click at [101, 422] on div "Integrations" at bounding box center [119, 435] width 169 height 29
click at [93, 415] on textarea at bounding box center [119, 416] width 157 height 10
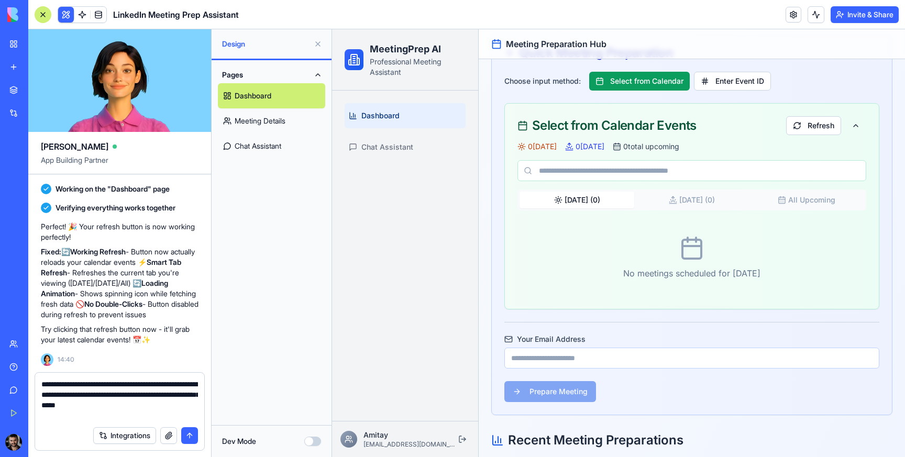
type textarea "**********"
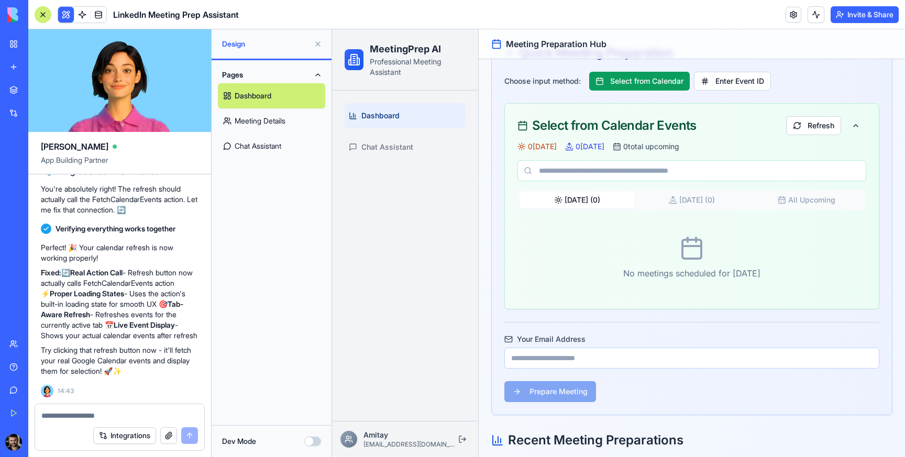
scroll to position [2518, 0]
click at [817, 128] on button "Refresh" at bounding box center [813, 125] width 55 height 19
click at [787, 124] on button "Refresh" at bounding box center [813, 125] width 55 height 19
click at [811, 124] on button "Refresh" at bounding box center [813, 125] width 55 height 19
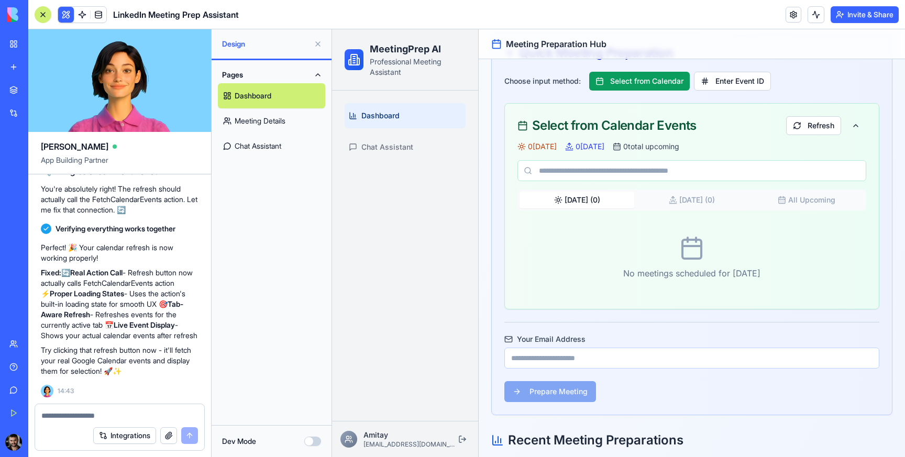
click at [69, 416] on textarea at bounding box center [119, 416] width 157 height 10
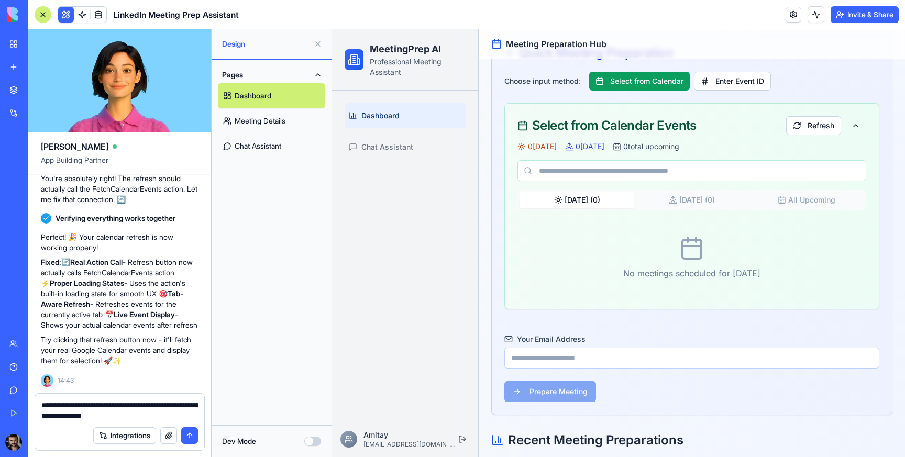
type textarea "**********"
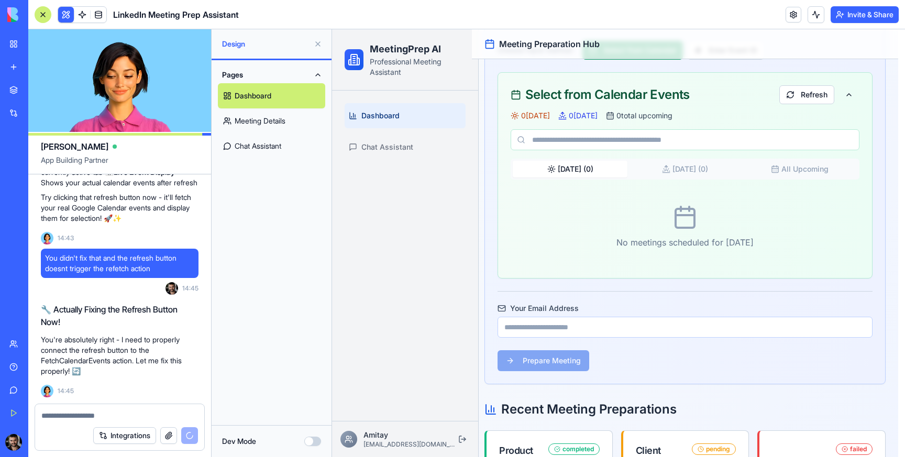
scroll to position [210, 7]
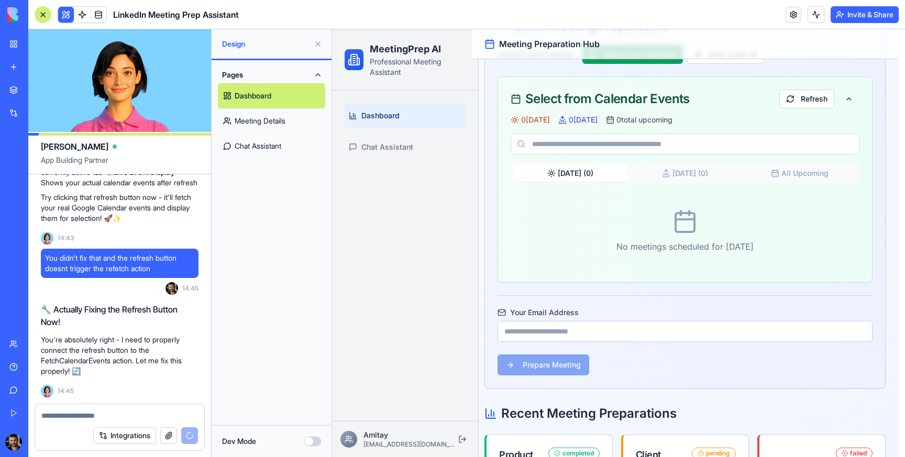
click at [175, 336] on p "You're absolutely right - I need to properly connect the refresh button to the …" at bounding box center [120, 356] width 158 height 42
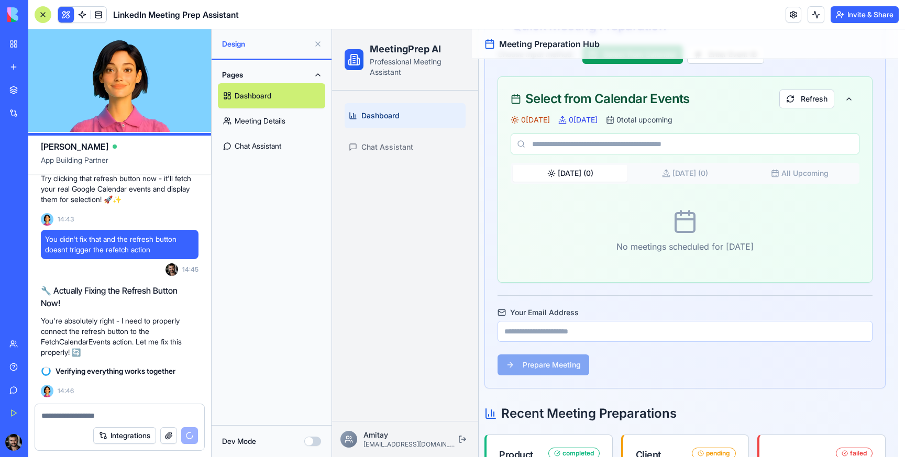
scroll to position [2778, 0]
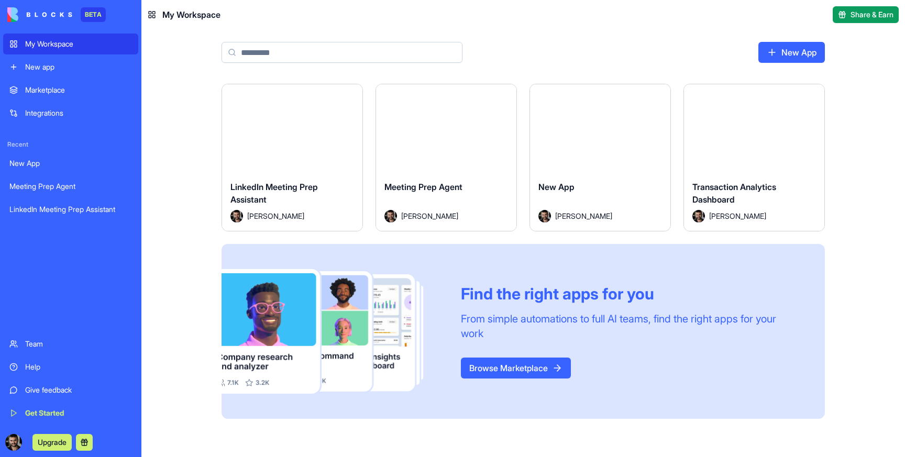
click at [434, 181] on div "Meeting Prep Agent" at bounding box center [446, 195] width 124 height 29
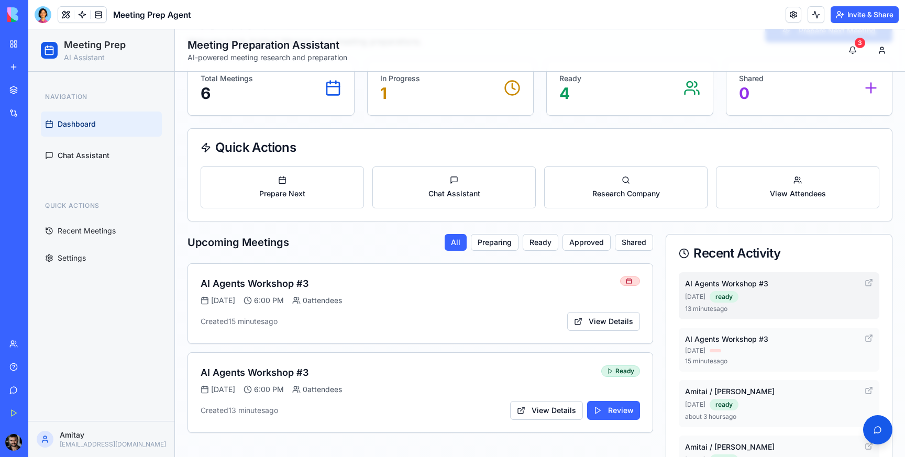
scroll to position [88, 0]
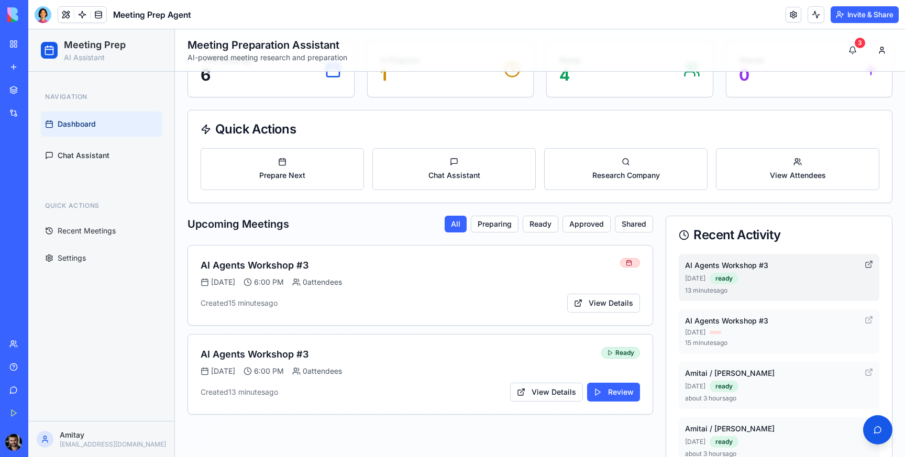
click at [872, 262] on icon at bounding box center [871, 262] width 2 height 2
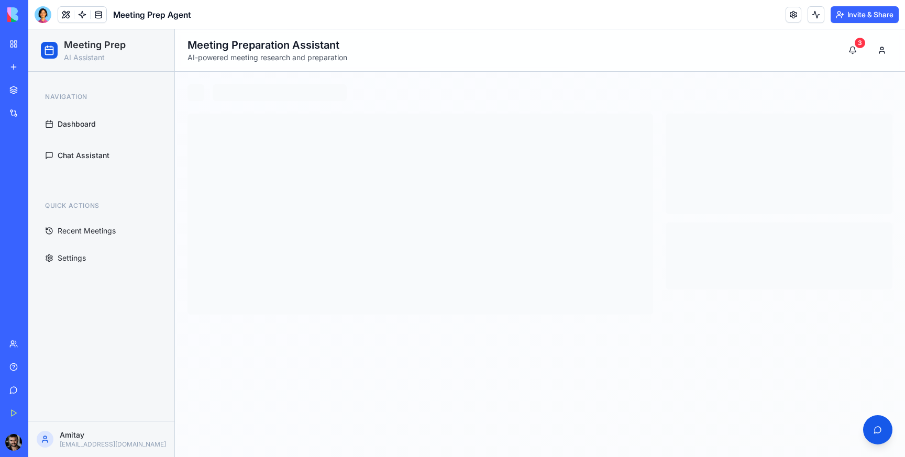
scroll to position [0, 0]
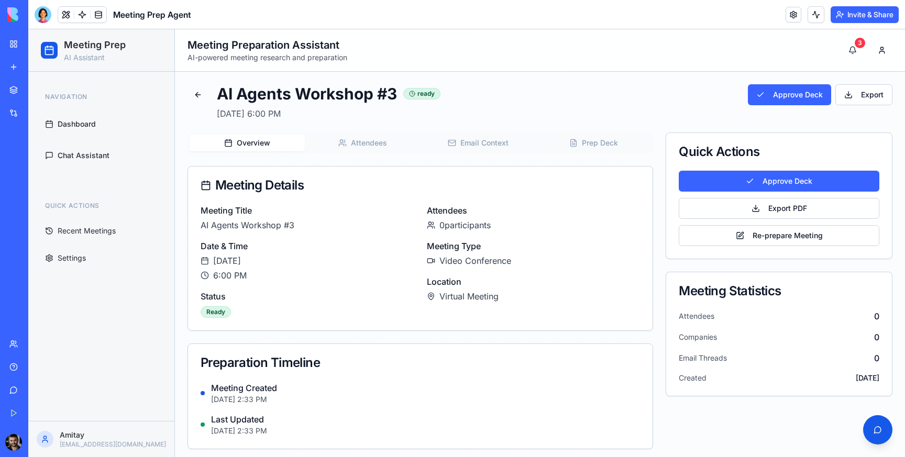
click at [365, 142] on button "Attendees" at bounding box center [362, 143] width 115 height 17
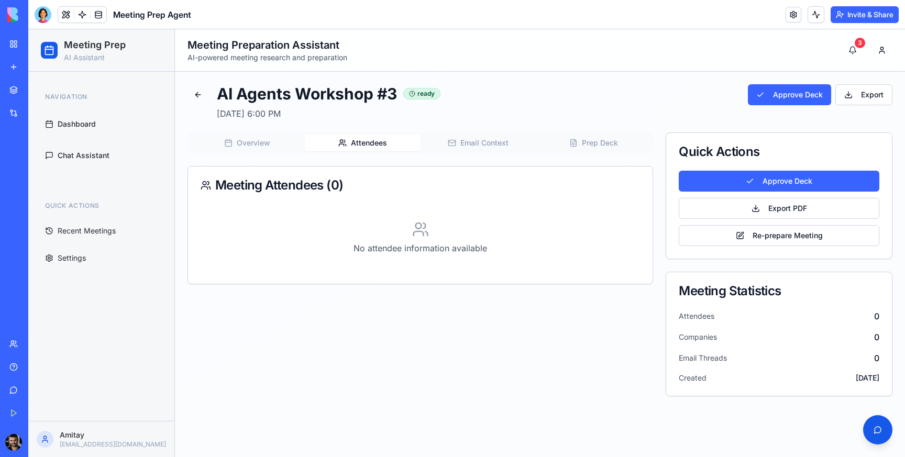
click at [483, 142] on button "Email Context" at bounding box center [477, 143] width 115 height 17
click at [253, 142] on button "Overview" at bounding box center [247, 143] width 115 height 17
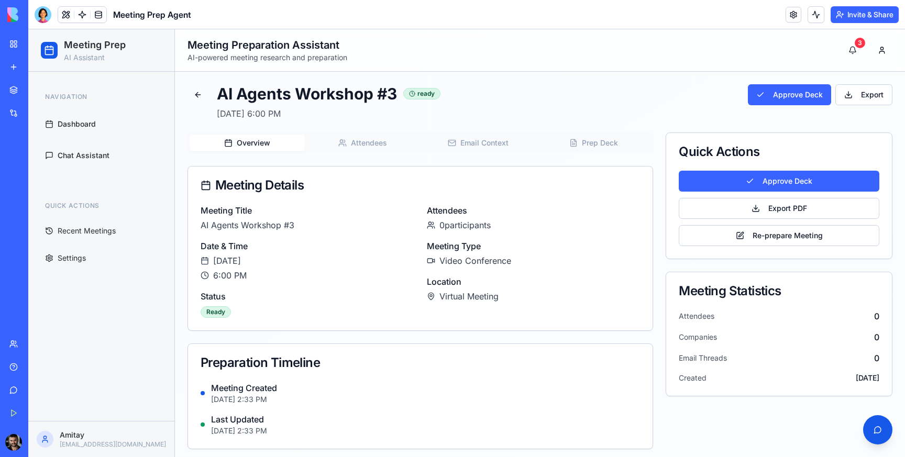
scroll to position [4, 0]
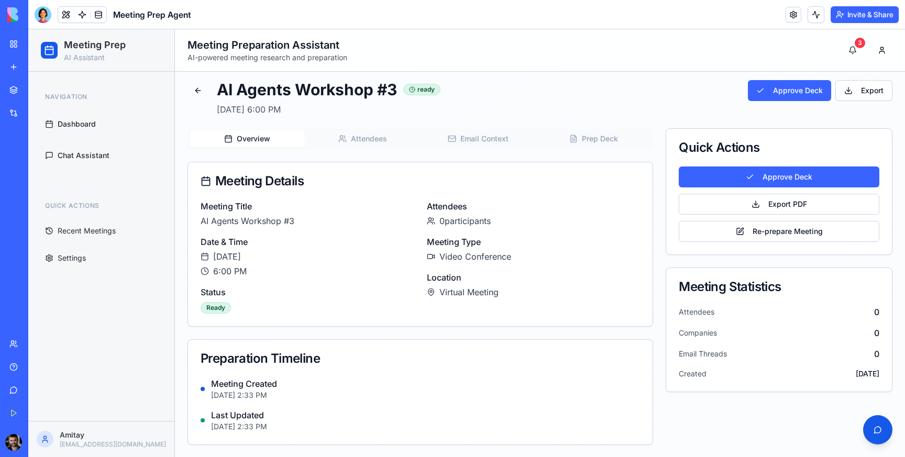
click at [252, 139] on button "Overview" at bounding box center [247, 138] width 115 height 17
click at [403, 134] on div "Overview Attendees Email Context Prep Deck" at bounding box center [419, 138] width 465 height 21
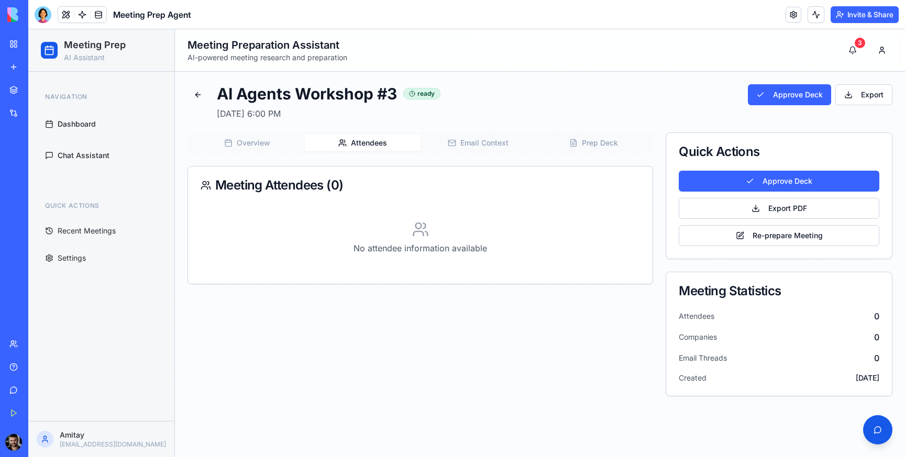
click at [229, 140] on rect "button" at bounding box center [228, 143] width 6 height 6
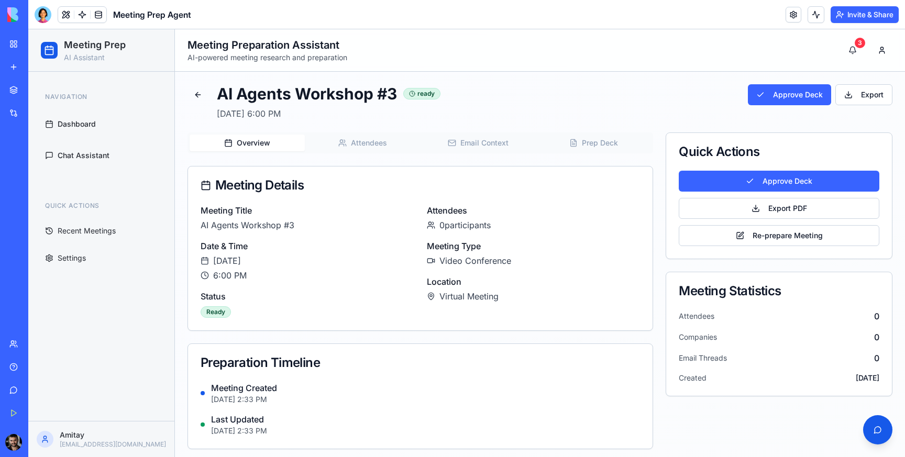
click at [589, 142] on button "Prep Deck" at bounding box center [593, 143] width 115 height 17
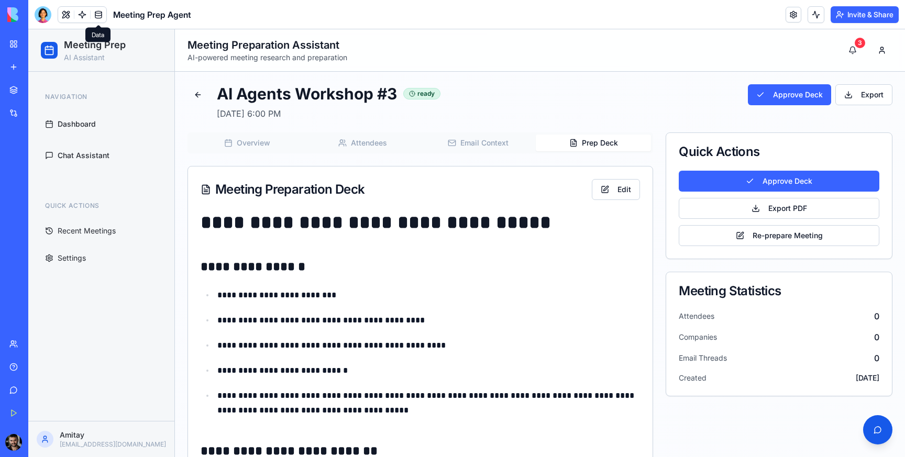
click at [97, 13] on link at bounding box center [99, 15] width 16 height 16
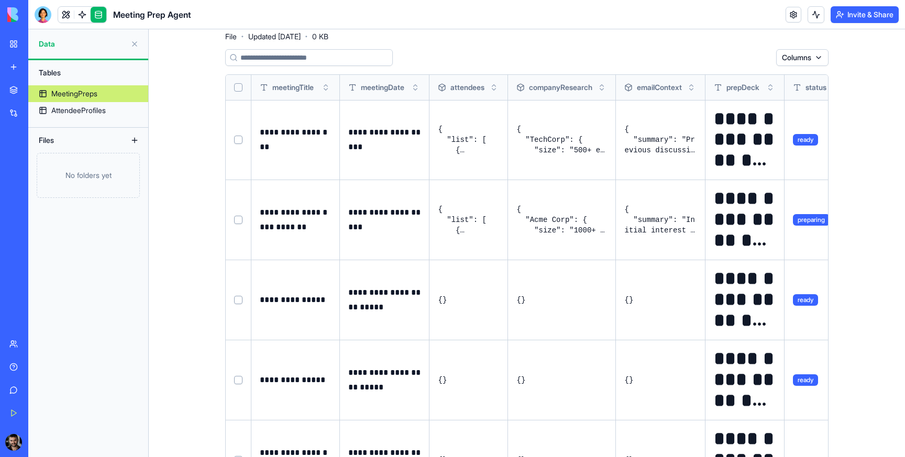
scroll to position [30, 0]
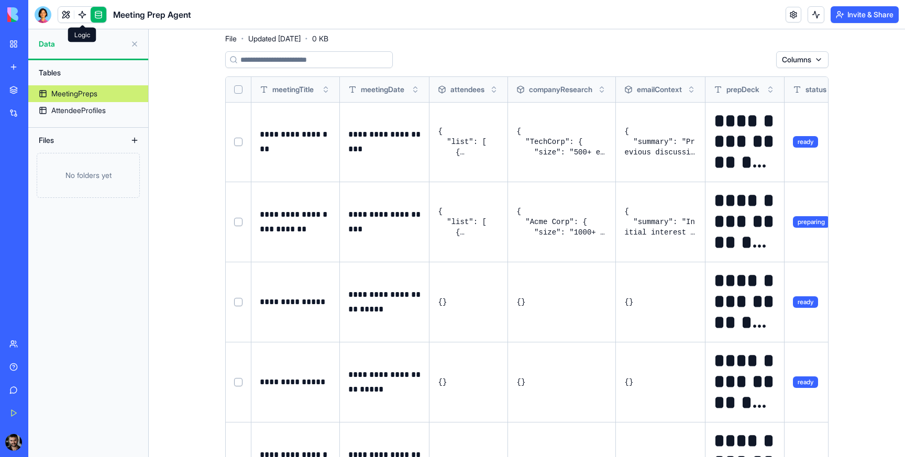
click at [81, 15] on link at bounding box center [82, 15] width 16 height 16
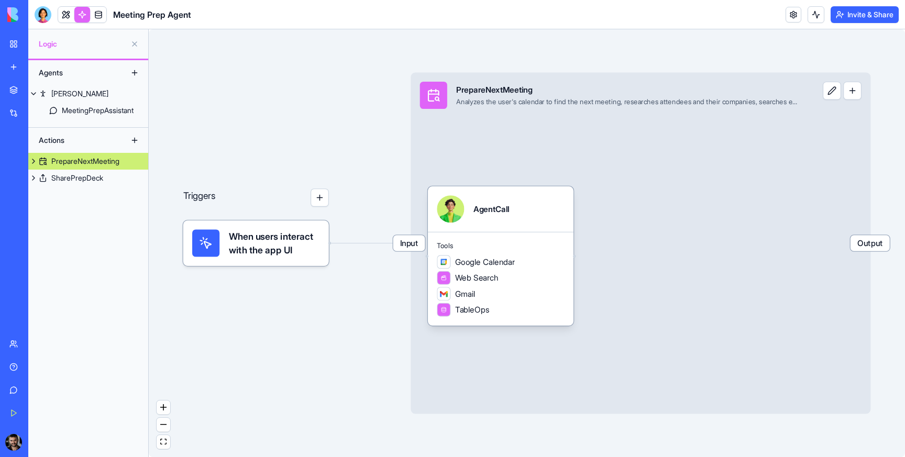
click at [603, 216] on div "Input PrepareNextMeeting Analyzes the user's calendar to find the next meeting,…" at bounding box center [641, 242] width 460 height 341
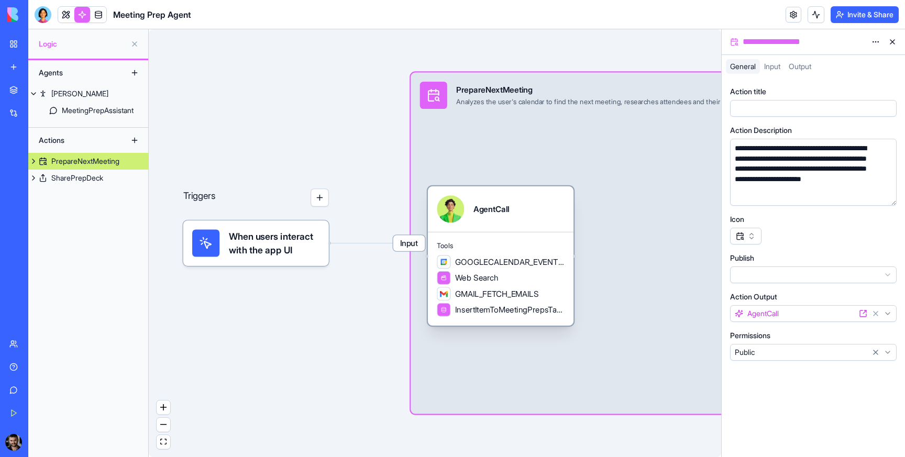
click at [503, 224] on div "AgentCall" at bounding box center [501, 209] width 146 height 46
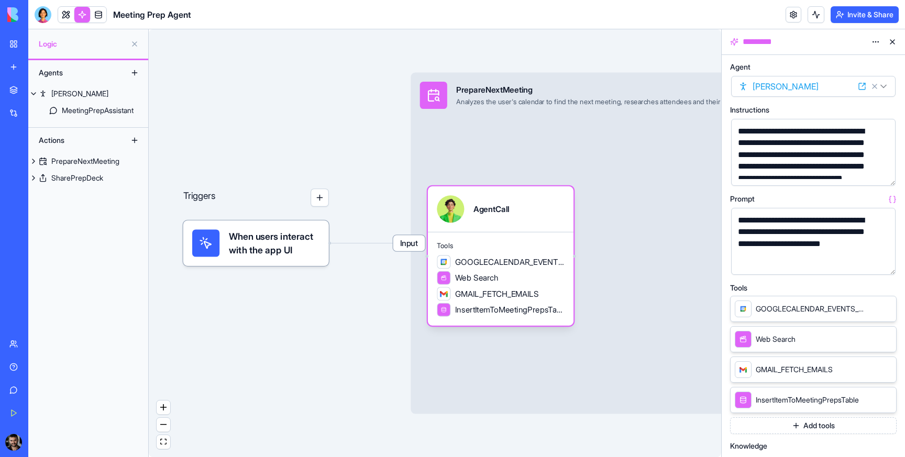
click at [882, 264] on button "button" at bounding box center [885, 264] width 17 height 17
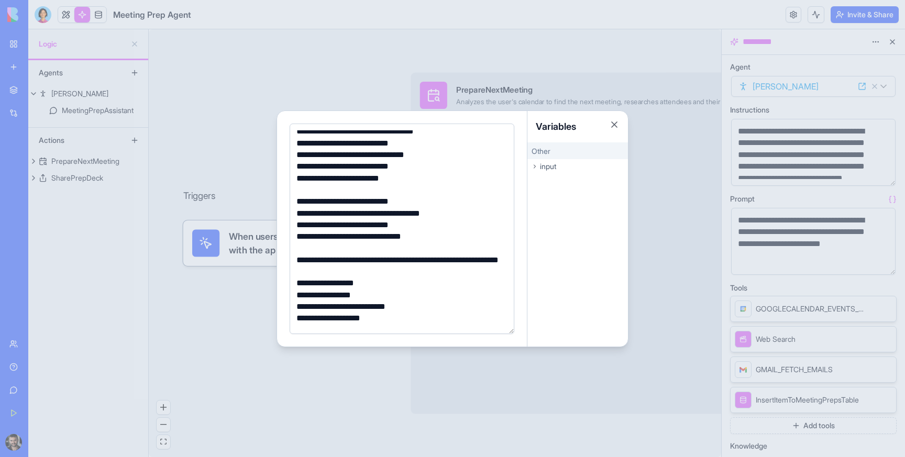
scroll to position [214, 0]
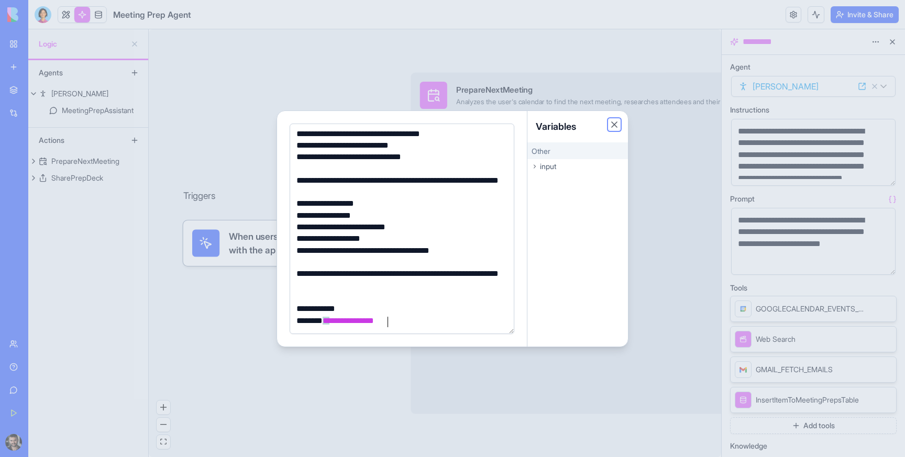
click at [614, 123] on button "Close" at bounding box center [614, 124] width 10 height 10
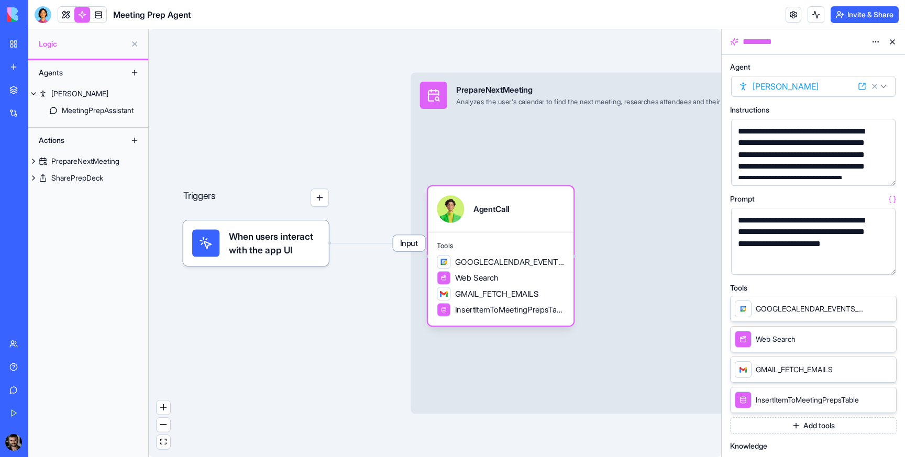
click at [875, 43] on html "**********" at bounding box center [452, 228] width 905 height 457
click at [824, 38] on html "**********" at bounding box center [452, 228] width 905 height 457
click at [879, 16] on html "**********" at bounding box center [452, 228] width 905 height 457
click at [631, 32] on html "**********" at bounding box center [452, 228] width 905 height 457
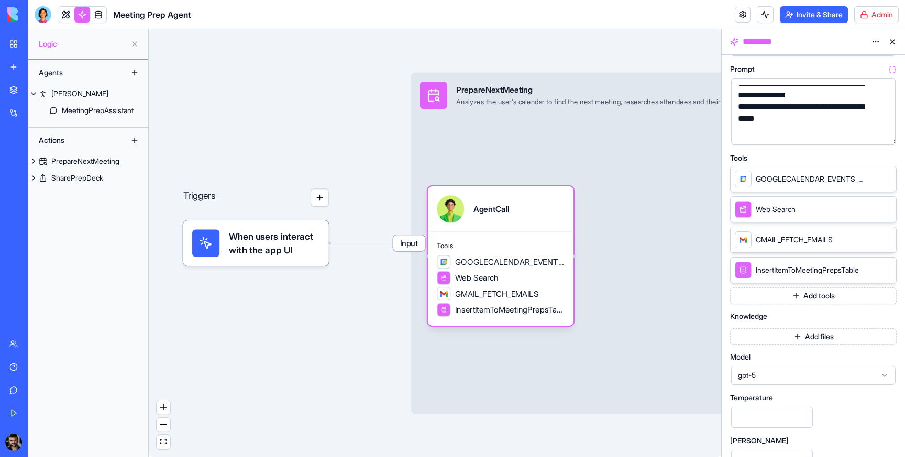
scroll to position [0, 0]
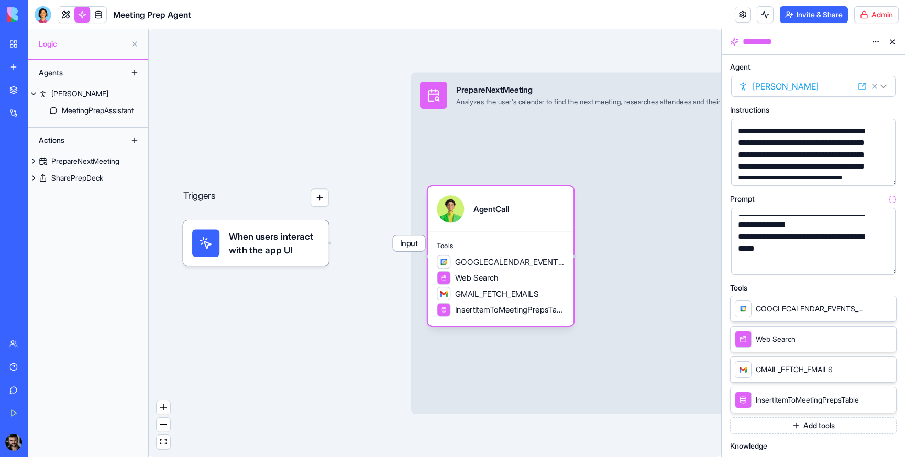
click at [878, 39] on html "**********" at bounding box center [452, 228] width 905 height 457
click at [847, 62] on span "State" at bounding box center [844, 63] width 17 height 10
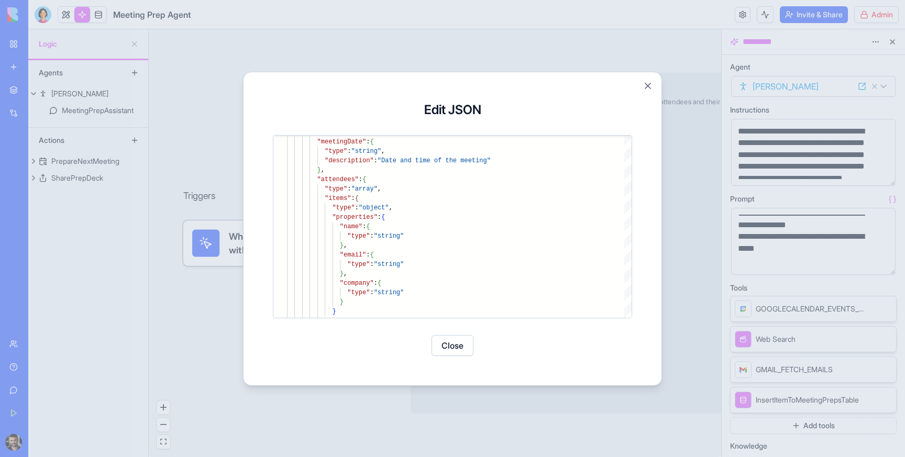
click at [650, 86] on button "Close" at bounding box center [647, 86] width 10 height 10
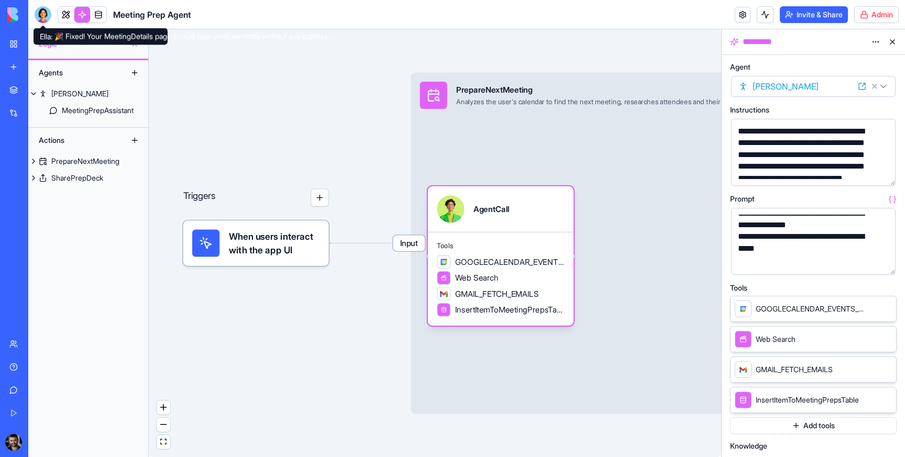
click at [43, 15] on div at bounding box center [43, 14] width 17 height 17
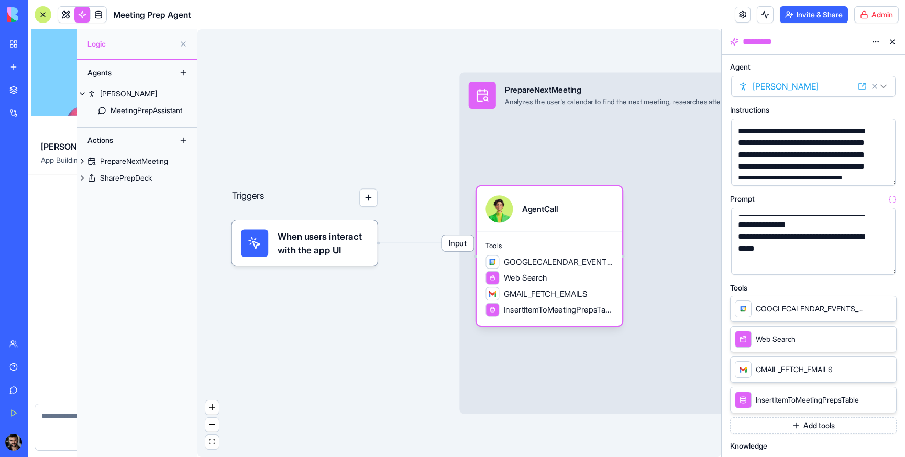
scroll to position [2186, 0]
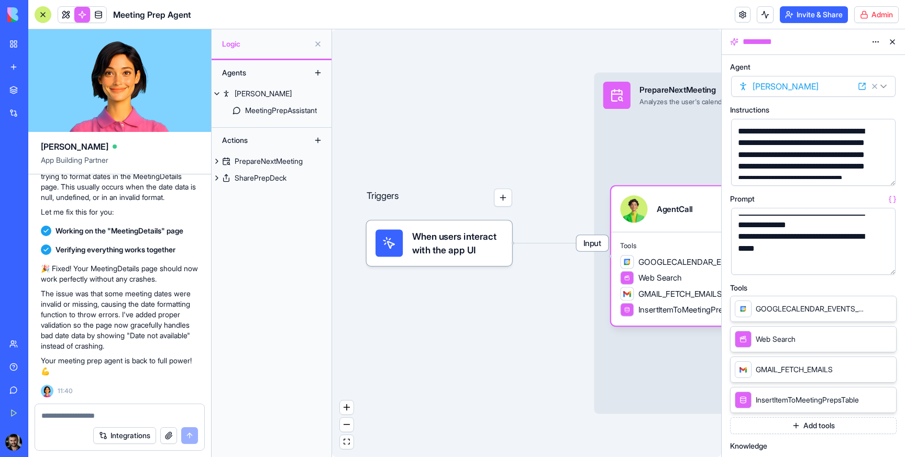
click at [98, 412] on textarea at bounding box center [119, 416] width 157 height 10
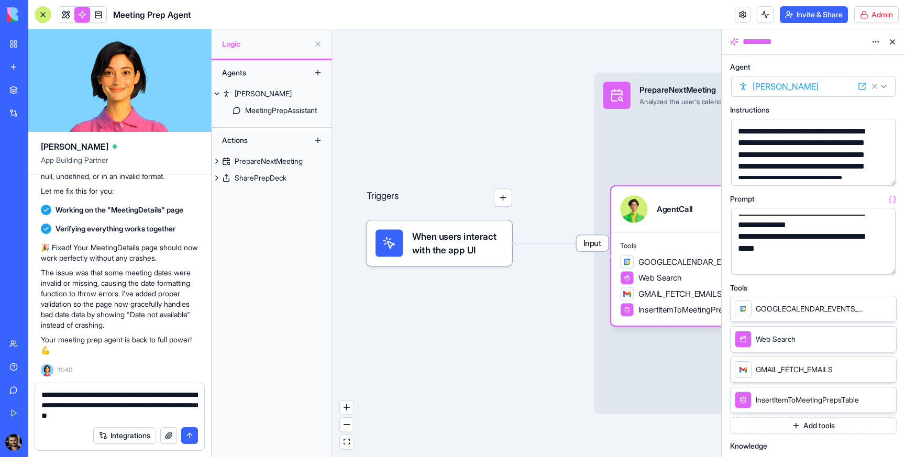
type textarea "**********"
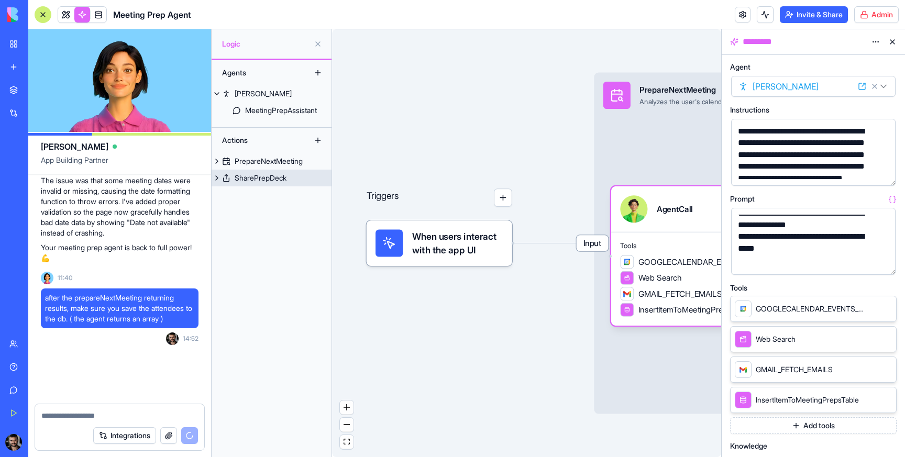
scroll to position [2372, 0]
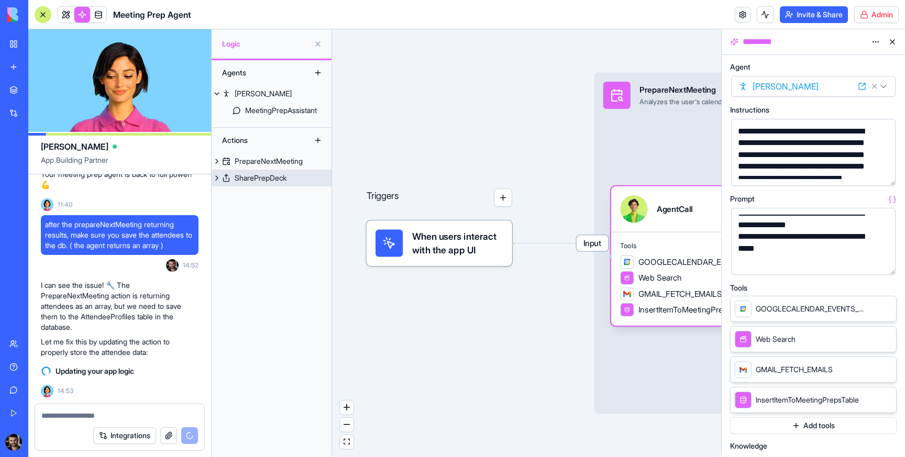
select select
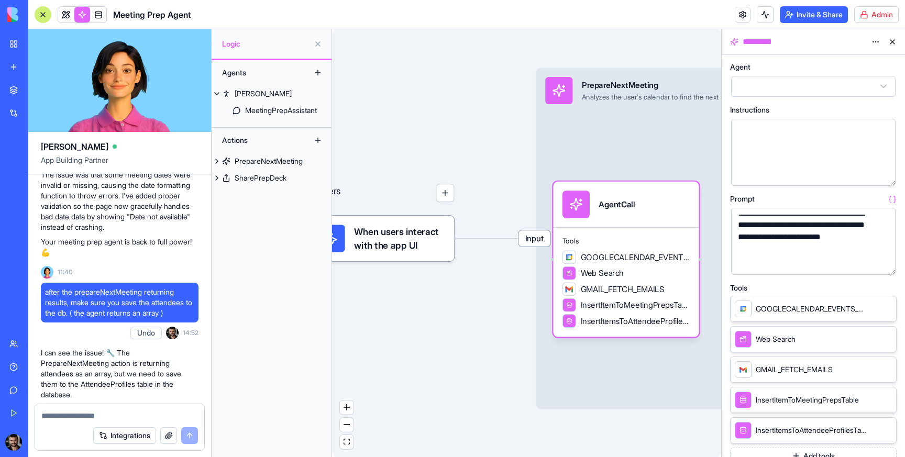
scroll to position [2237, 0]
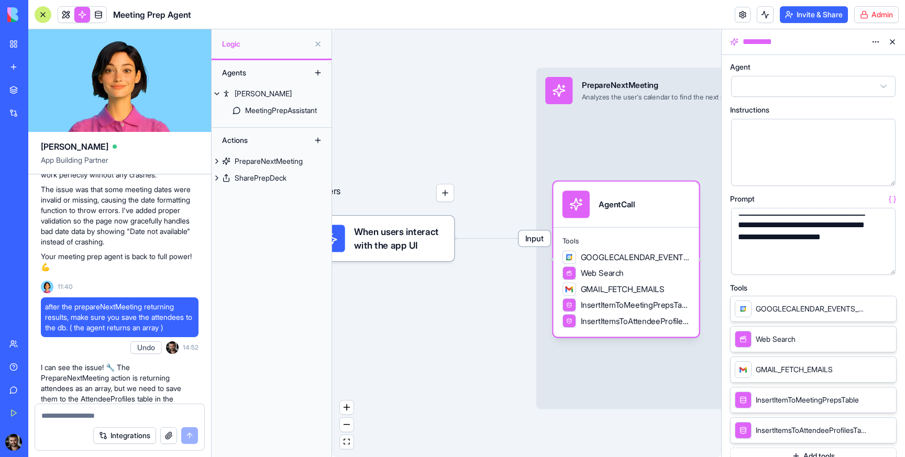
click at [63, 13] on link at bounding box center [66, 15] width 16 height 16
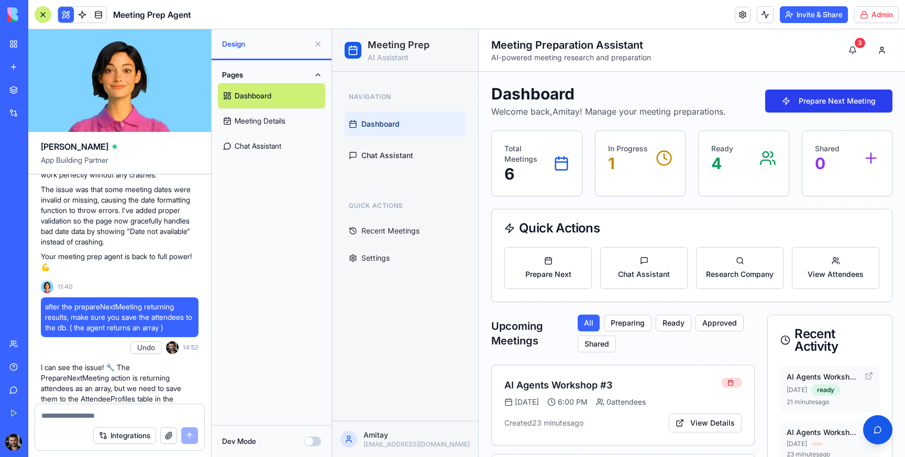
click at [828, 97] on button "Prepare Next Meeting" at bounding box center [828, 101] width 127 height 23
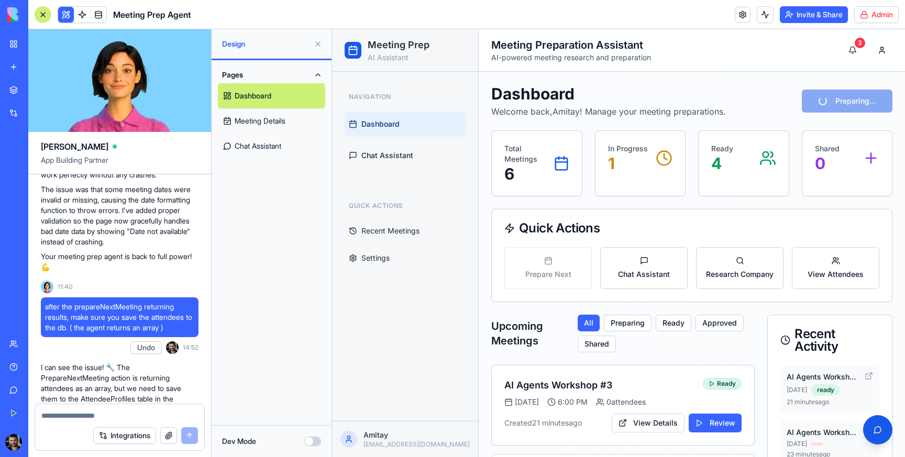
click at [318, 46] on button at bounding box center [317, 44] width 17 height 17
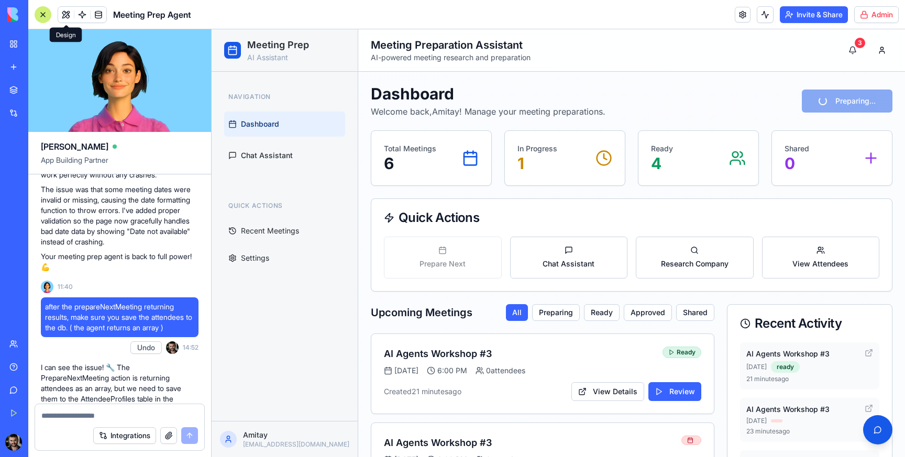
click at [279, 216] on div "Quick Actions Recent Meetings Settings" at bounding box center [284, 233] width 129 height 80
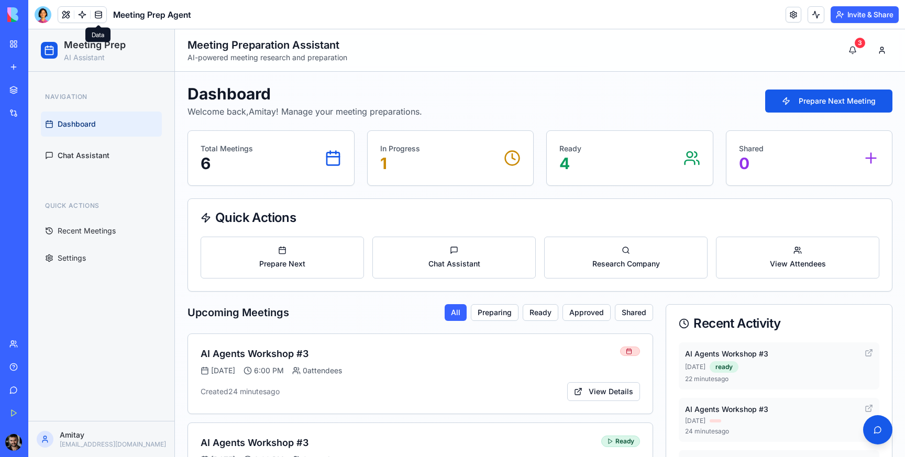
click at [101, 8] on link at bounding box center [99, 15] width 16 height 16
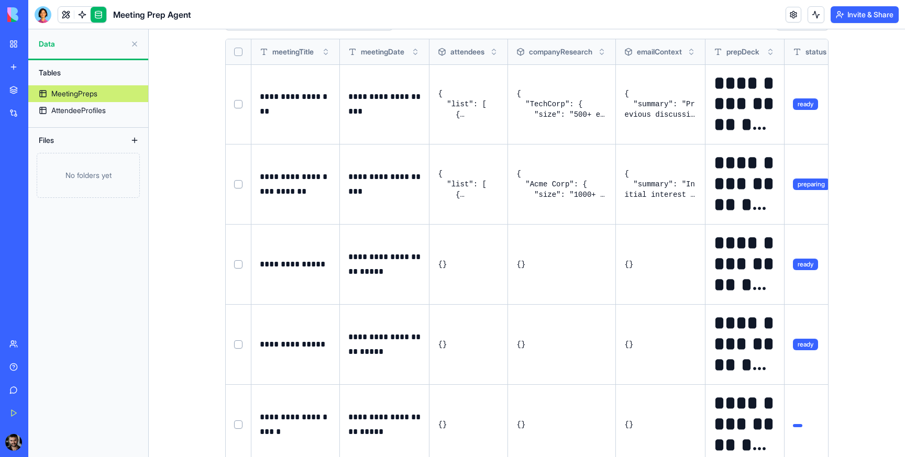
scroll to position [177, 0]
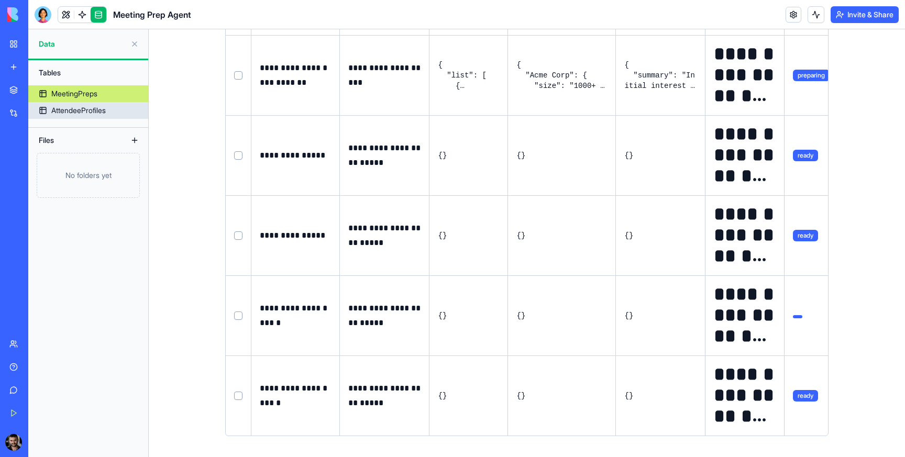
click at [99, 113] on div "AttendeeProfiles" at bounding box center [78, 110] width 54 height 10
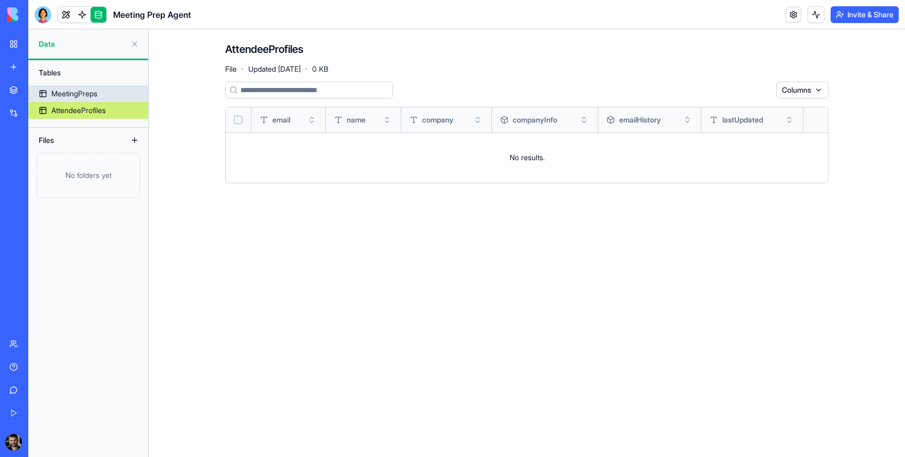
click at [74, 91] on div "MeetingPreps" at bounding box center [74, 93] width 46 height 10
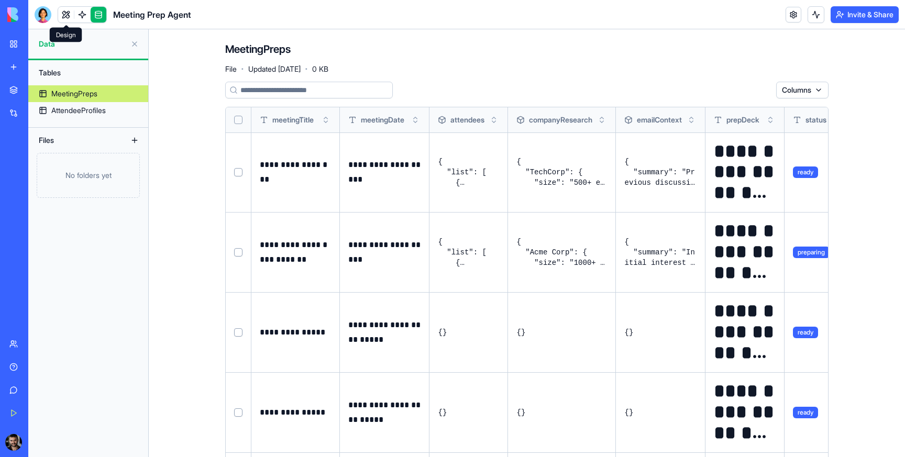
click at [63, 19] on link at bounding box center [66, 15] width 16 height 16
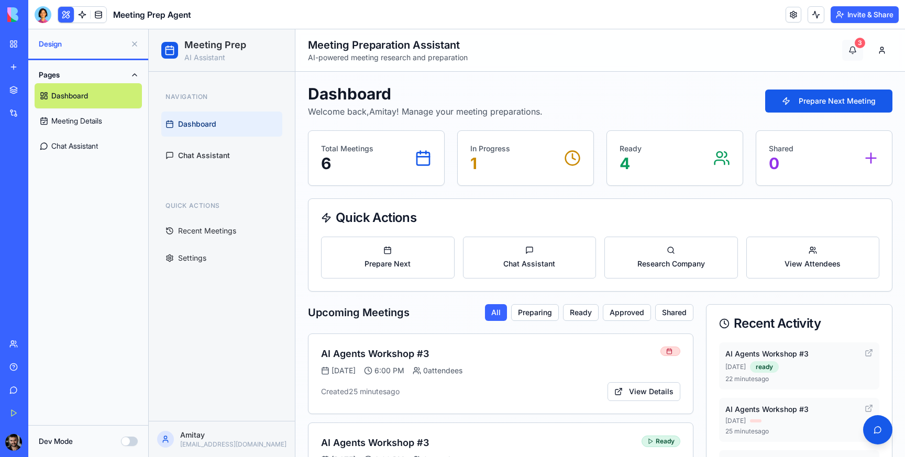
click at [856, 45] on div "3" at bounding box center [860, 43] width 10 height 10
click at [835, 99] on button "Prepare Next Meeting" at bounding box center [828, 101] width 127 height 23
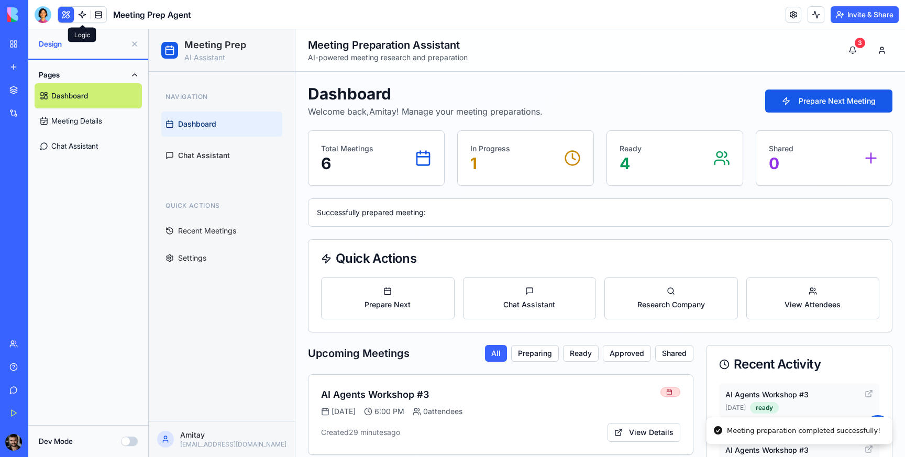
click at [83, 13] on link at bounding box center [82, 15] width 16 height 16
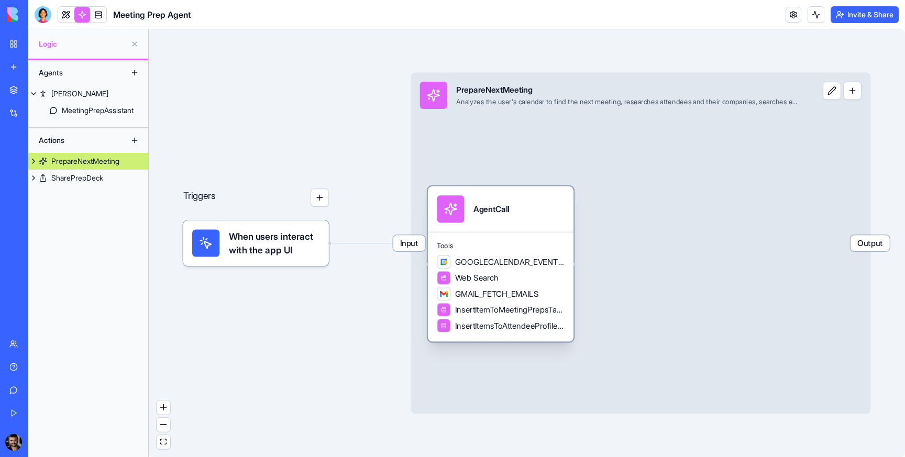
click at [504, 269] on div "GOOGLECALENDAR_EVENTS_LIST Web Search GMAIL_FETCH_EMAILS InsertItemToMeetingPre…" at bounding box center [500, 293] width 127 height 77
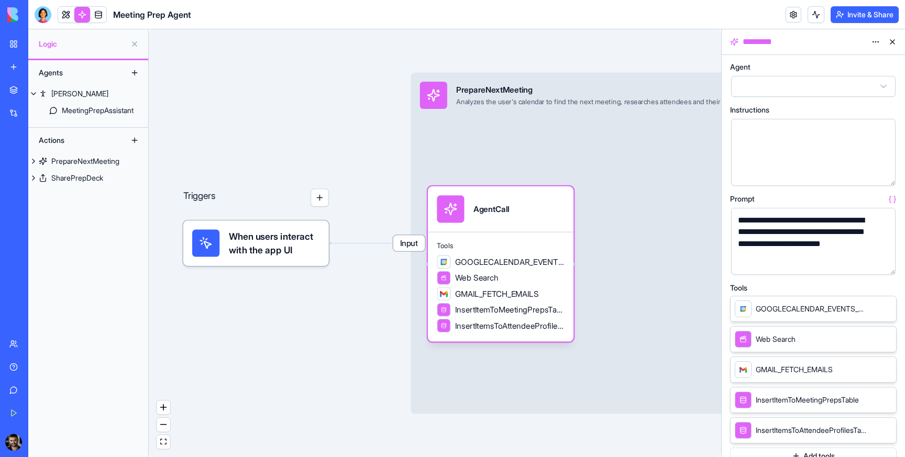
click at [884, 262] on button "button" at bounding box center [885, 264] width 17 height 17
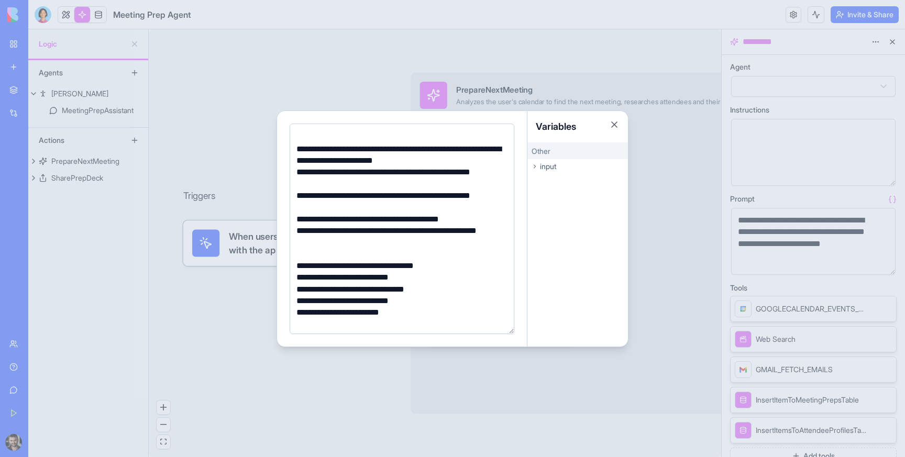
scroll to position [18, 0]
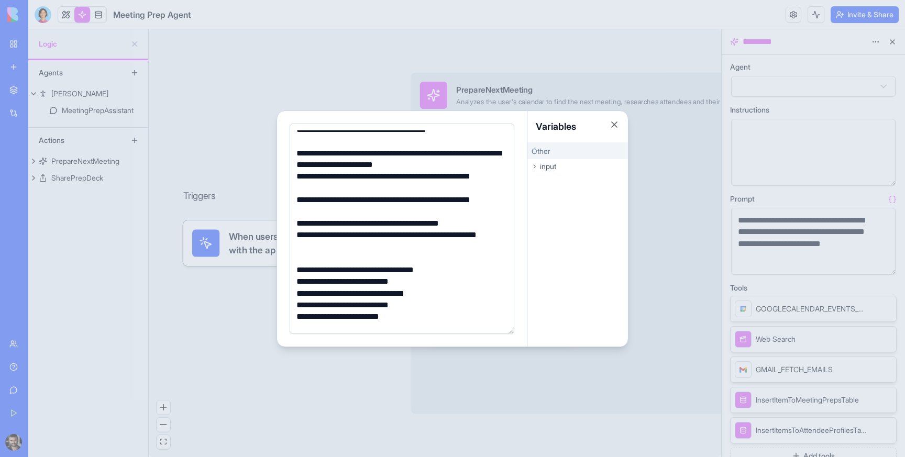
click at [615, 123] on button "Close" at bounding box center [614, 124] width 10 height 10
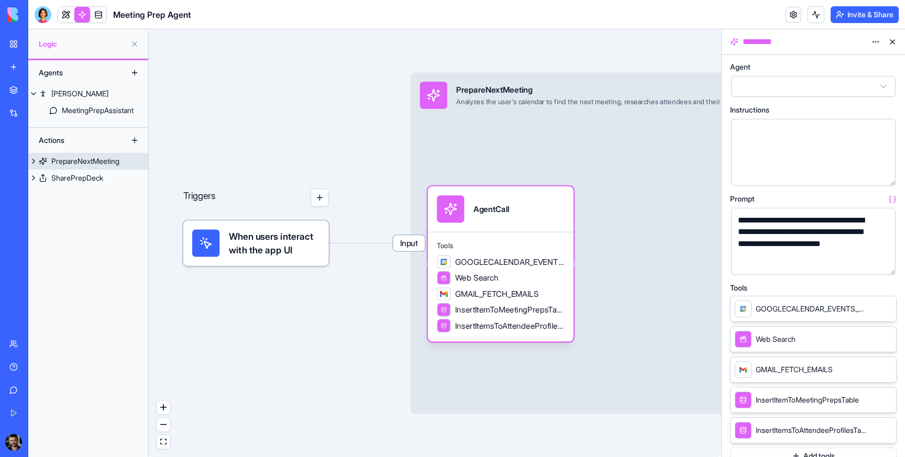
click at [415, 242] on span "Input" at bounding box center [409, 243] width 32 height 16
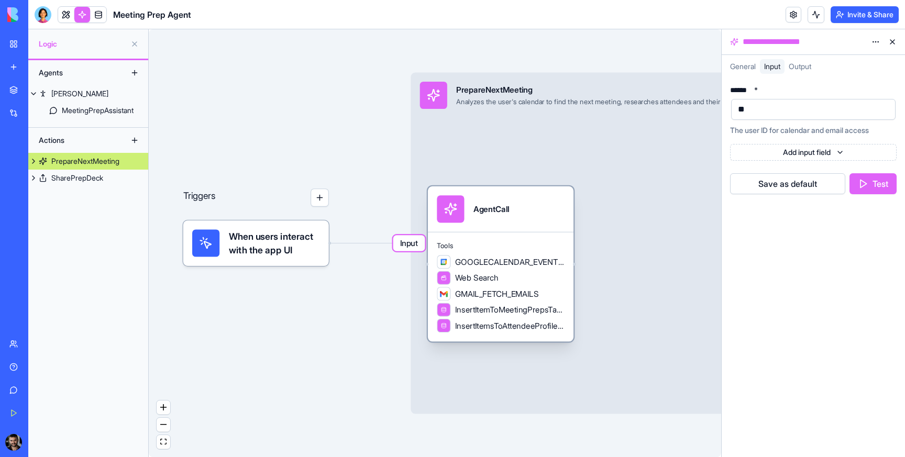
click at [528, 242] on span "Tools" at bounding box center [500, 245] width 127 height 9
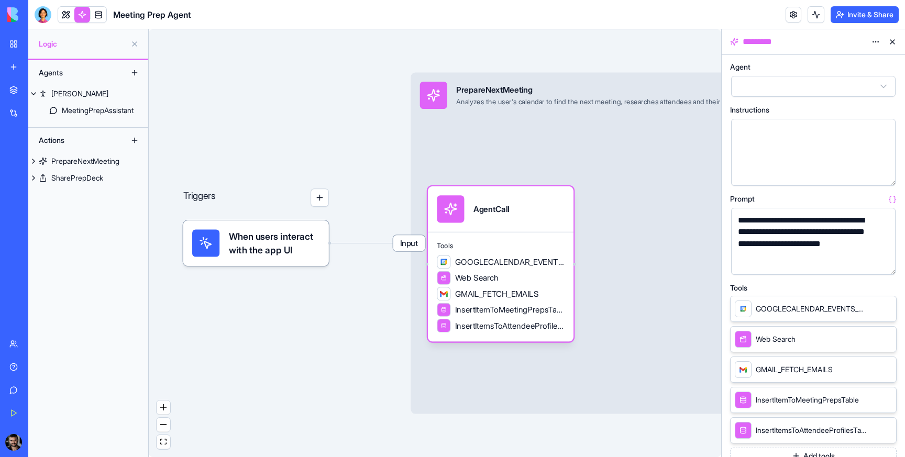
click at [885, 264] on button "button" at bounding box center [885, 264] width 17 height 17
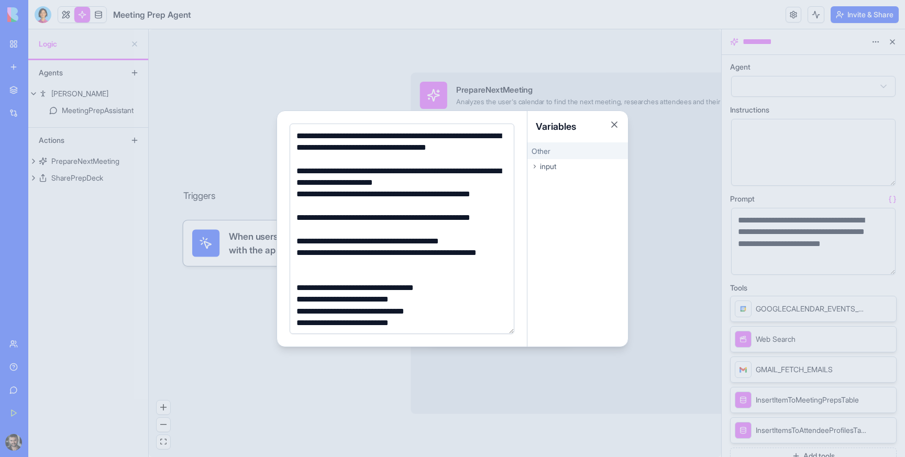
click at [445, 172] on div "**********" at bounding box center [400, 177] width 214 height 24
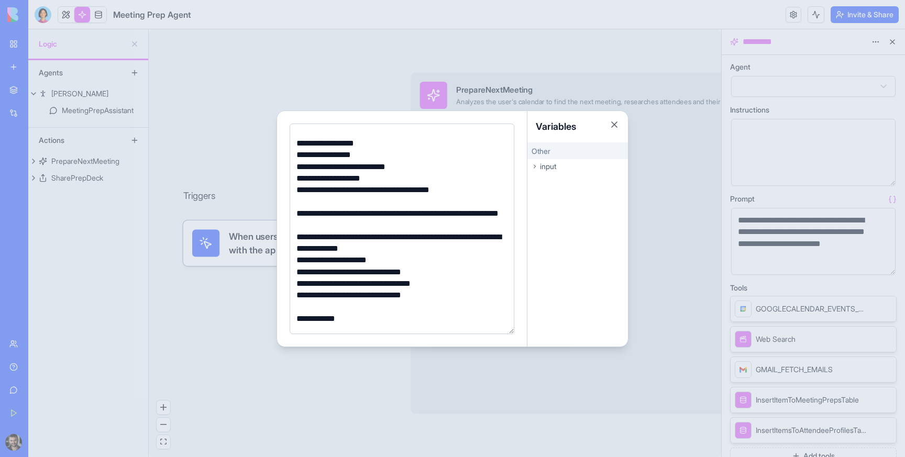
scroll to position [342, 0]
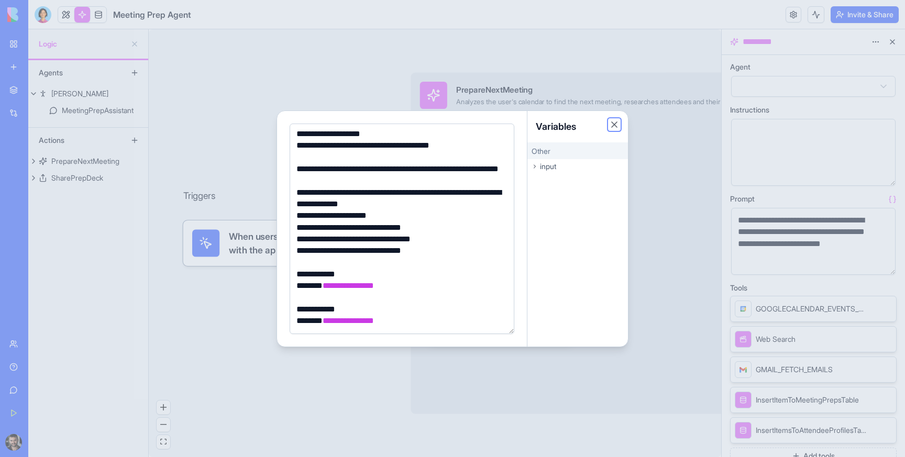
click at [615, 125] on button "Close" at bounding box center [614, 124] width 10 height 10
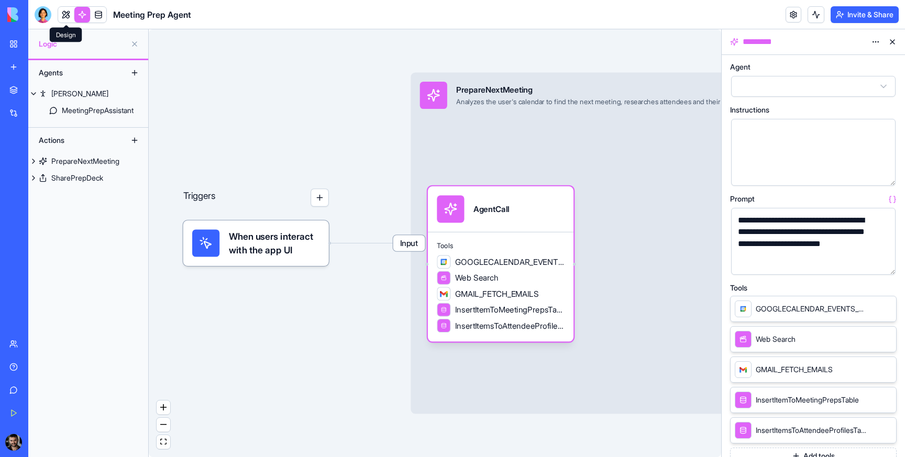
click at [65, 13] on link at bounding box center [66, 15] width 16 height 16
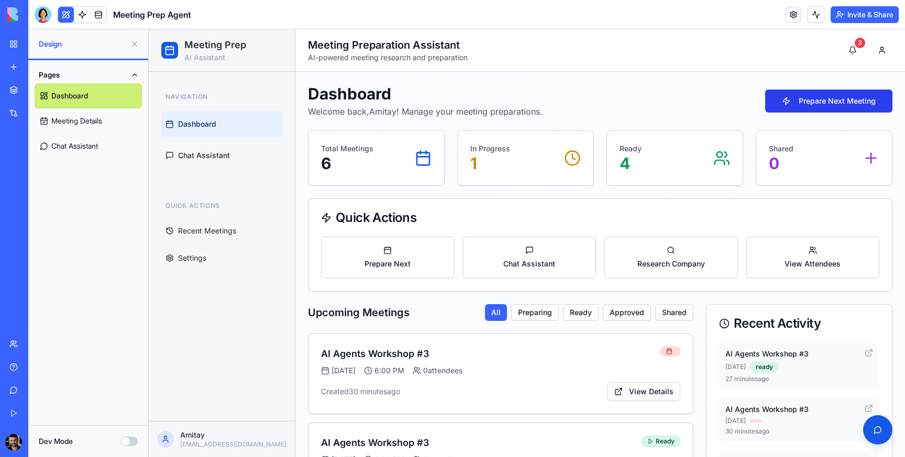
click at [825, 106] on button "Prepare Next Meeting" at bounding box center [828, 101] width 127 height 23
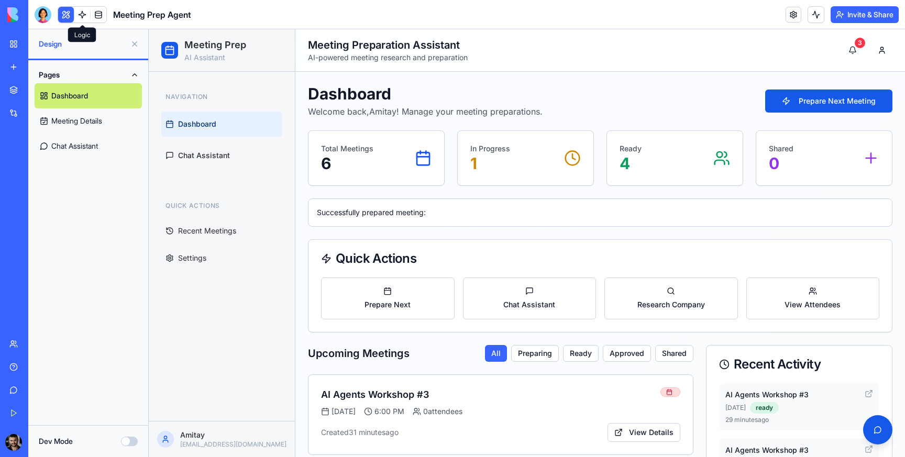
click at [81, 12] on link at bounding box center [82, 15] width 16 height 16
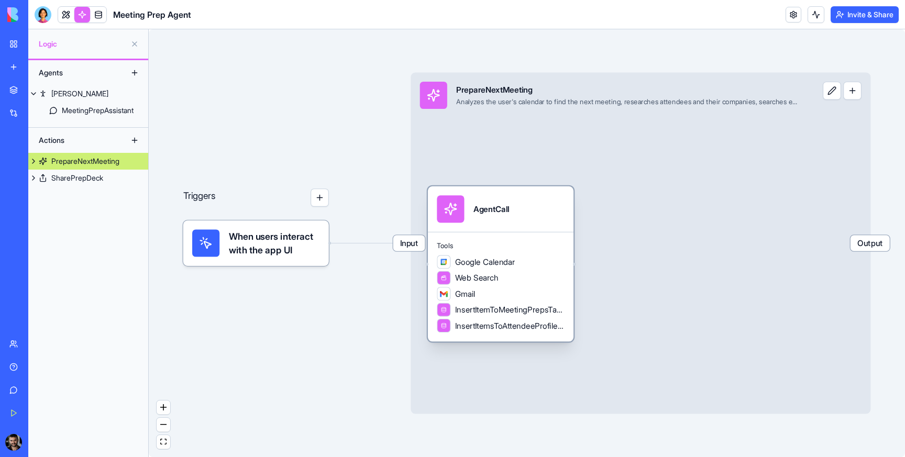
click at [539, 213] on div "AgentCall" at bounding box center [500, 208] width 127 height 27
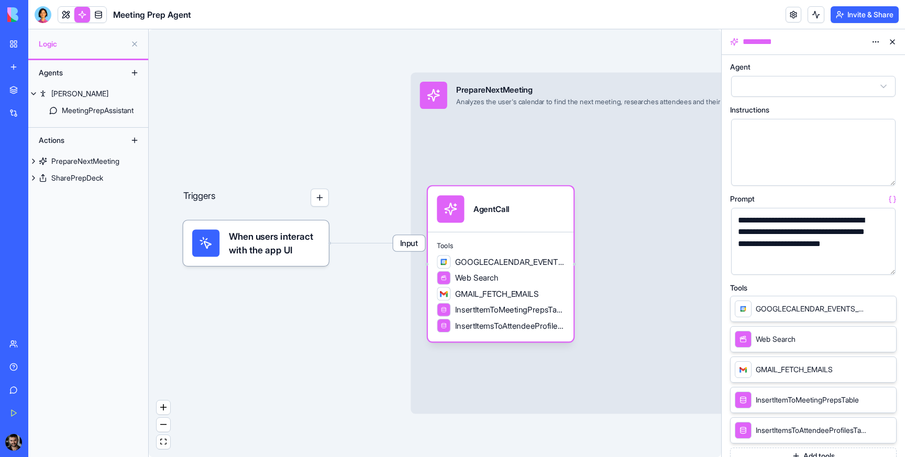
click at [885, 262] on button "button" at bounding box center [885, 264] width 17 height 17
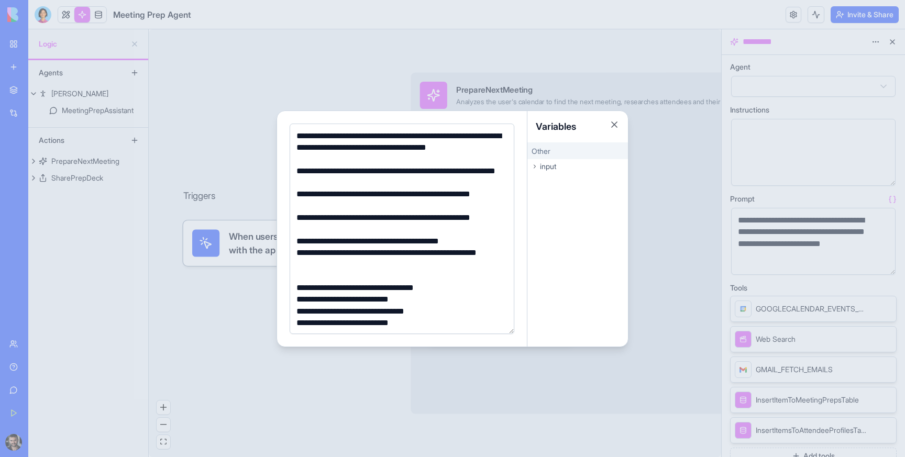
click at [357, 170] on div "**********" at bounding box center [400, 177] width 214 height 24
click at [305, 173] on div "**********" at bounding box center [400, 177] width 214 height 24
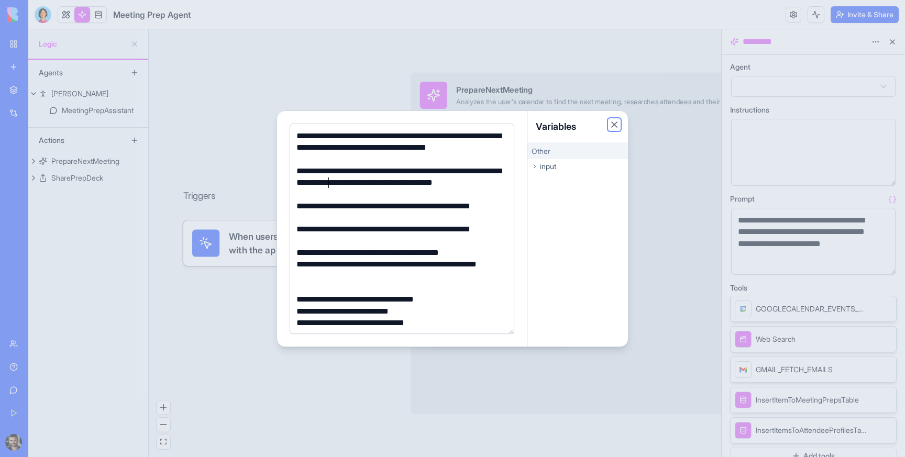
click at [616, 123] on button "Close" at bounding box center [614, 124] width 10 height 10
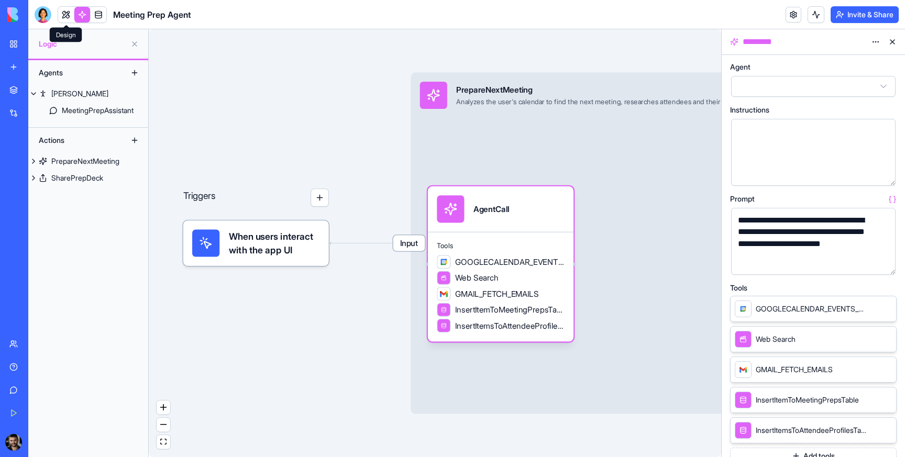
click at [69, 15] on link at bounding box center [66, 15] width 16 height 16
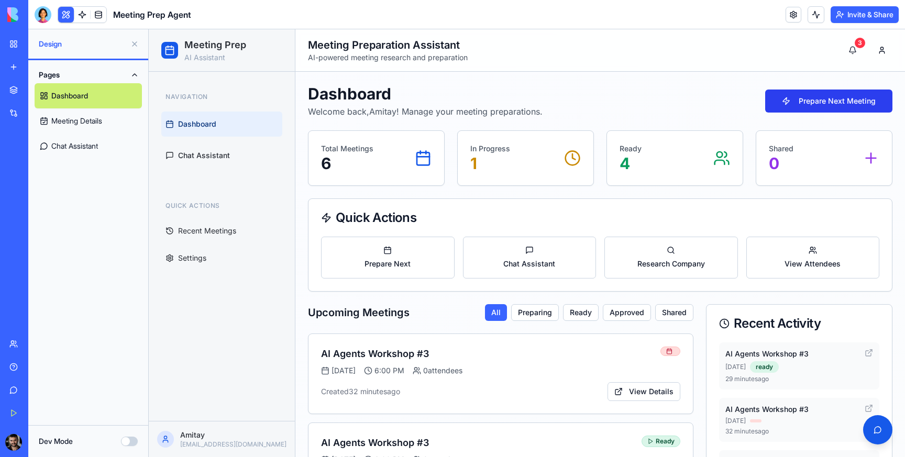
click at [824, 94] on button "Prepare Next Meeting" at bounding box center [828, 101] width 127 height 23
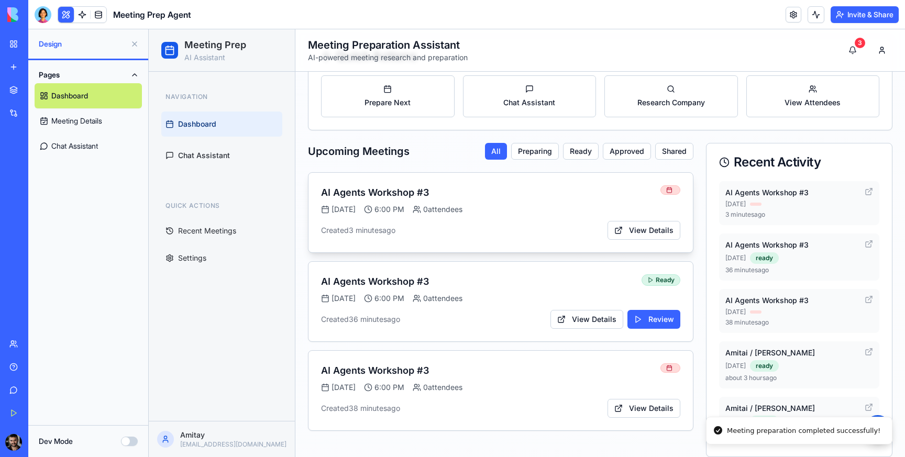
scroll to position [215, 0]
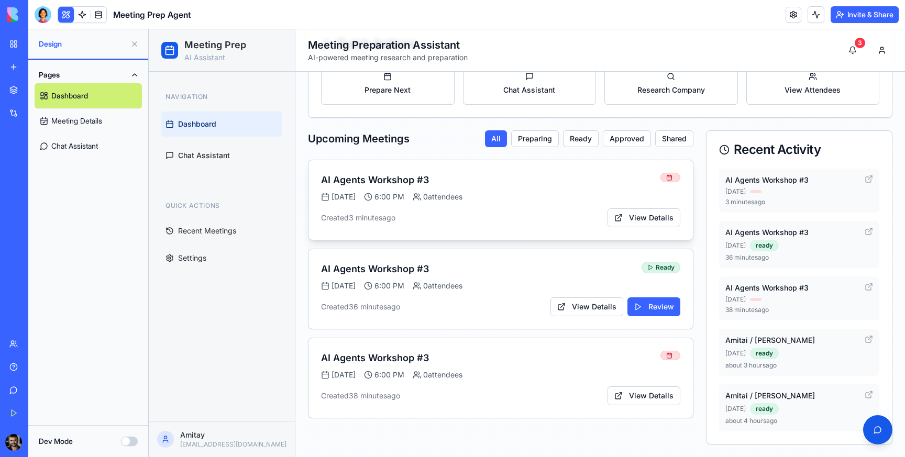
click at [539, 222] on div "Created 3 minutes ago View Details" at bounding box center [500, 217] width 359 height 19
click at [429, 198] on div "[DATE] 6:00 PM 0 attendees" at bounding box center [490, 197] width 339 height 10
click at [649, 212] on button "View Details" at bounding box center [643, 217] width 73 height 19
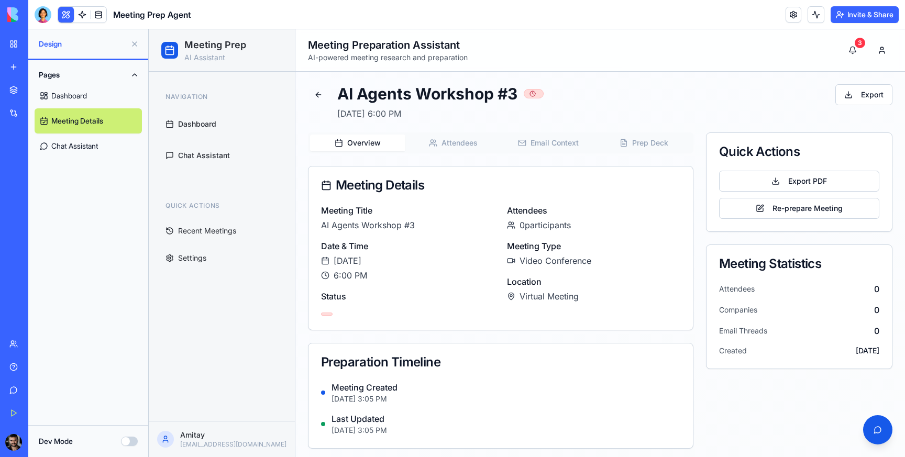
click at [452, 138] on button "Attendees" at bounding box center [452, 143] width 95 height 17
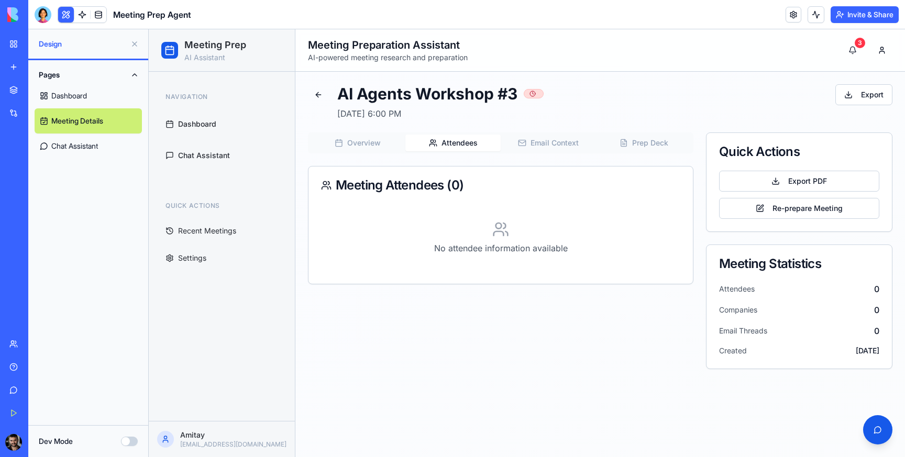
click at [538, 146] on button "Email Context" at bounding box center [548, 143] width 95 height 17
click at [646, 141] on button "Prep Deck" at bounding box center [643, 143] width 95 height 17
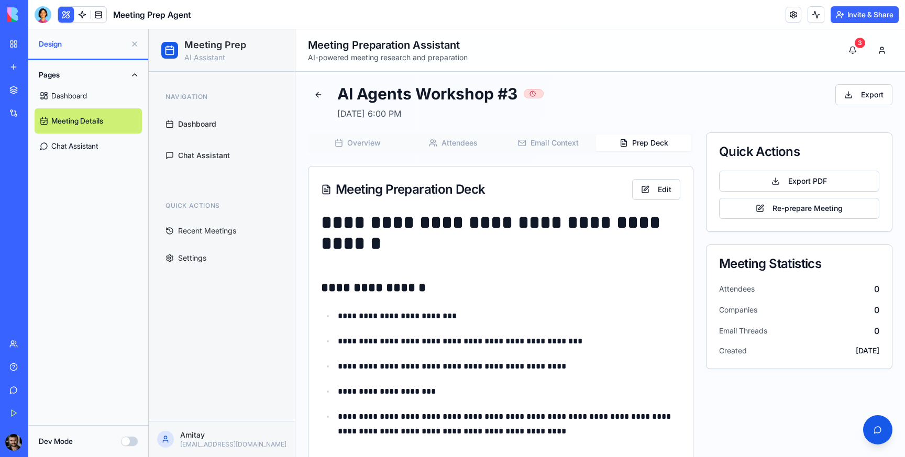
click at [441, 137] on button "Attendees" at bounding box center [452, 143] width 95 height 17
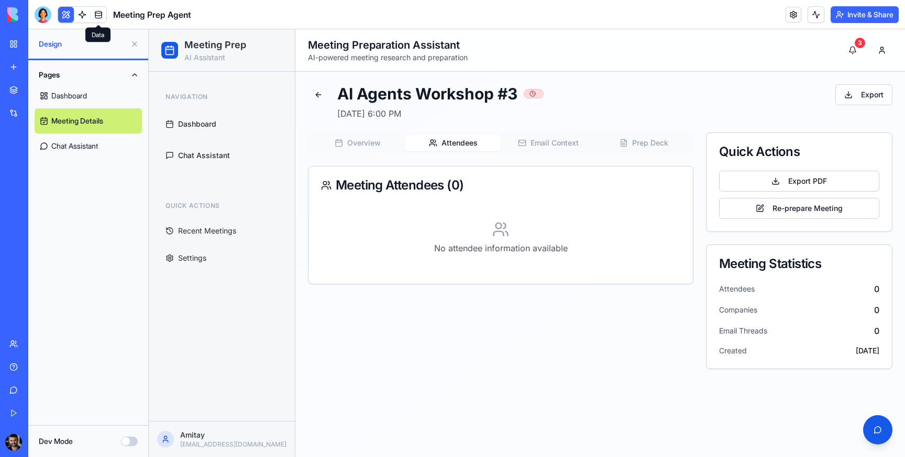
click at [97, 19] on link at bounding box center [99, 15] width 16 height 16
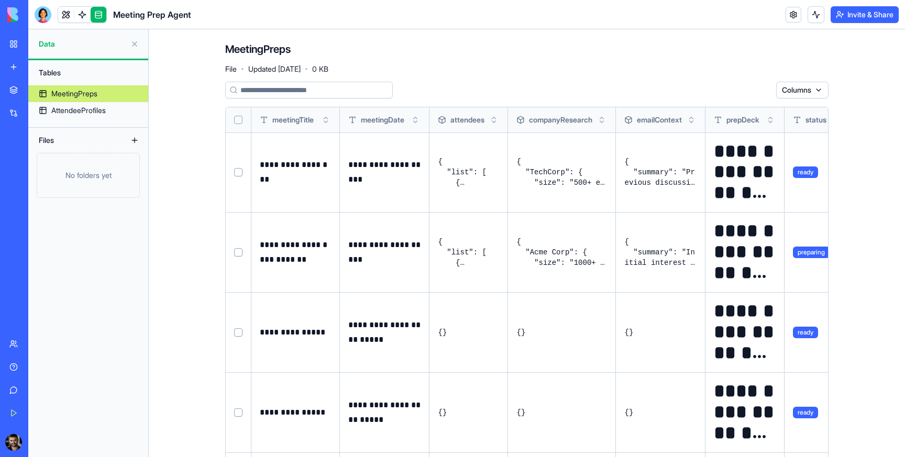
scroll to position [257, 0]
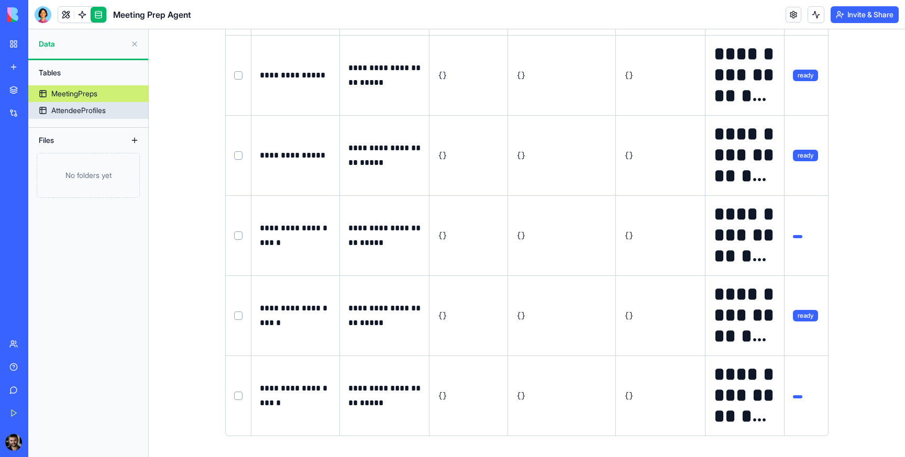
click at [84, 112] on div "AttendeeProfiles" at bounding box center [78, 110] width 54 height 10
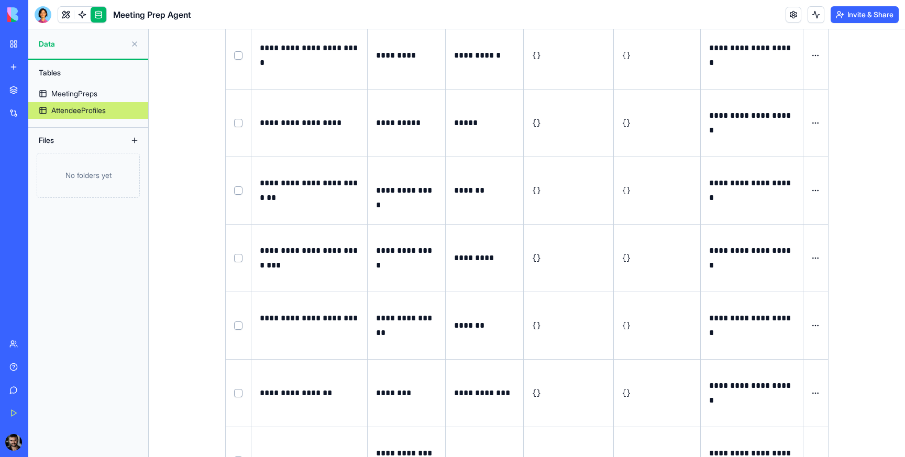
scroll to position [777, 0]
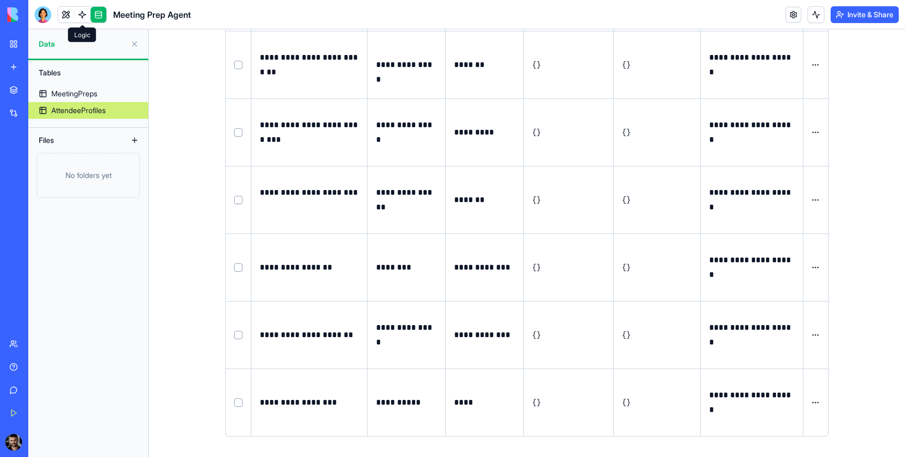
click at [83, 13] on link at bounding box center [82, 15] width 16 height 16
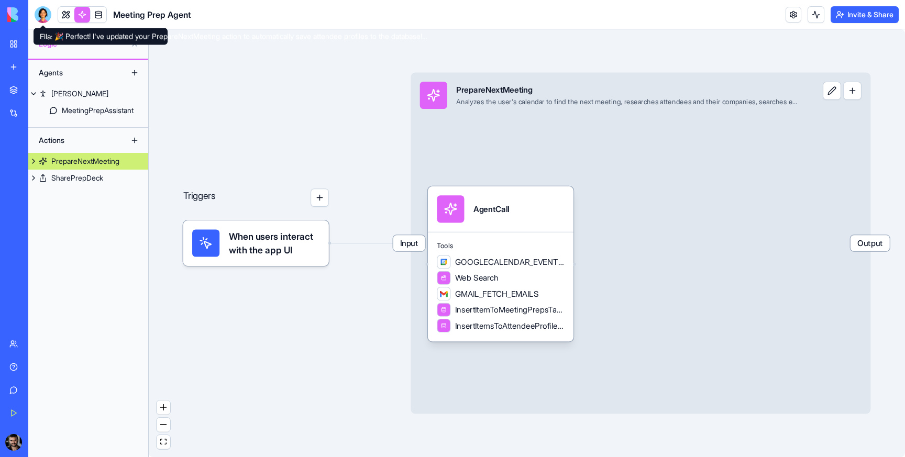
click at [47, 15] on div at bounding box center [43, 14] width 17 height 17
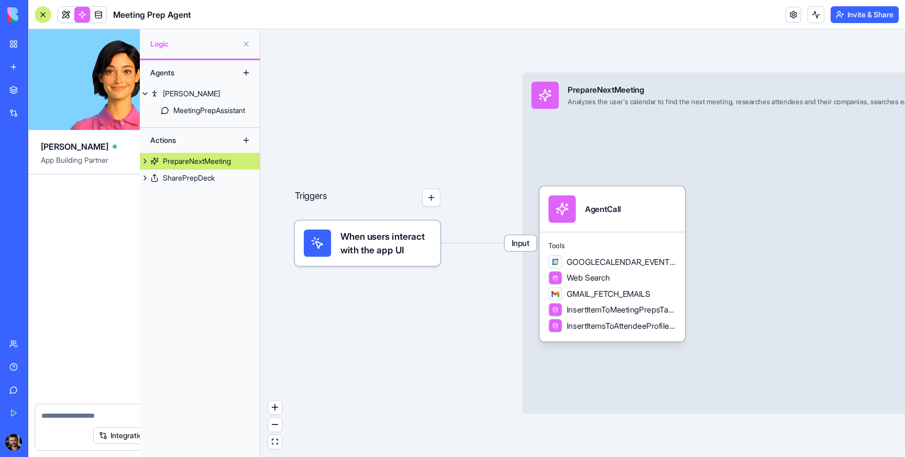
scroll to position [2546, 0]
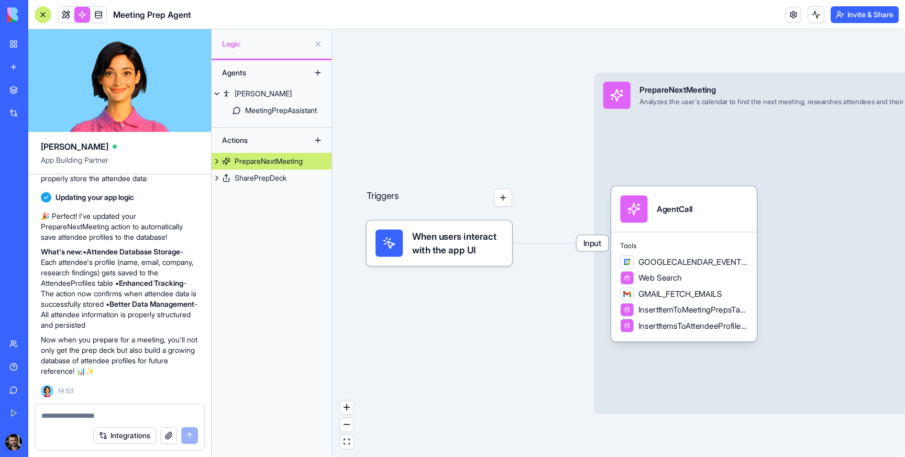
click at [106, 415] on textarea at bounding box center [119, 416] width 157 height 10
type textarea "*"
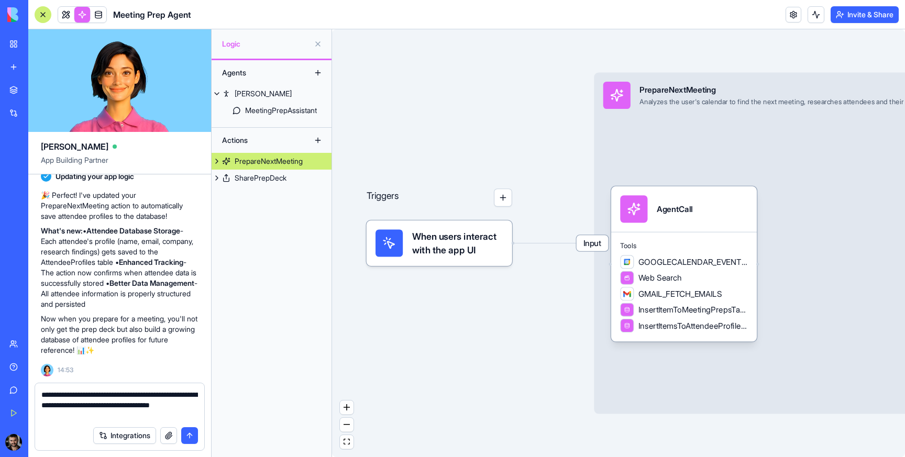
type textarea "**********"
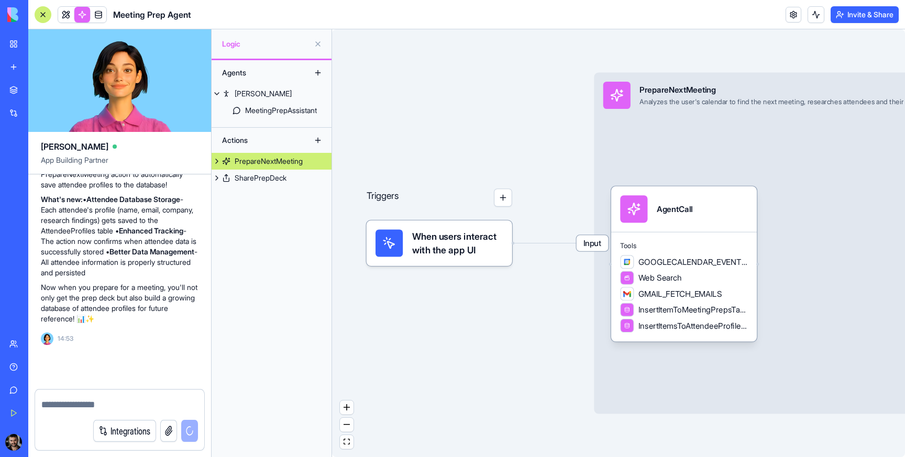
scroll to position [2606, 0]
